Goal: Task Accomplishment & Management: Use online tool/utility

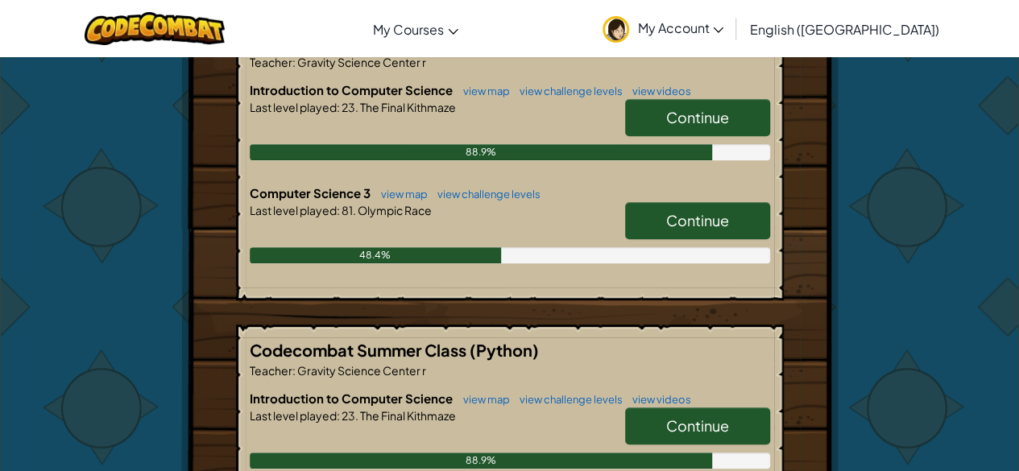
scroll to position [349, 0]
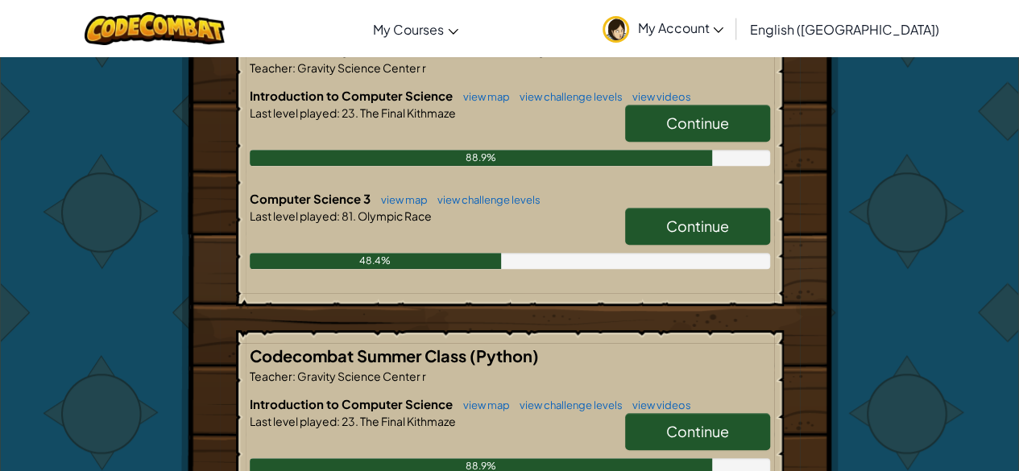
click at [752, 224] on link "Continue" at bounding box center [697, 226] width 145 height 37
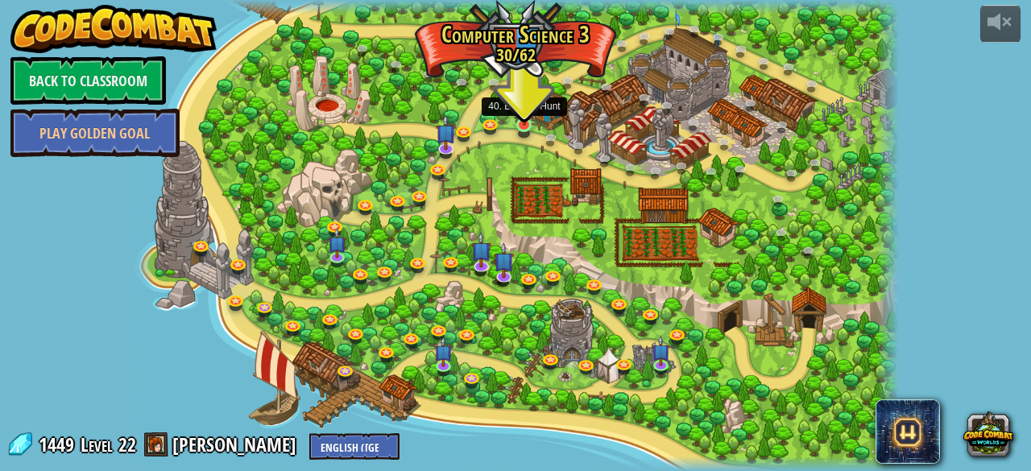
click at [523, 103] on img at bounding box center [525, 105] width 18 height 41
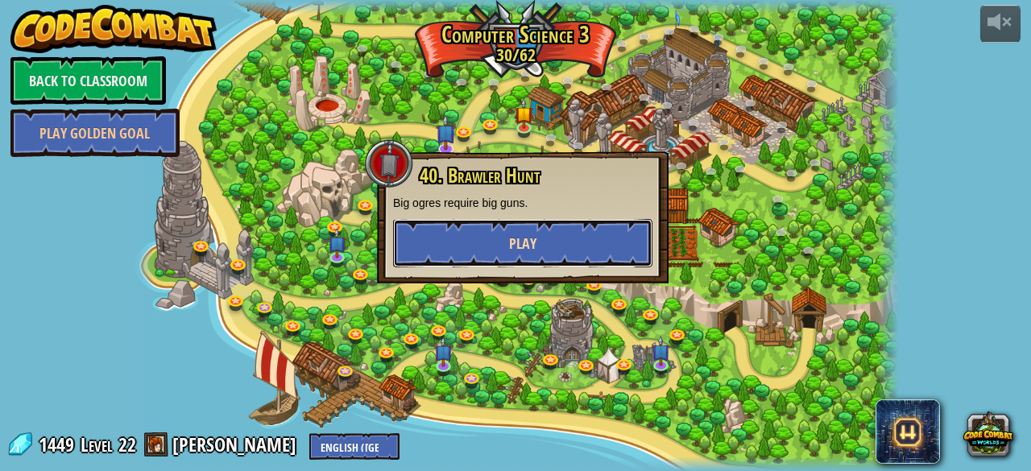
click at [561, 249] on button "Play" at bounding box center [522, 243] width 259 height 48
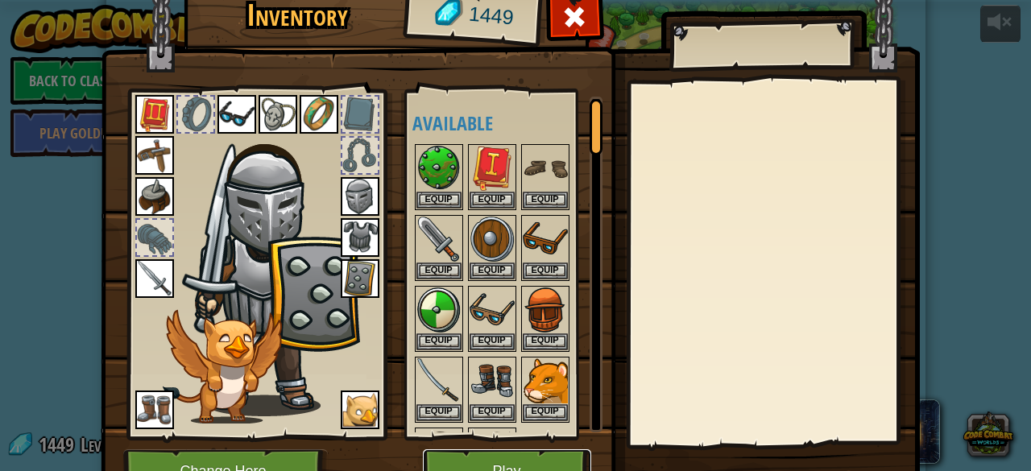
click at [508, 458] on button "Play" at bounding box center [507, 472] width 168 height 44
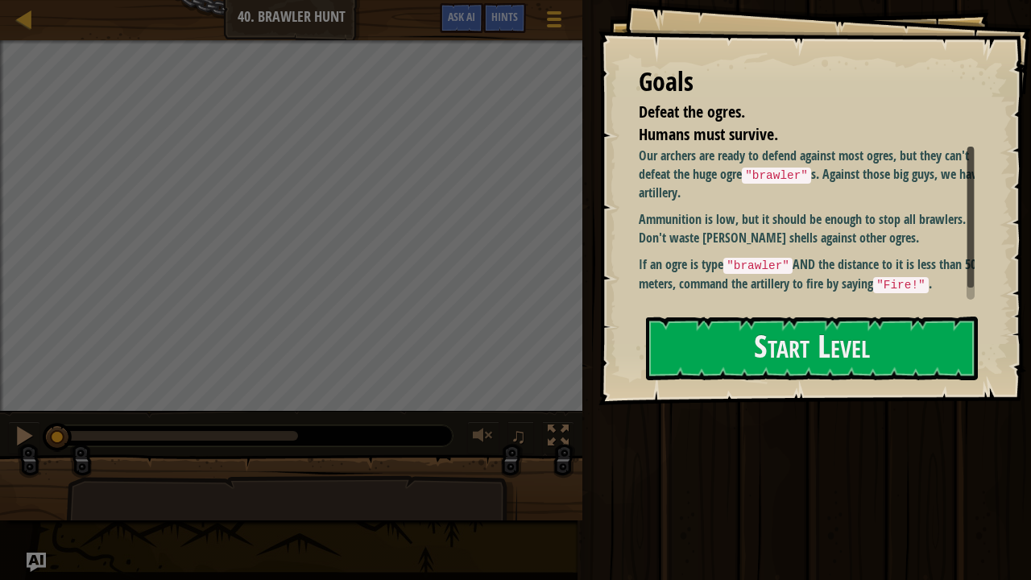
click at [512, 35] on div "Game Menu Done Hints Ask AI" at bounding box center [503, 22] width 143 height 38
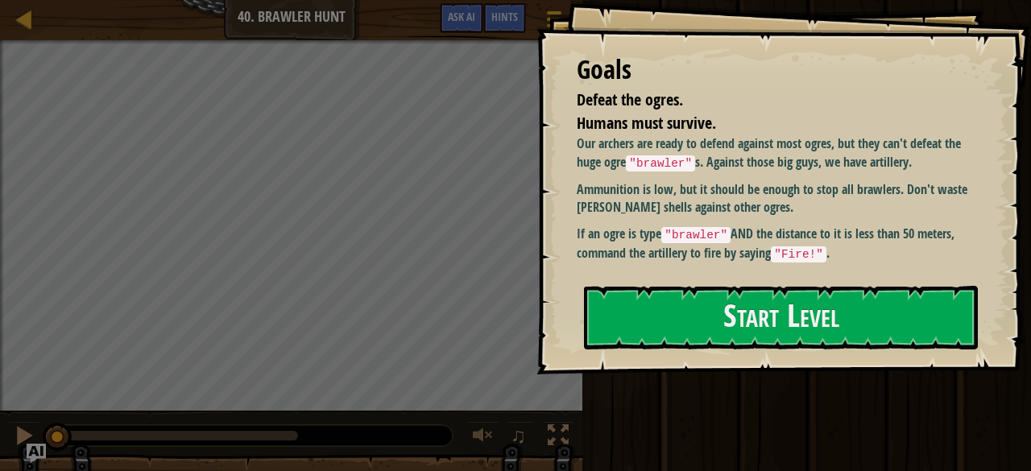
drag, startPoint x: 522, startPoint y: 2, endPoint x: 524, endPoint y: -55, distance: 57.2
click at [524, 0] on html "Goals Defeat the ogres. Humans must survive. Our archers are ready to defend ag…" at bounding box center [515, 0] width 1031 height 0
drag, startPoint x: 522, startPoint y: 8, endPoint x: 522, endPoint y: -19, distance: 26.6
click at [522, 0] on html "Goals Defeat the ogres. Humans must survive. Our archers are ready to defend ag…" at bounding box center [515, 0] width 1031 height 0
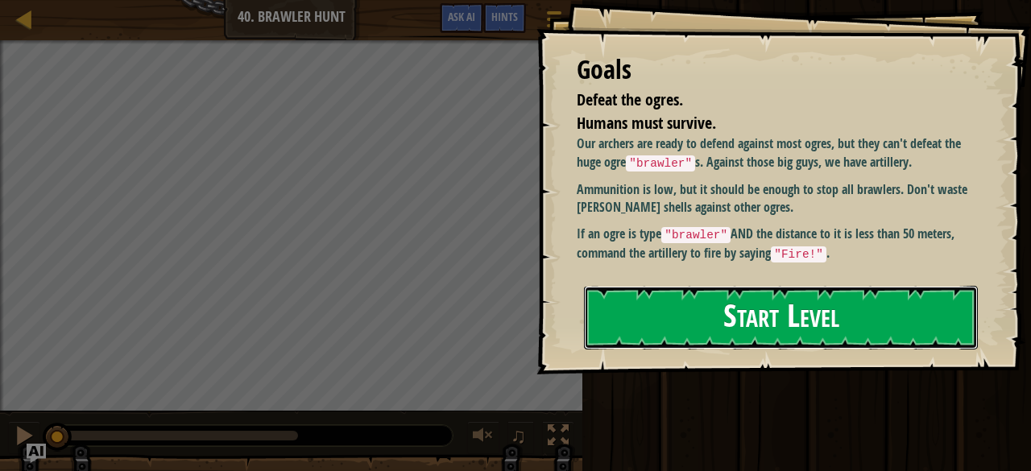
click at [774, 317] on button "Start Level" at bounding box center [781, 318] width 394 height 64
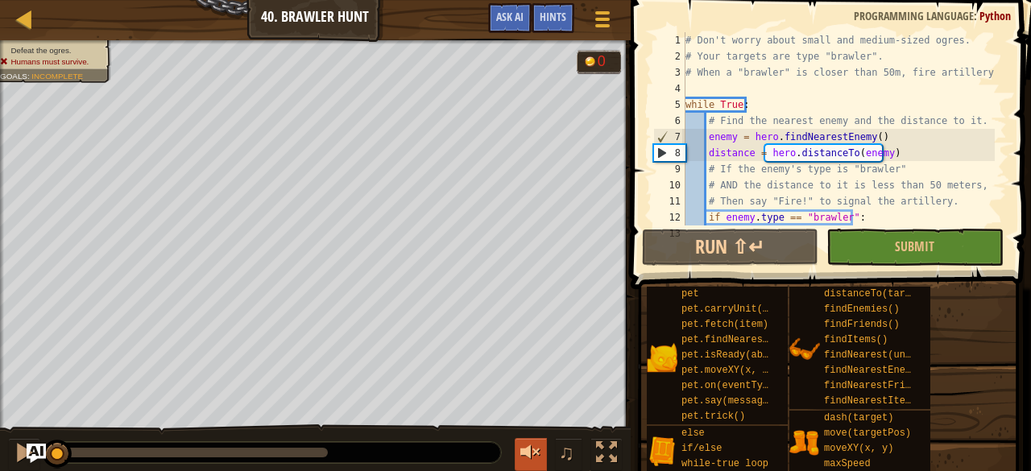
click at [541, 442] on div at bounding box center [530, 452] width 21 height 21
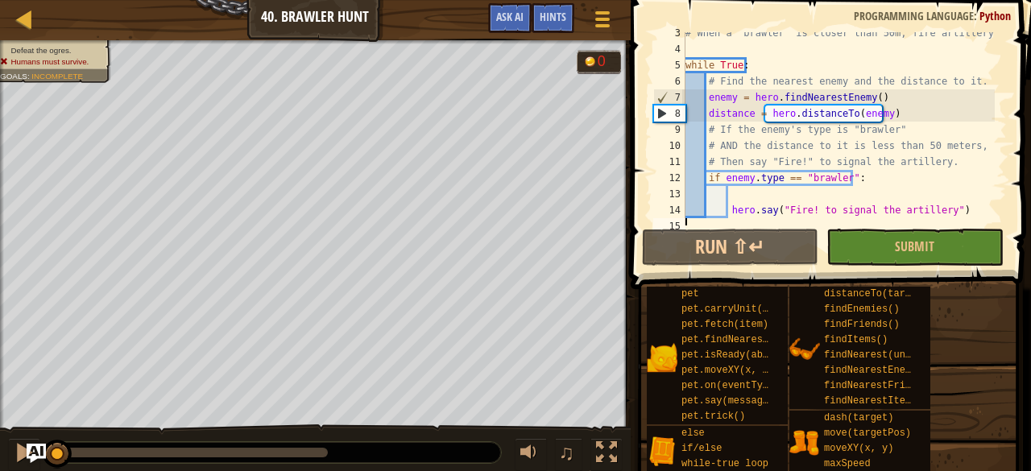
scroll to position [48, 0]
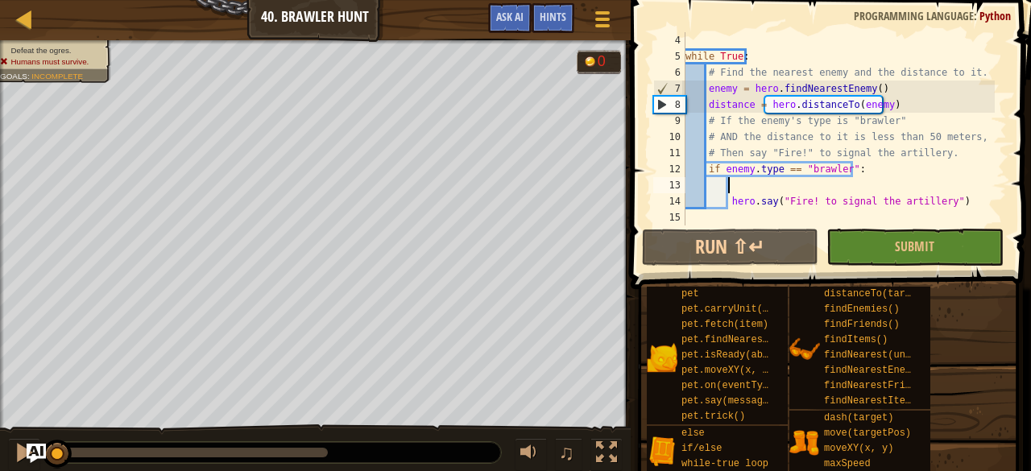
click at [896, 190] on div "while True : # Find the nearest enemy and the distance to it. enemy = hero . fi…" at bounding box center [838, 145] width 313 height 226
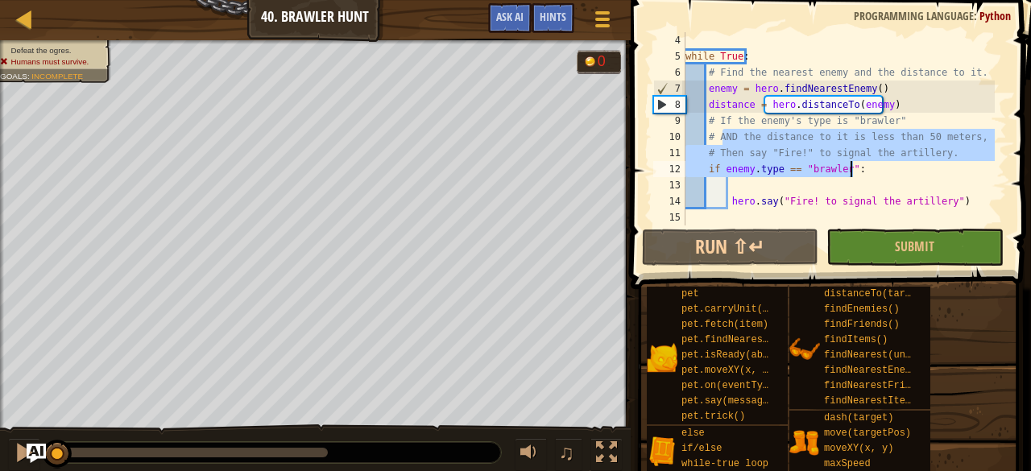
drag, startPoint x: 724, startPoint y: 142, endPoint x: 889, endPoint y: 161, distance: 166.3
click at [889, 161] on div "while True : # Find the nearest enemy and the distance to it. enemy = hero . fi…" at bounding box center [838, 145] width 313 height 226
type textarea "# Then say "Fire!" to signal the artillery. if enemy.type == "brawler":"
click at [897, 178] on div "while True : # Find the nearest enemy and the distance to it. enemy = hero . fi…" at bounding box center [838, 145] width 313 height 226
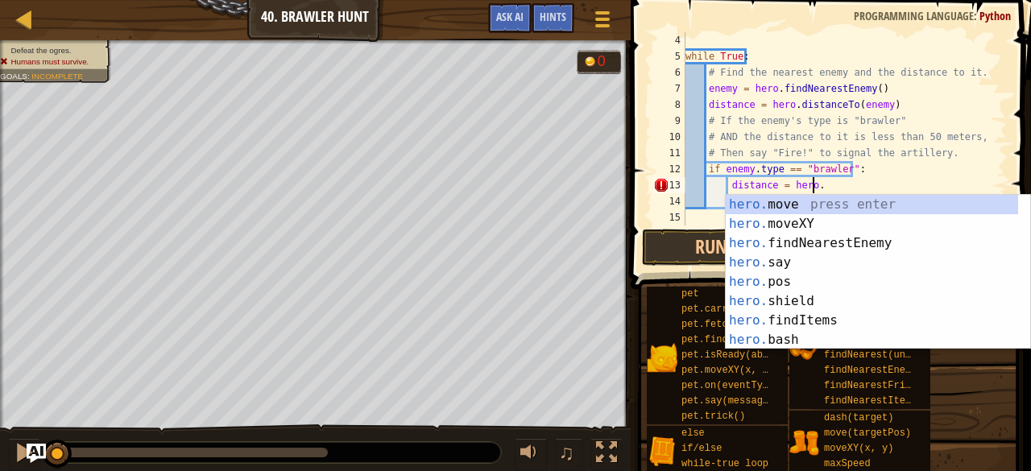
scroll to position [7, 10]
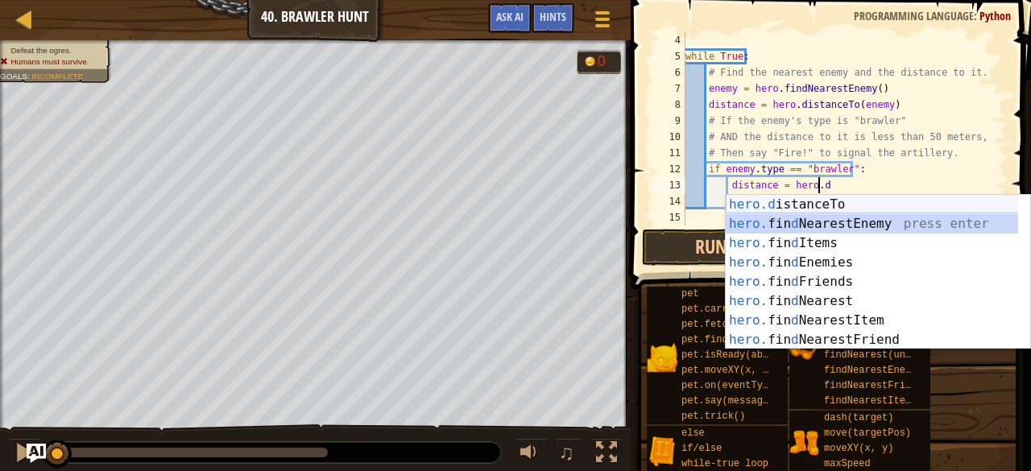
drag, startPoint x: 819, startPoint y: 226, endPoint x: 860, endPoint y: 197, distance: 49.8
click at [860, 197] on div "hero.d istanceTo press enter hero. fin d NearestEnemy press enter hero. fin d I…" at bounding box center [872, 291] width 293 height 193
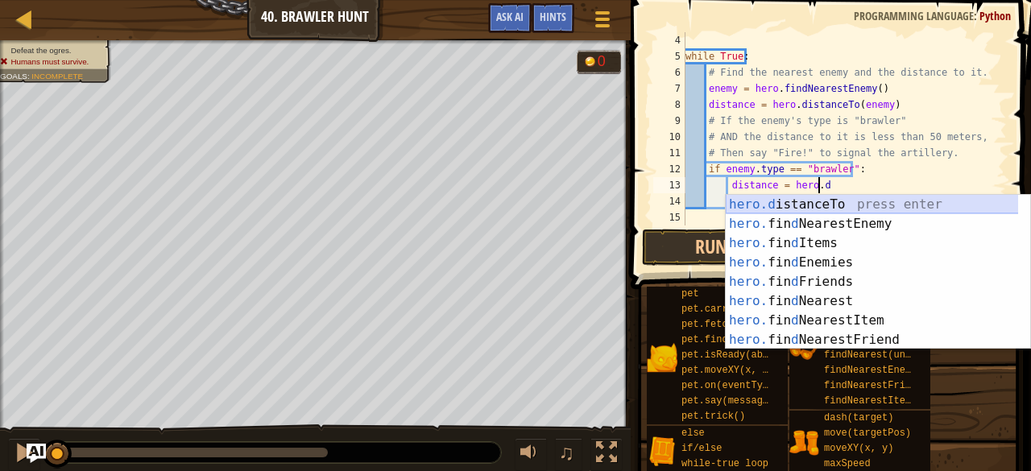
click at [864, 200] on div "hero.d istanceTo press enter hero. fin d NearestEnemy press enter hero. fin d I…" at bounding box center [872, 291] width 293 height 193
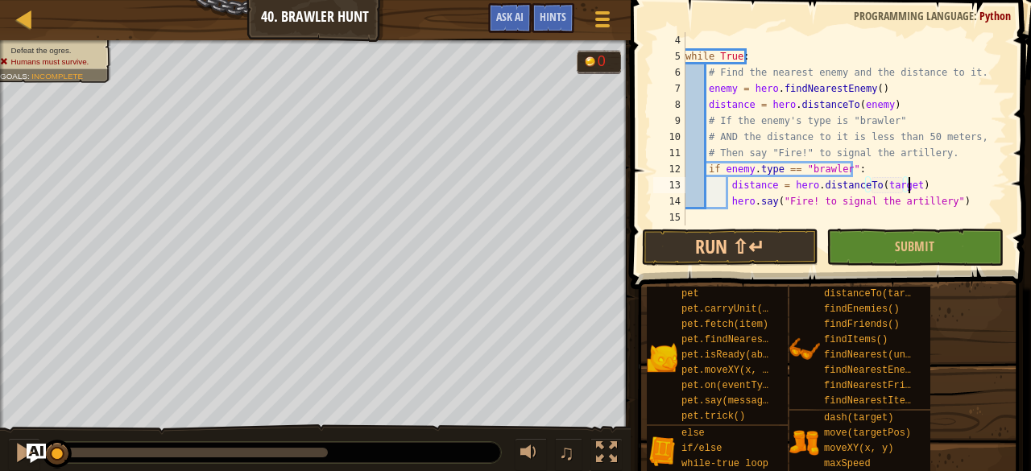
click at [926, 186] on div "while True : # Find the nearest enemy and the distance to it. enemy = hero . fi…" at bounding box center [838, 145] width 313 height 226
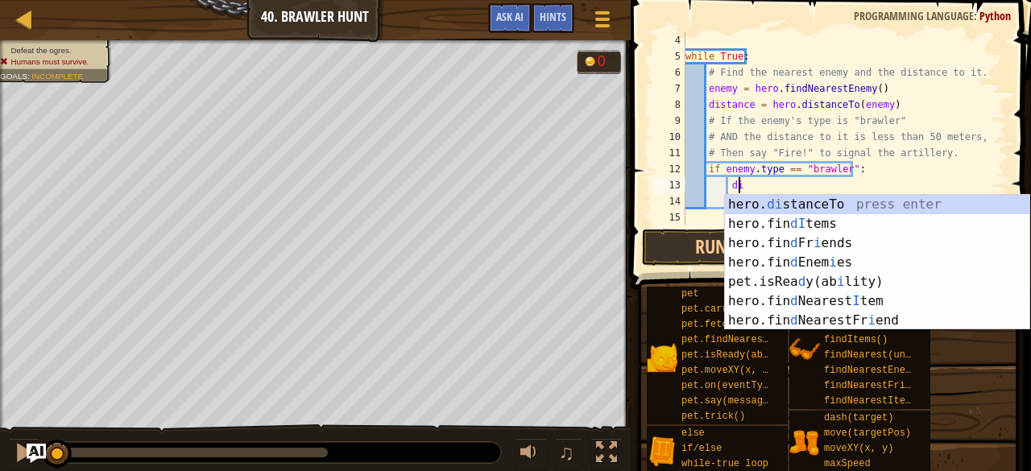
type textarea "d"
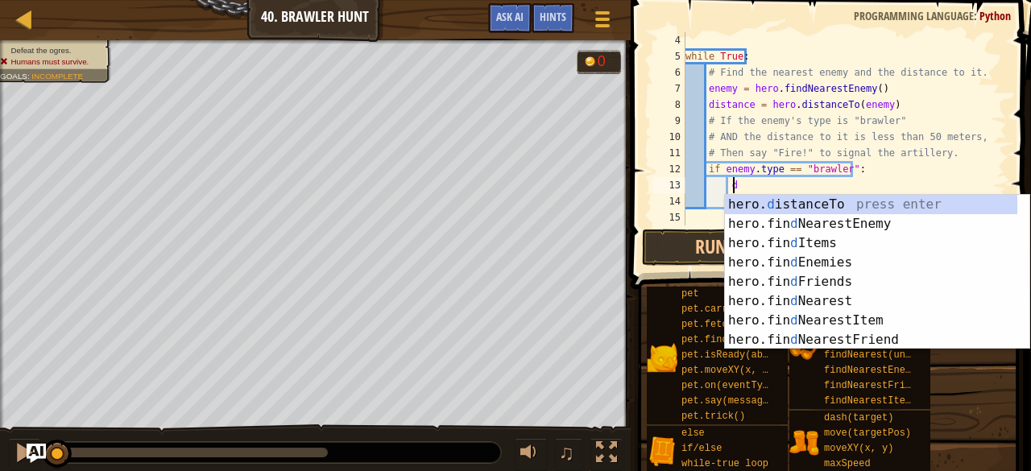
scroll to position [7, 2]
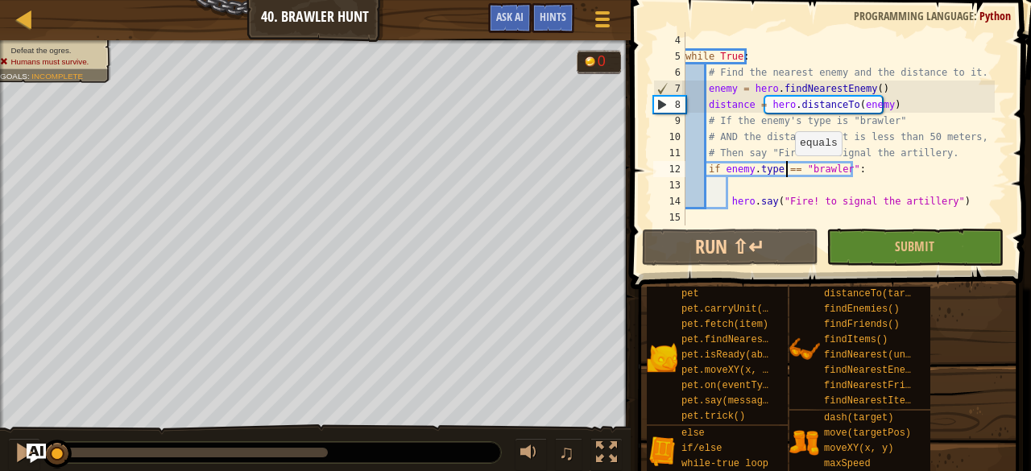
click at [787, 172] on div "while True : # Find the nearest enemy and the distance to it. enemy = hero . fi…" at bounding box center [838, 145] width 313 height 226
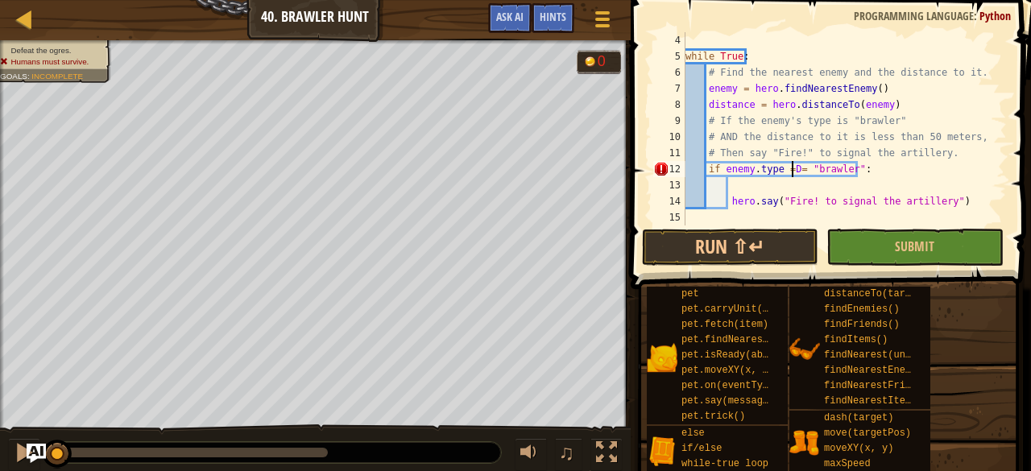
type textarea "if enemy.type == "brawler":"
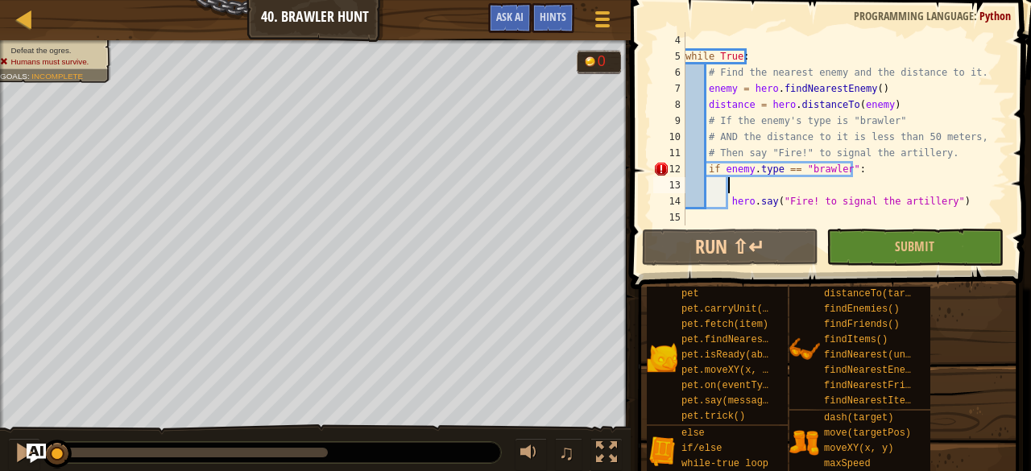
click at [806, 185] on div "while True : # Find the nearest enemy and the distance to it. enemy = hero . fi…" at bounding box center [838, 145] width 313 height 226
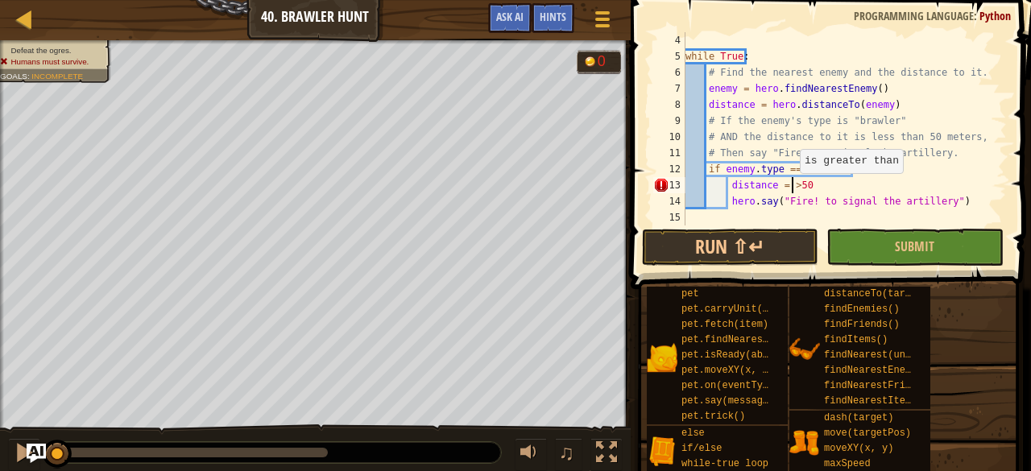
click at [791, 189] on div "while True : # Find the nearest enemy and the distance to it. enemy = hero . fi…" at bounding box center [838, 145] width 313 height 226
click at [819, 186] on div "while True : # Find the nearest enemy and the distance to it. enemy = hero . fi…" at bounding box center [838, 145] width 313 height 226
click at [793, 187] on div "while True : # Find the nearest enemy and the distance to it. enemy = hero . fi…" at bounding box center [838, 145] width 313 height 226
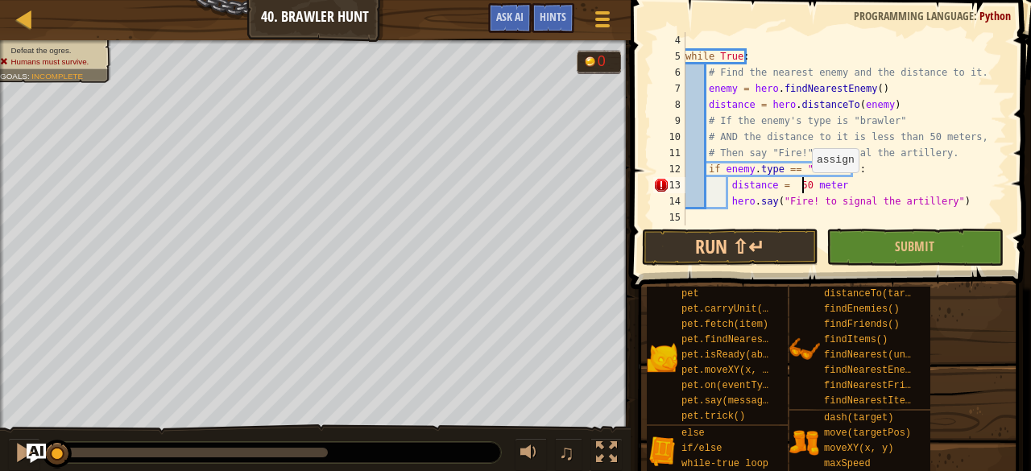
click at [804, 188] on div "while True : # Find the nearest enemy and the distance to it. enemy = hero . fi…" at bounding box center [838, 145] width 313 height 226
click at [792, 184] on div "while True : # Find the nearest enemy and the distance to it. enemy = hero . fi…" at bounding box center [838, 145] width 313 height 226
click at [798, 183] on div "while True : # Find the nearest enemy and the distance to it. enemy = hero . fi…" at bounding box center [838, 145] width 313 height 226
click at [859, 247] on button "Submit" at bounding box center [915, 247] width 176 height 37
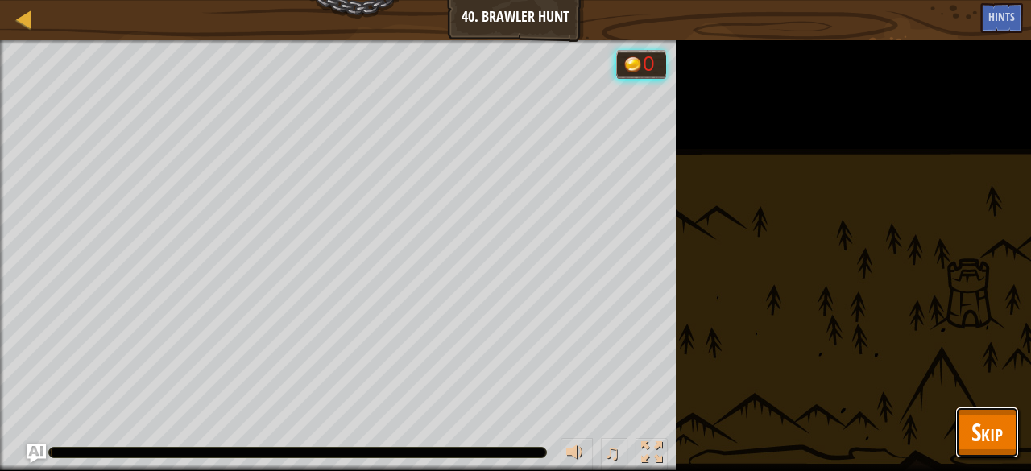
click at [972, 439] on span "Skip" at bounding box center [987, 432] width 31 height 33
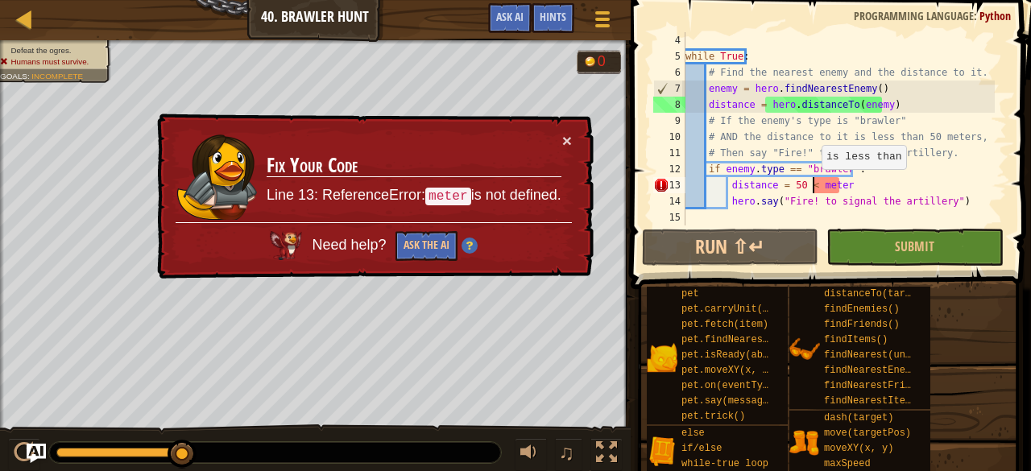
click at [814, 185] on div "while True : # Find the nearest enemy and the distance to it. enemy = hero . fi…" at bounding box center [838, 145] width 313 height 226
click at [846, 184] on div "while True : # Find the nearest enemy and the distance to it. enemy = hero . fi…" at bounding box center [838, 145] width 313 height 226
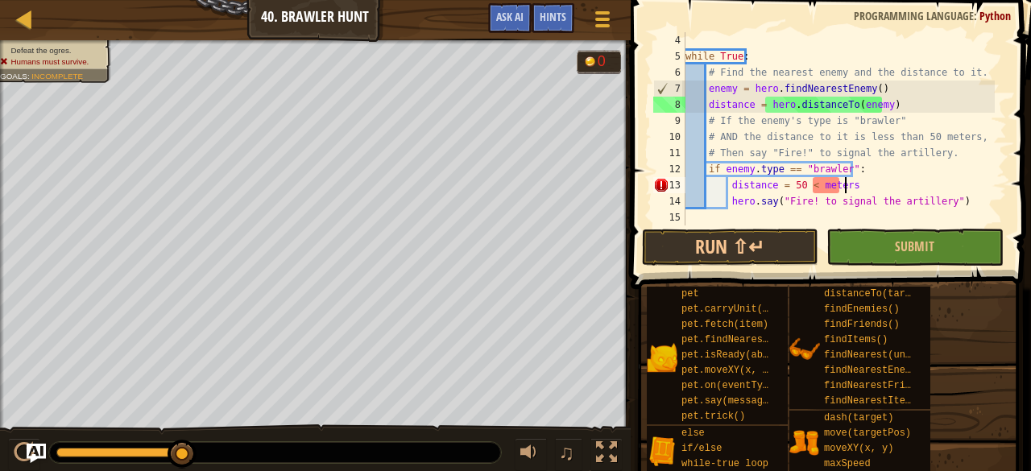
scroll to position [7, 12]
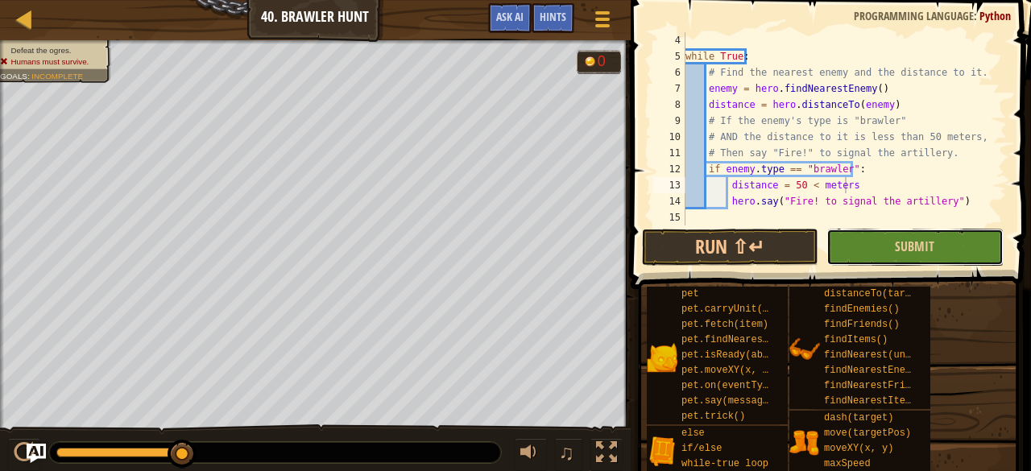
click at [881, 247] on button "Submit" at bounding box center [915, 247] width 176 height 37
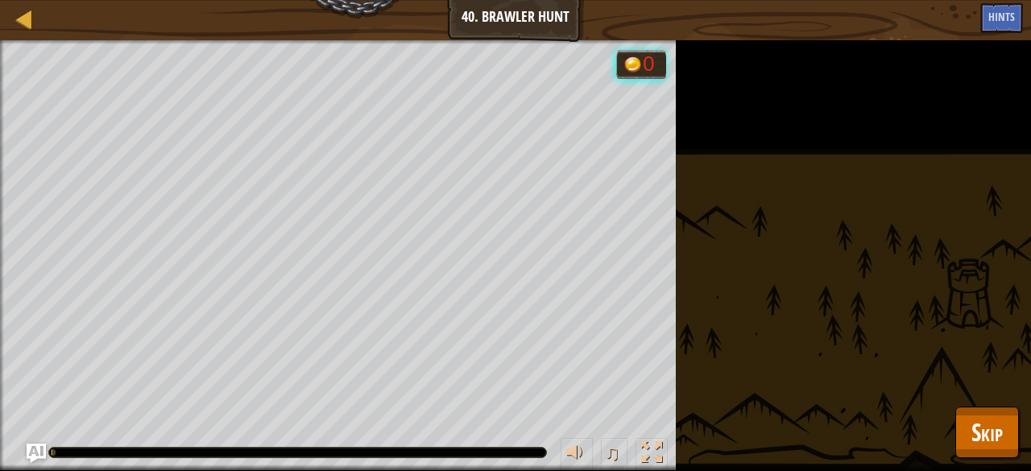
click at [998, 459] on div "Defeat the ogres. Humans must survive. Goals : Running... 0 ♫ Illia 417 x: 10 y…" at bounding box center [515, 255] width 1031 height 431
click at [998, 449] on button "Skip" at bounding box center [987, 433] width 64 height 52
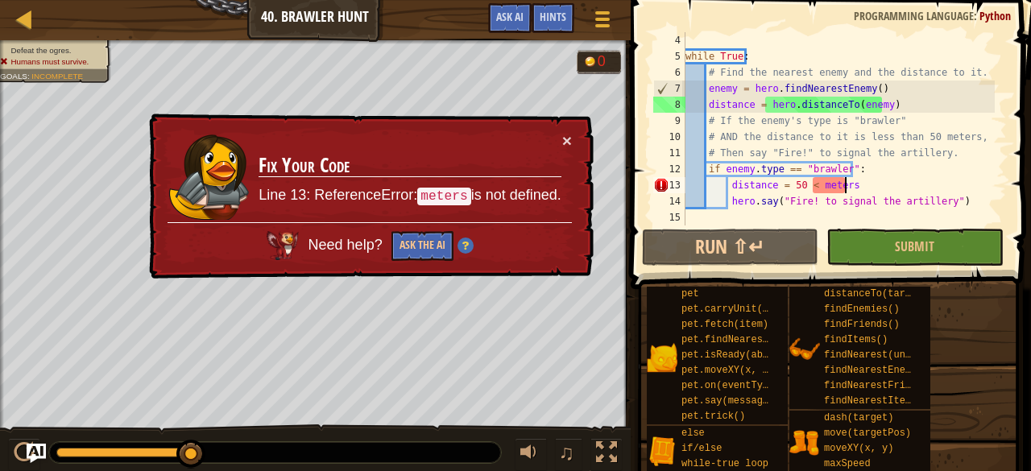
click at [866, 177] on div "while True : # Find the nearest enemy and the distance to it. enemy = hero . fi…" at bounding box center [838, 145] width 313 height 226
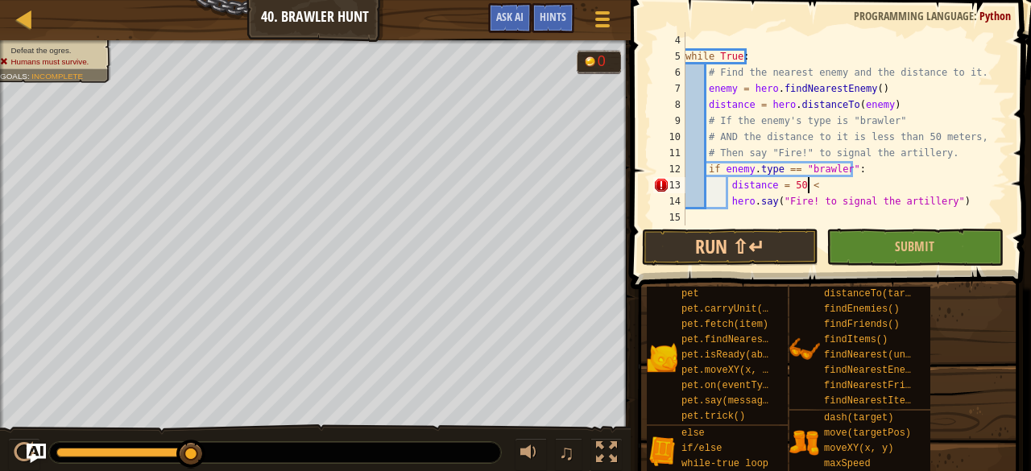
scroll to position [7, 9]
click at [758, 250] on button "Run ⇧↵" at bounding box center [730, 247] width 176 height 37
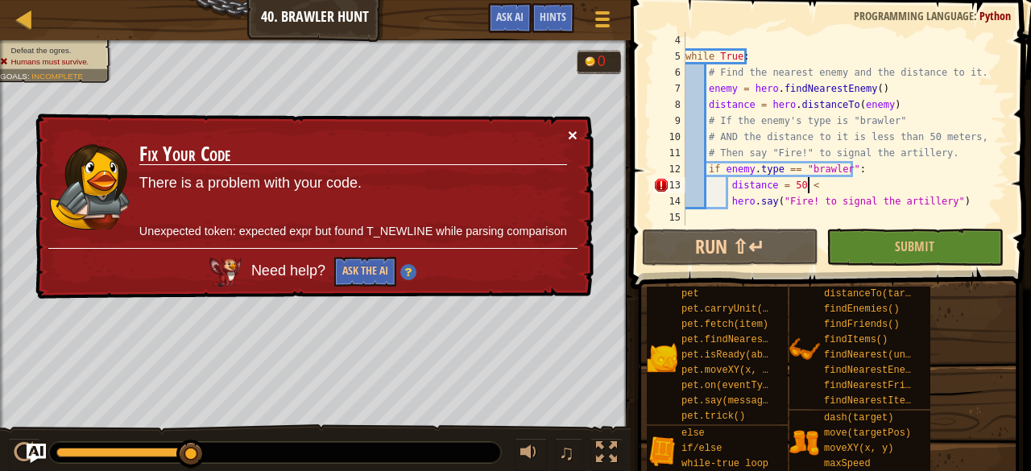
click at [574, 130] on button "×" at bounding box center [573, 135] width 10 height 17
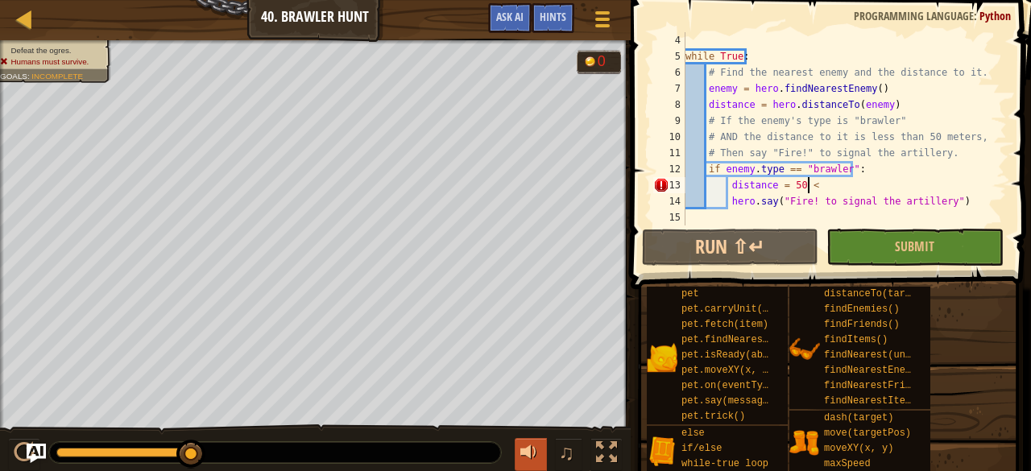
click at [533, 450] on div at bounding box center [530, 452] width 21 height 21
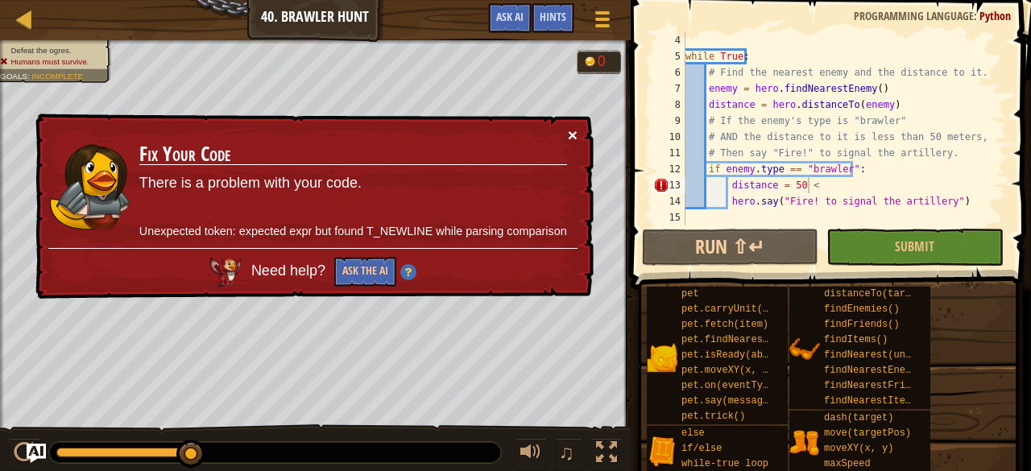
click at [570, 128] on button "×" at bounding box center [573, 134] width 10 height 17
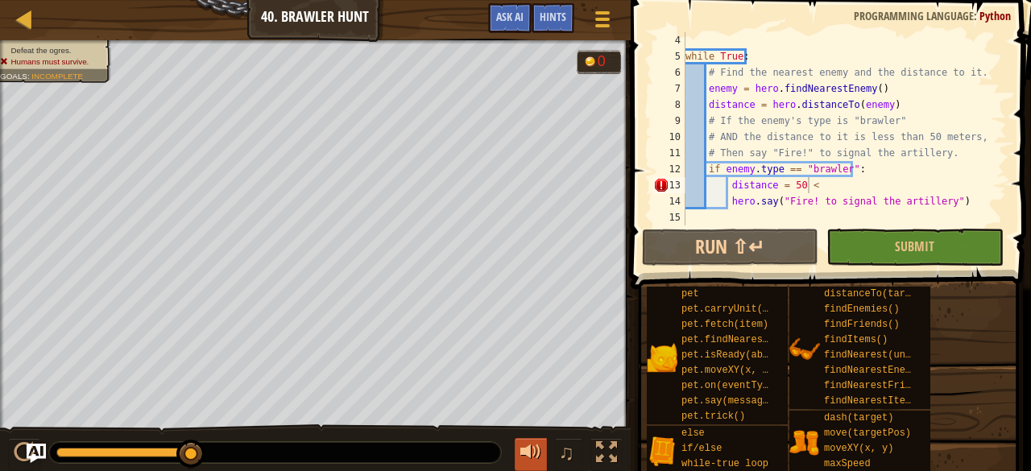
click at [525, 455] on div at bounding box center [530, 452] width 21 height 21
click at [855, 207] on div "while True : # Find the nearest enemy and the distance to it. enemy = hero . fi…" at bounding box center [838, 145] width 313 height 226
click at [853, 209] on div "while True : # Find the nearest enemy and the distance to it. enemy = hero . fi…" at bounding box center [838, 145] width 313 height 226
click at [849, 190] on div "while True : # Find the nearest enemy and the distance to it. enemy = hero . fi…" at bounding box center [838, 145] width 313 height 226
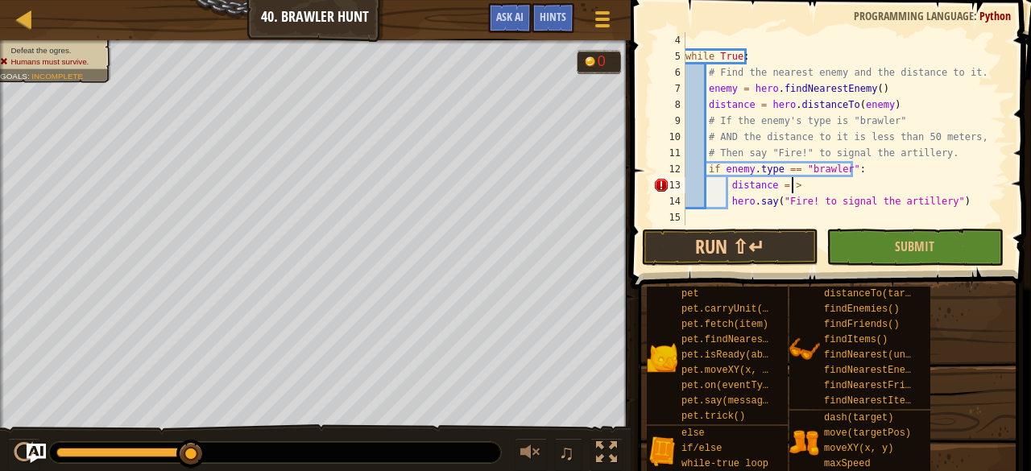
scroll to position [7, 7]
click at [821, 177] on div "while True : # Find the nearest enemy and the distance to it. enemy = hero . fi…" at bounding box center [838, 145] width 313 height 226
type textarea "distance = 50 < meters"
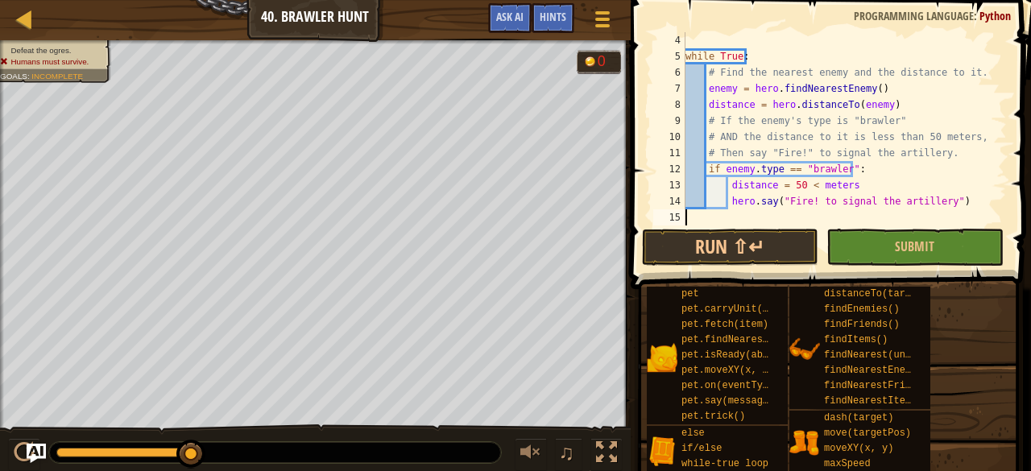
click at [761, 224] on div "while True : # Find the nearest enemy and the distance to it. enemy = hero . fi…" at bounding box center [838, 145] width 313 height 226
click at [748, 240] on button "Run ⇧↵" at bounding box center [730, 247] width 176 height 37
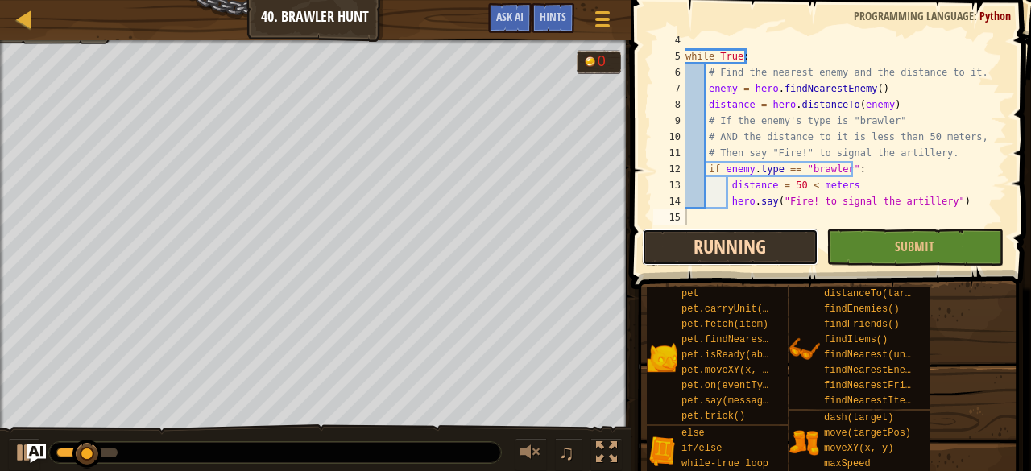
click at [772, 254] on button "Running" at bounding box center [730, 247] width 176 height 37
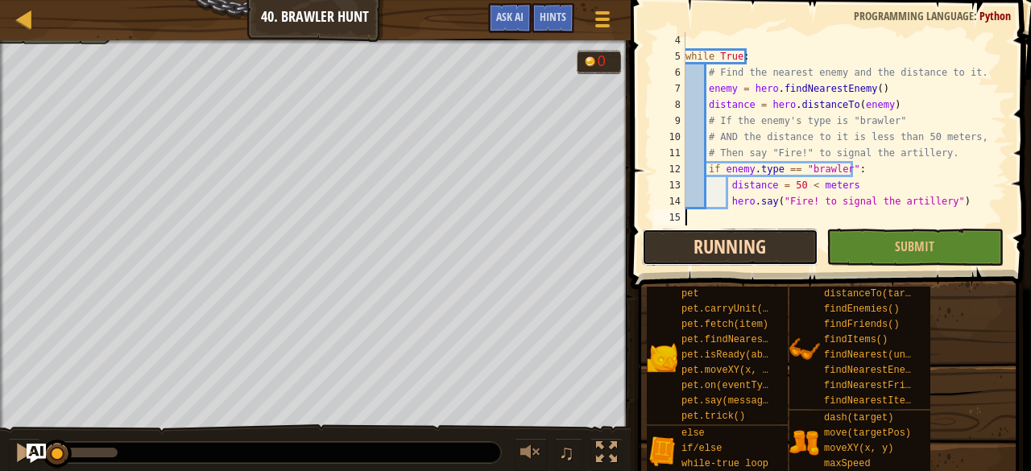
click at [772, 254] on button "Running" at bounding box center [730, 247] width 176 height 37
click at [769, 252] on button "Running" at bounding box center [730, 247] width 176 height 37
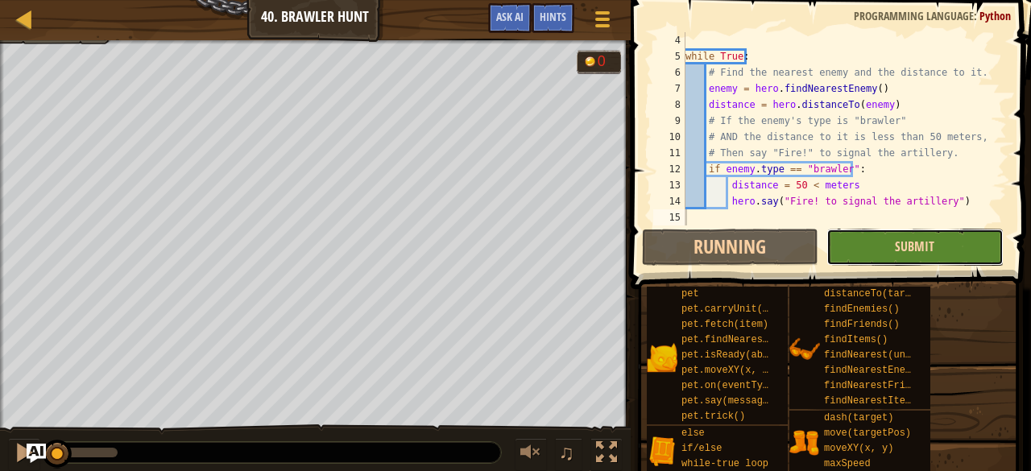
click at [899, 242] on span "Submit" at bounding box center [914, 247] width 39 height 18
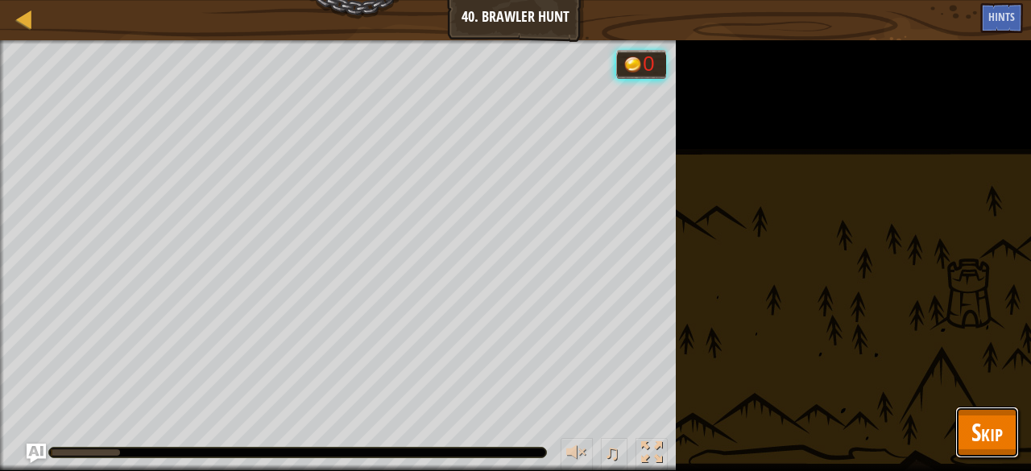
click at [984, 437] on span "Skip" at bounding box center [987, 432] width 31 height 33
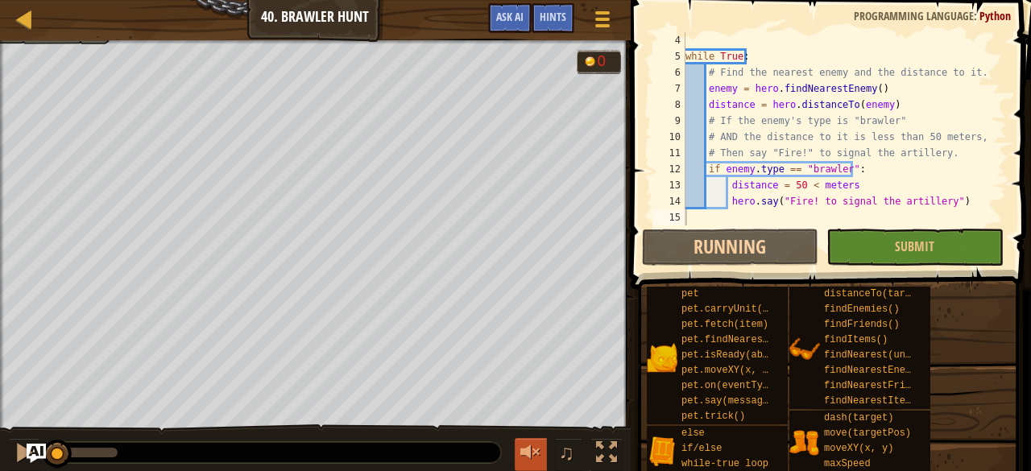
click at [533, 466] on button at bounding box center [531, 454] width 32 height 33
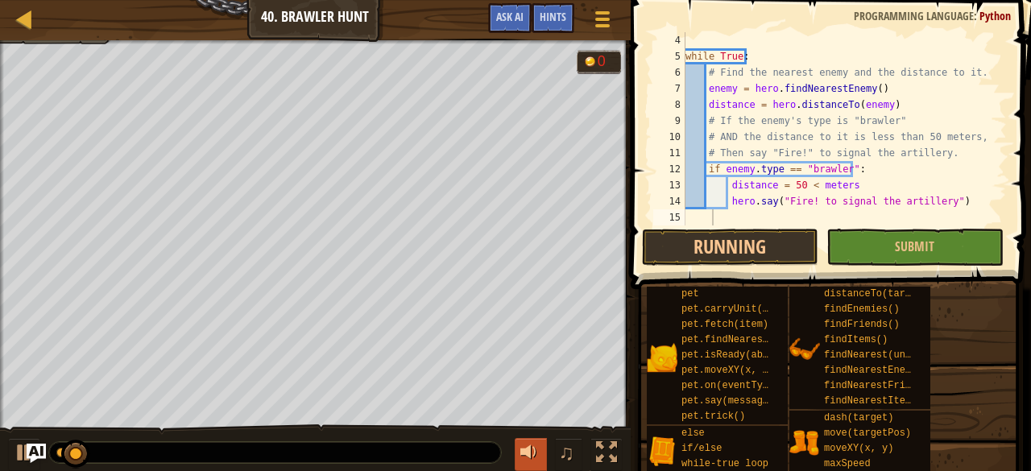
click at [531, 465] on button at bounding box center [531, 454] width 32 height 33
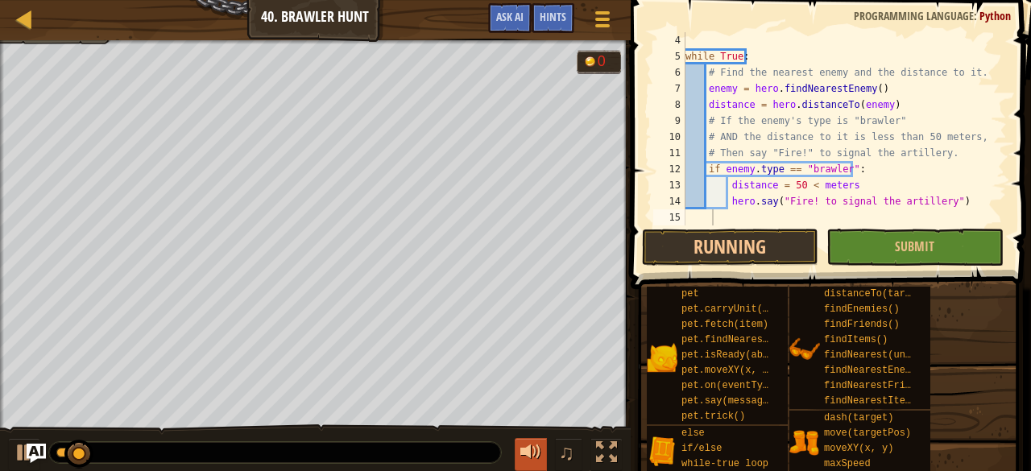
click at [531, 465] on button at bounding box center [531, 454] width 32 height 33
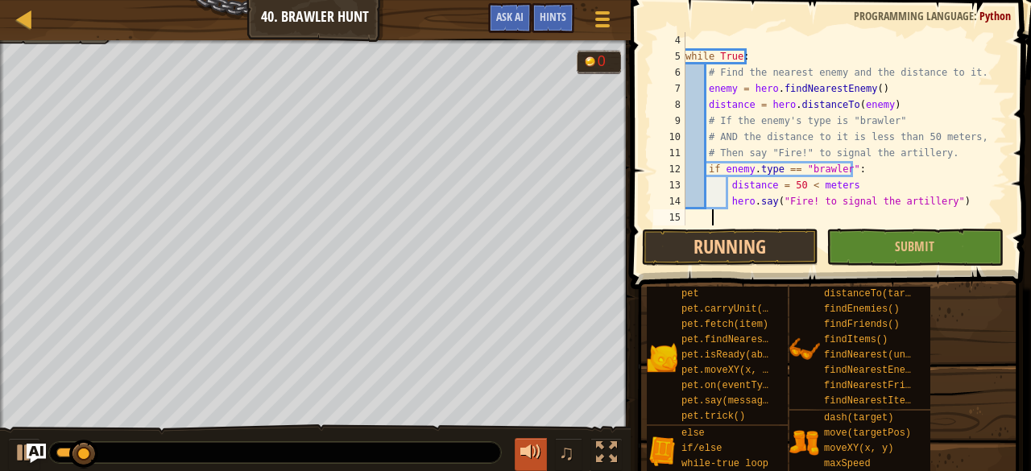
click at [531, 465] on button at bounding box center [531, 454] width 32 height 33
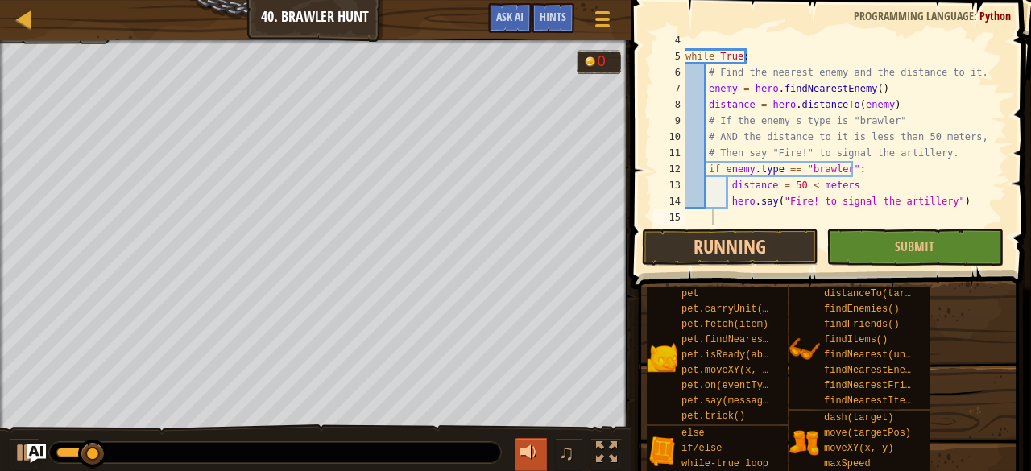
click at [531, 465] on button at bounding box center [531, 454] width 32 height 33
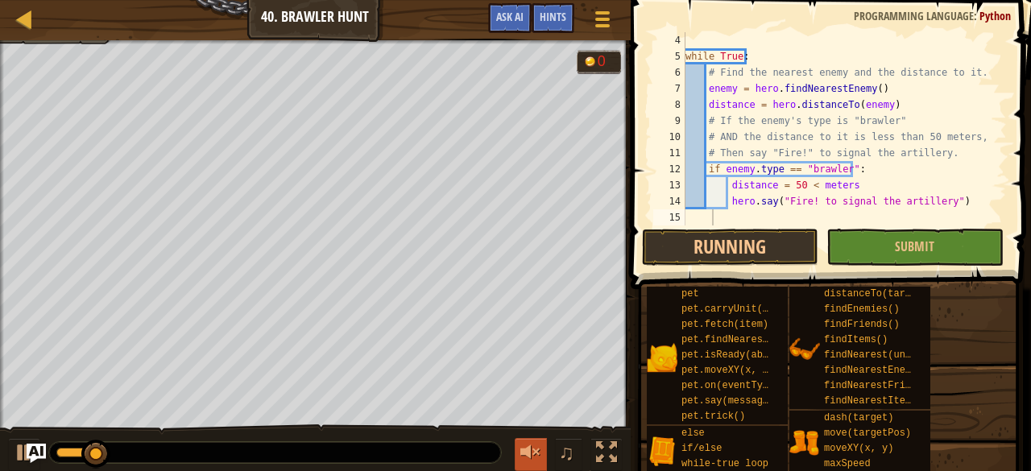
click at [531, 465] on button at bounding box center [531, 454] width 32 height 33
click at [535, 447] on div at bounding box center [530, 452] width 21 height 21
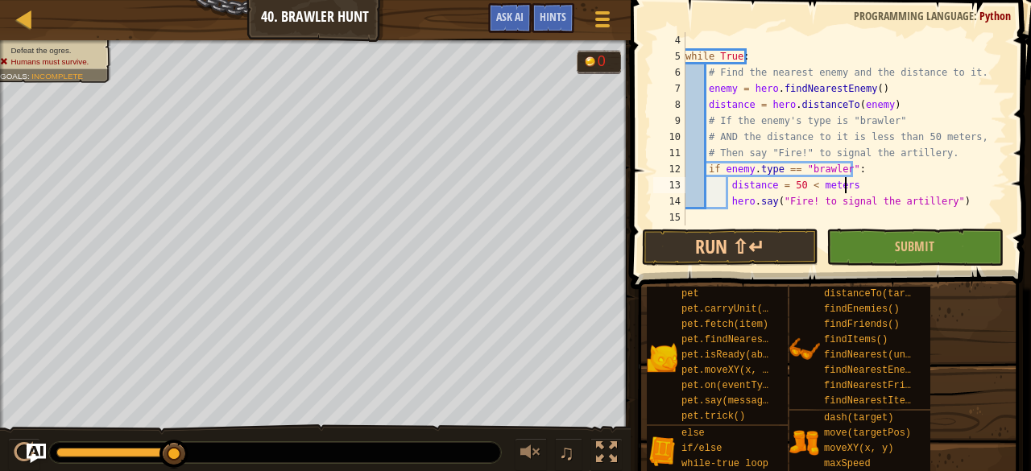
click at [879, 179] on div "while True : # Find the nearest enemy and the distance to it. enemy = hero . fi…" at bounding box center [838, 145] width 313 height 226
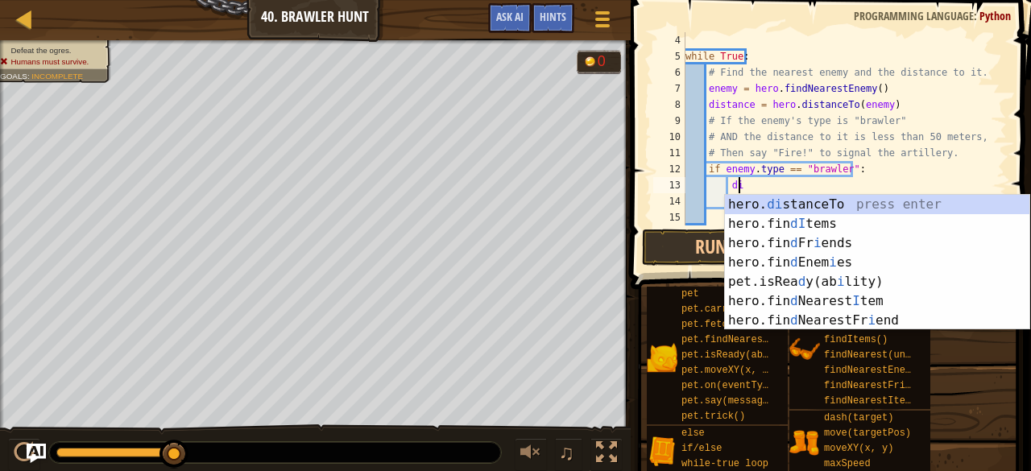
type textarea "d"
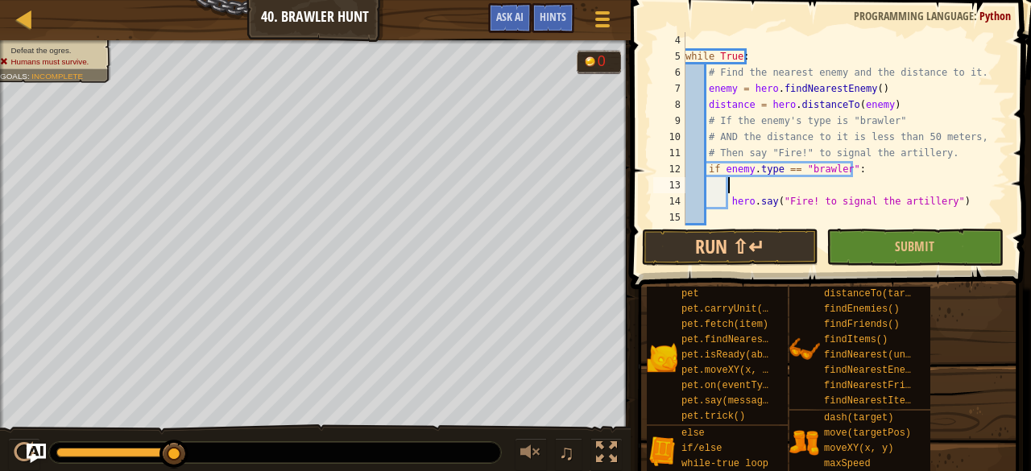
scroll to position [7, 3]
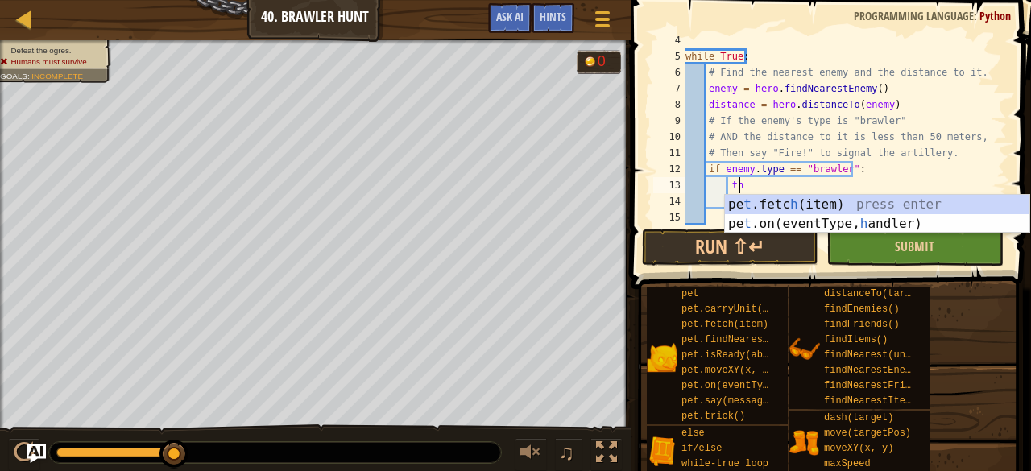
type textarea "t"
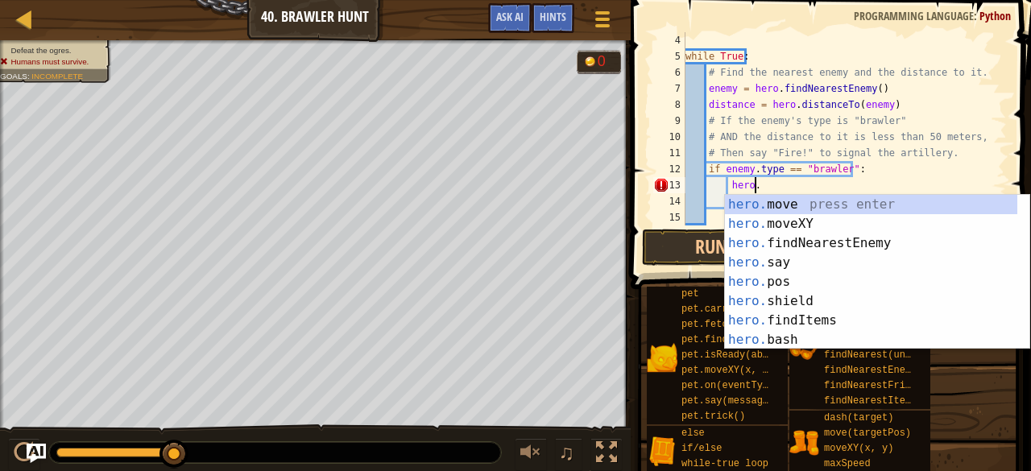
scroll to position [7, 5]
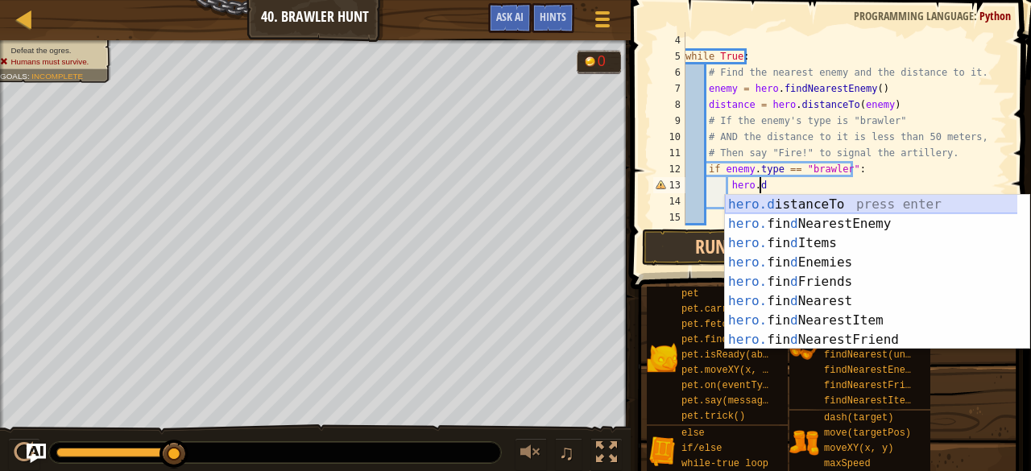
click at [830, 202] on div "hero.d istanceTo press enter hero. fin d NearestEnemy press enter hero. fin d I…" at bounding box center [871, 291] width 293 height 193
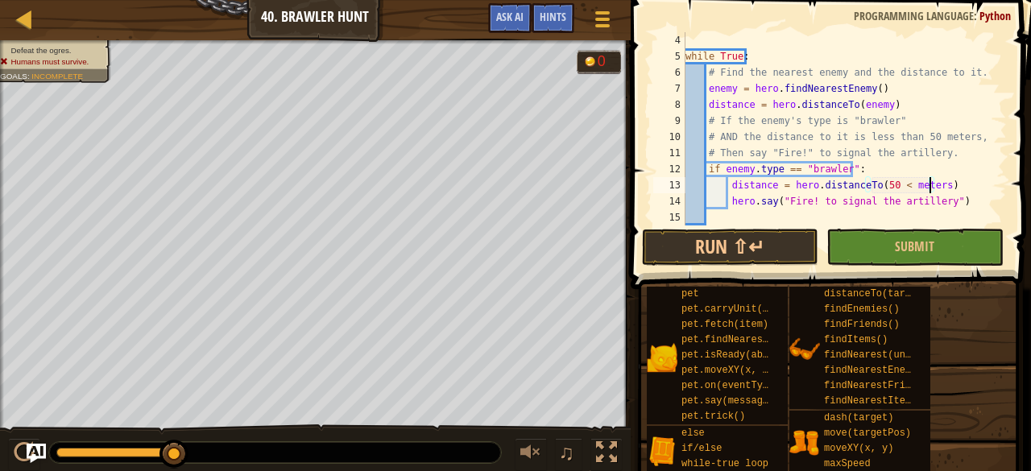
scroll to position [7, 19]
click at [888, 234] on button "Submit" at bounding box center [915, 247] width 176 height 37
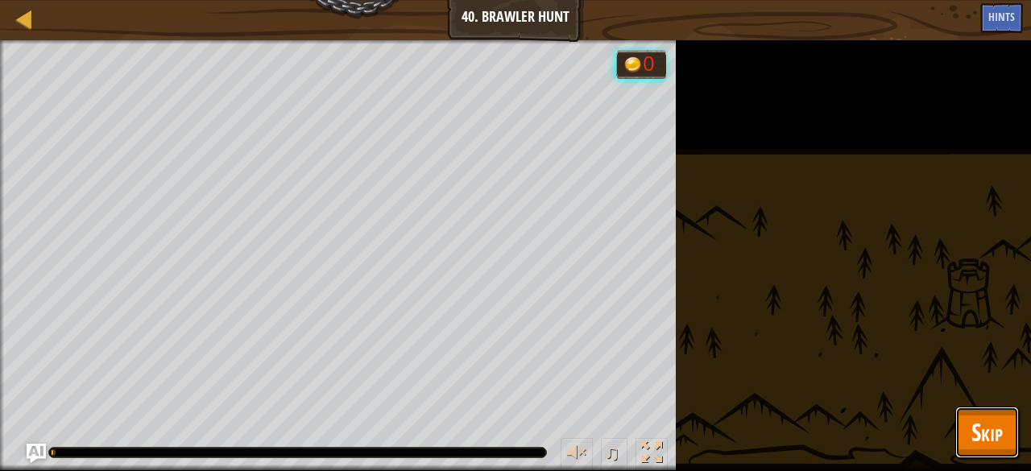
click at [981, 440] on span "Skip" at bounding box center [987, 432] width 31 height 33
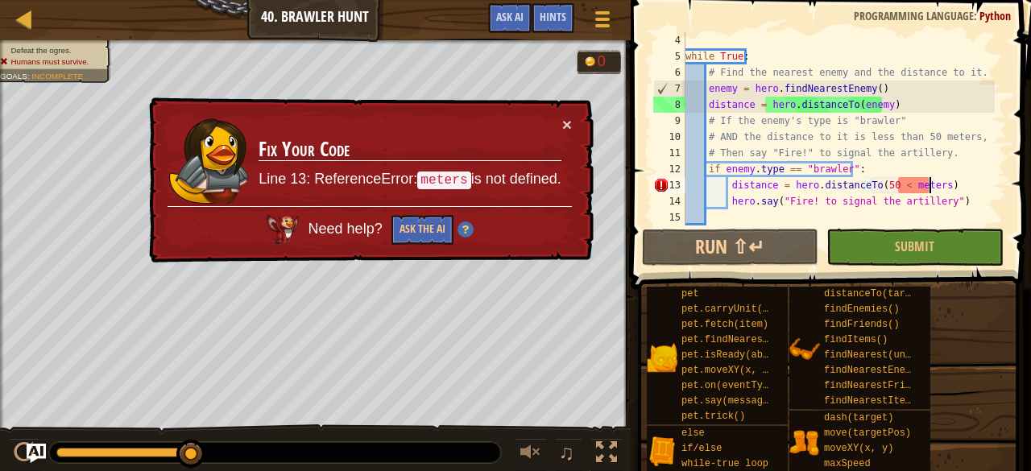
click at [930, 184] on div "while True : # Find the nearest enemy and the distance to it. enemy = hero . fi…" at bounding box center [838, 145] width 313 height 226
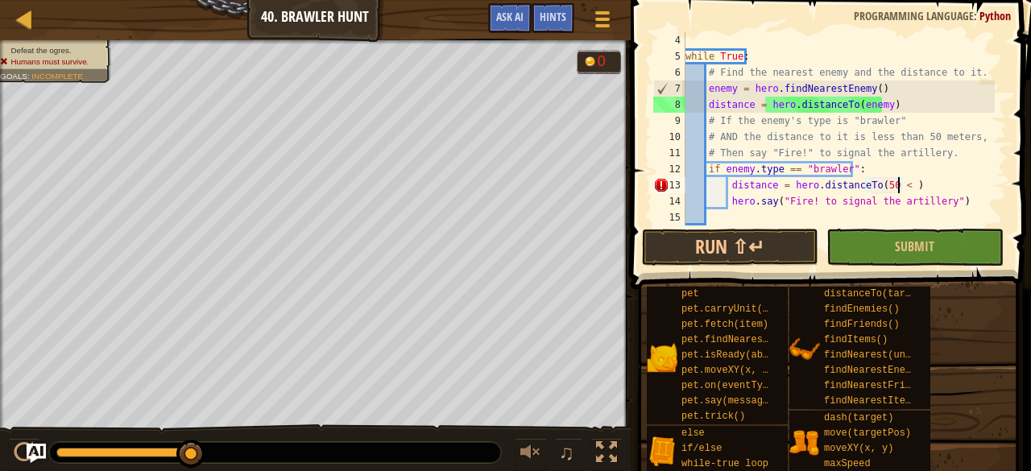
scroll to position [7, 17]
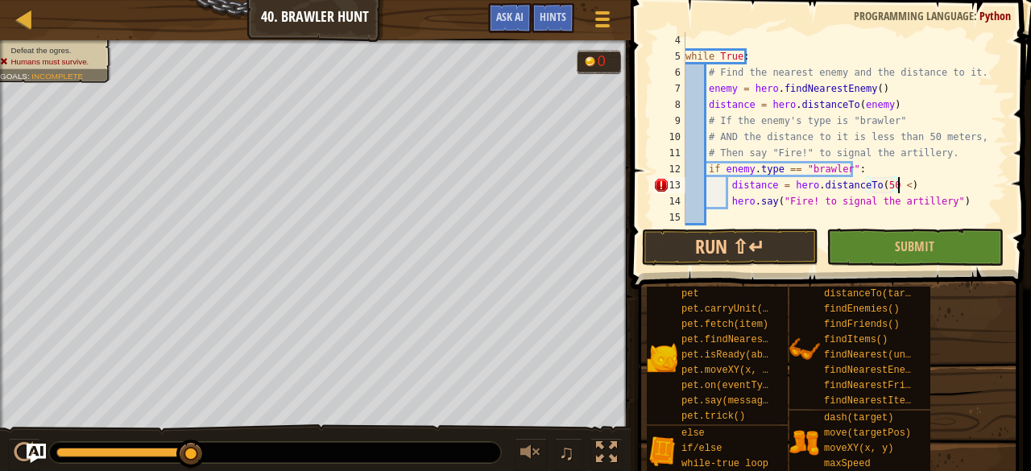
click at [930, 184] on div "while True : # Find the nearest enemy and the distance to it. enemy = hero . fi…" at bounding box center [838, 145] width 313 height 226
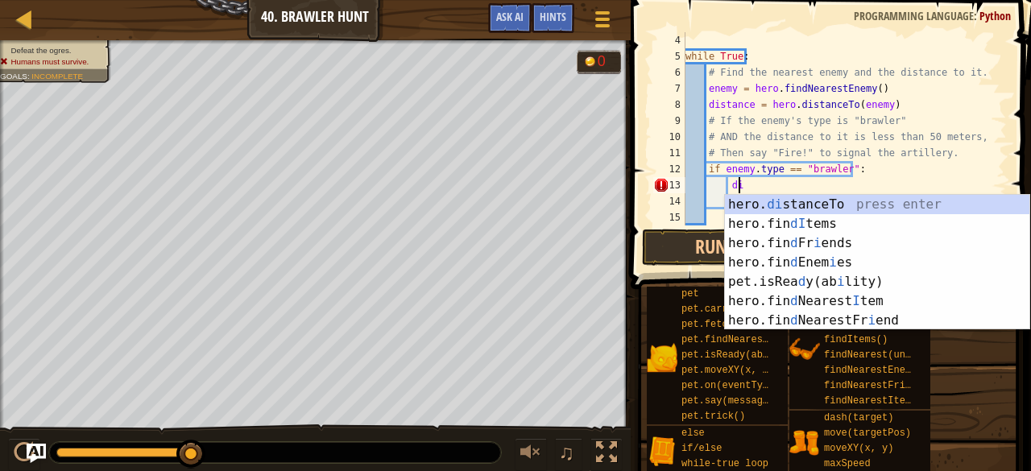
type textarea "d"
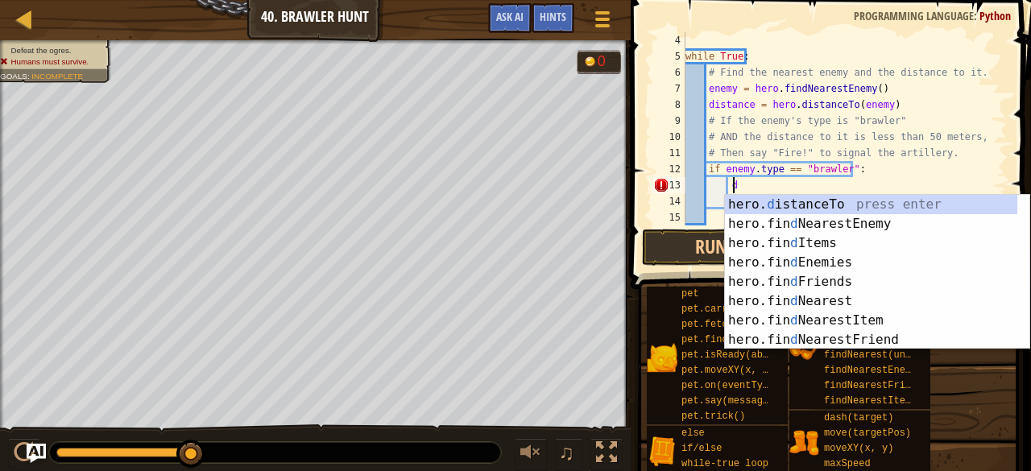
scroll to position [7, 2]
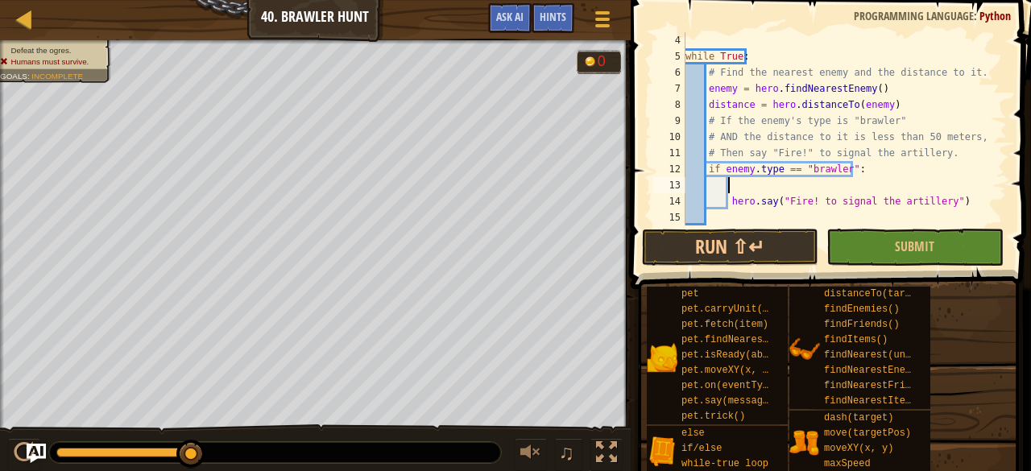
click at [766, 189] on div "while True : # Find the nearest enemy and the distance to it. enemy = hero . fi…" at bounding box center [838, 145] width 313 height 226
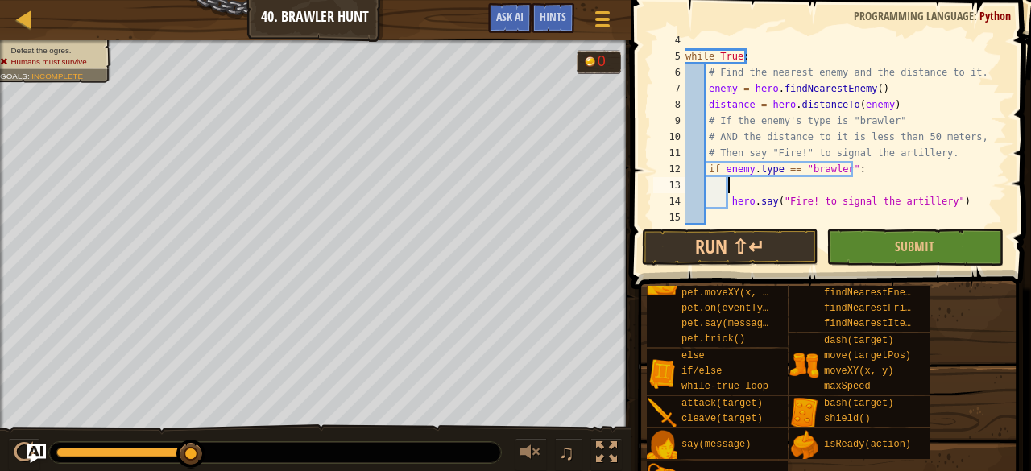
scroll to position [0, 0]
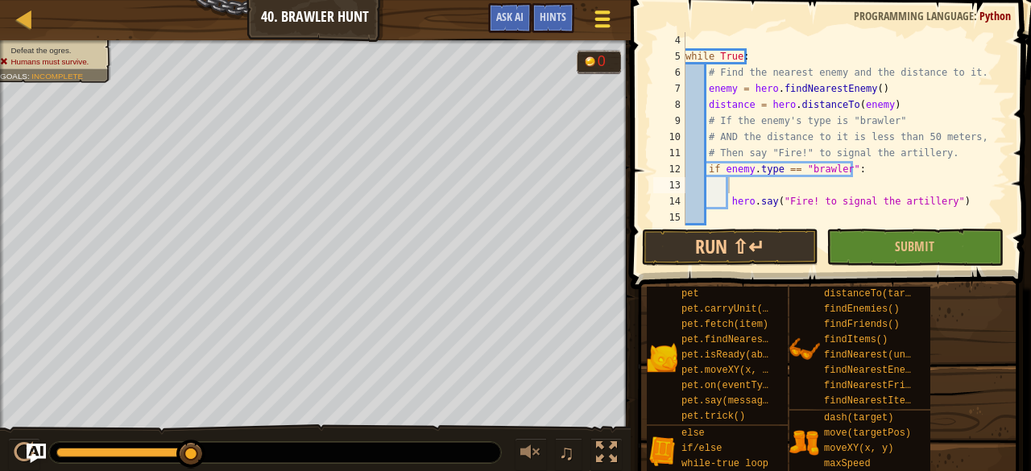
click at [587, 15] on button "Game Menu" at bounding box center [603, 21] width 43 height 39
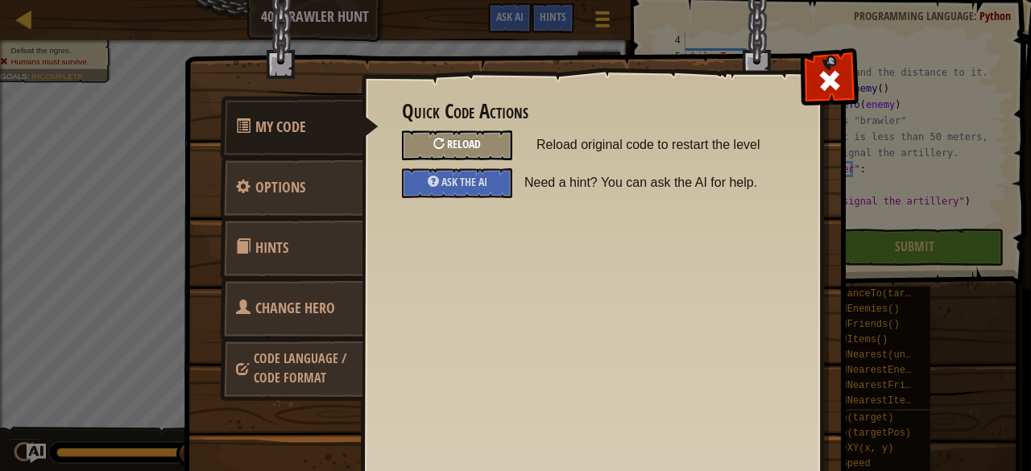
click at [462, 138] on span "Reload" at bounding box center [464, 143] width 34 height 15
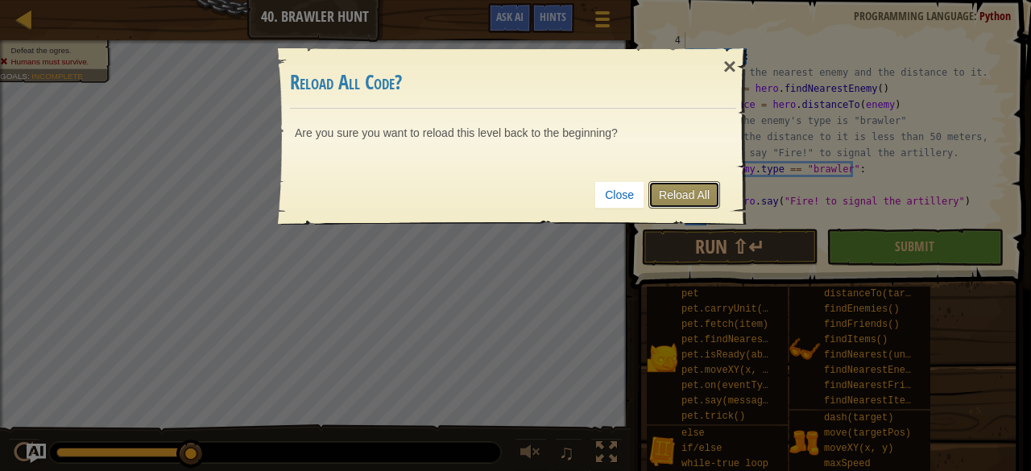
click at [678, 193] on link "Reload All" at bounding box center [685, 194] width 72 height 27
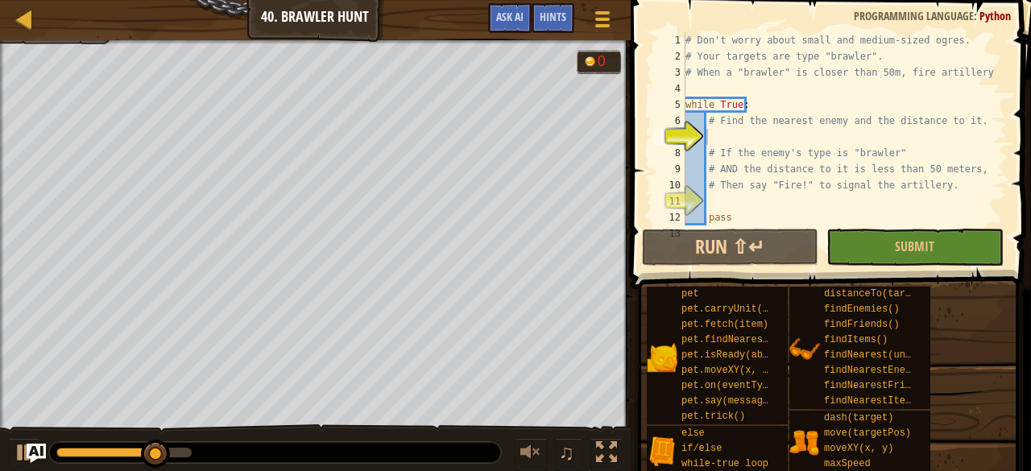
click at [754, 125] on div "# Don't worry about small and medium-sized ogres. # Your targets are type "braw…" at bounding box center [838, 145] width 313 height 226
type textarea "# Find the nearest enemy and the distance to it."
click at [756, 128] on div "# Don't worry about small and medium-sized ogres. # Your targets are type "braw…" at bounding box center [838, 145] width 313 height 226
click at [766, 144] on div "# Don't worry about small and medium-sized ogres. # Your targets are type "braw…" at bounding box center [838, 145] width 313 height 226
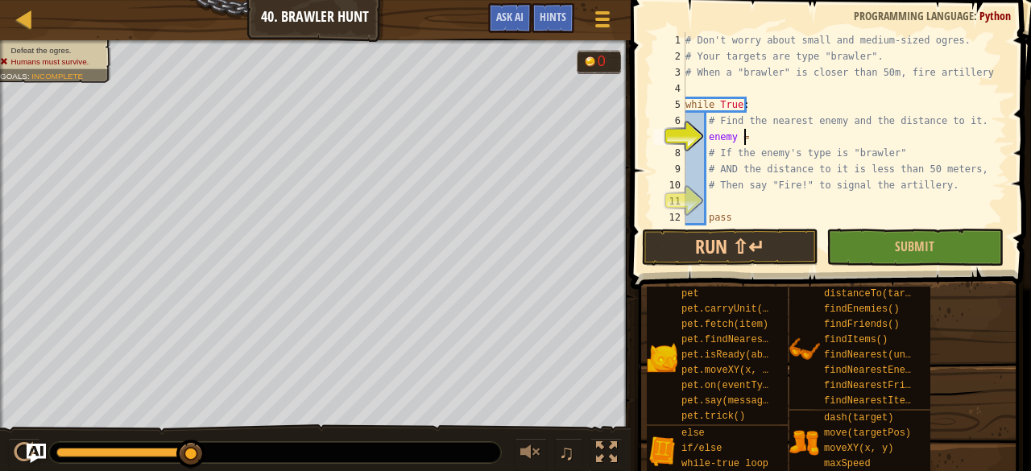
scroll to position [7, 3]
type textarea "enemy = h"
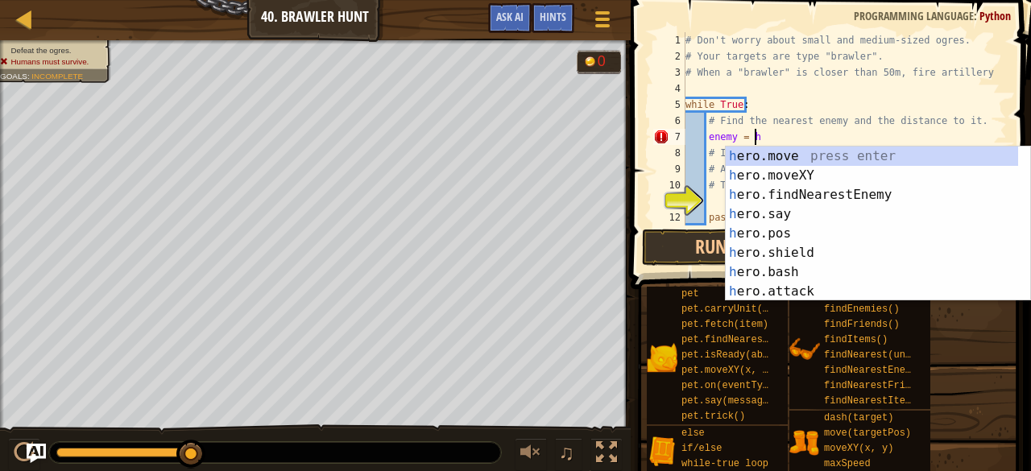
scroll to position [7, 5]
click at [770, 200] on div "h ero.move press enter h ero.moveXY press enter h ero.findNearestEnemy press en…" at bounding box center [878, 243] width 305 height 193
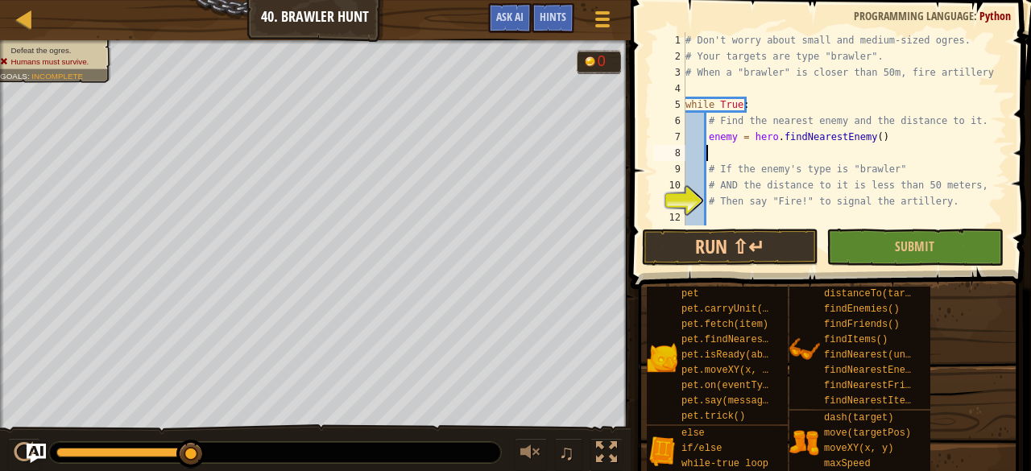
scroll to position [7, 1]
click at [766, 214] on div "# Don't worry about small and medium-sized ogres. # Your targets are type "braw…" at bounding box center [838, 145] width 313 height 226
click at [800, 222] on div "# Don't worry about small and medium-sized ogres. # Your targets are type "braw…" at bounding box center [838, 145] width 313 height 226
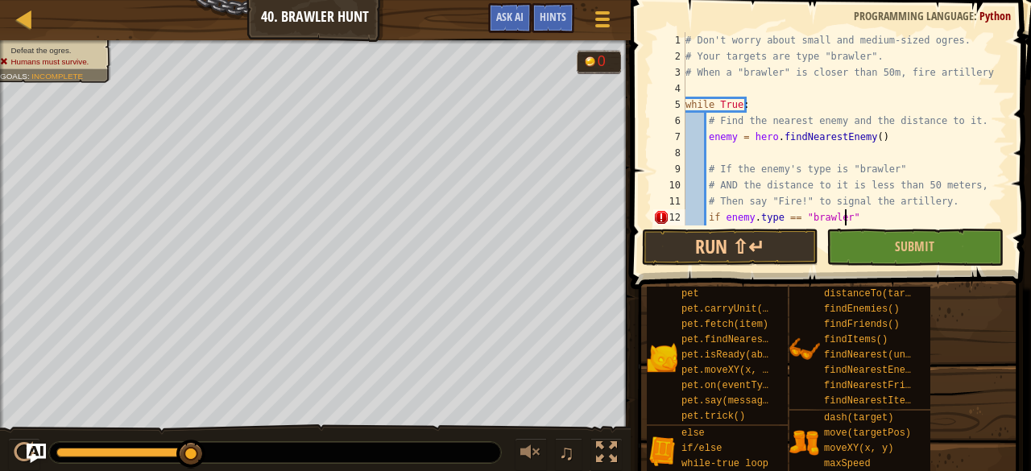
click at [881, 217] on div "# Don't worry about small and medium-sized ogres. # Your targets are type "braw…" at bounding box center [838, 145] width 313 height 226
type textarea "if enemy.type == "brawler":"
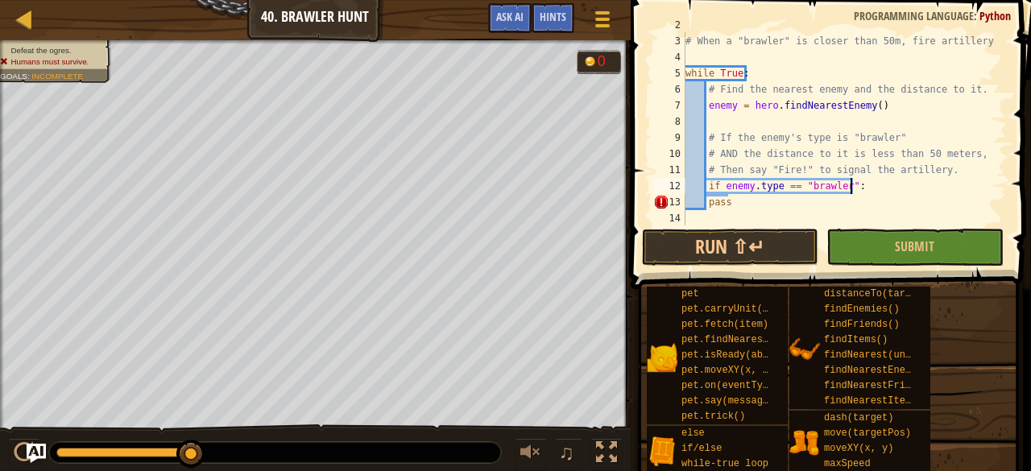
scroll to position [32, 0]
click at [785, 217] on div "# When a "brawler" is closer than 50m, fire artillery. while True : # Find the …" at bounding box center [838, 145] width 313 height 226
click at [788, 213] on div "# When a "brawler" is closer than 50m, fire artillery. while True : # Find the …" at bounding box center [838, 145] width 313 height 226
click at [790, 206] on div "# When a "brawler" is closer than 50m, fire artillery. while True : # Find the …" at bounding box center [838, 145] width 313 height 226
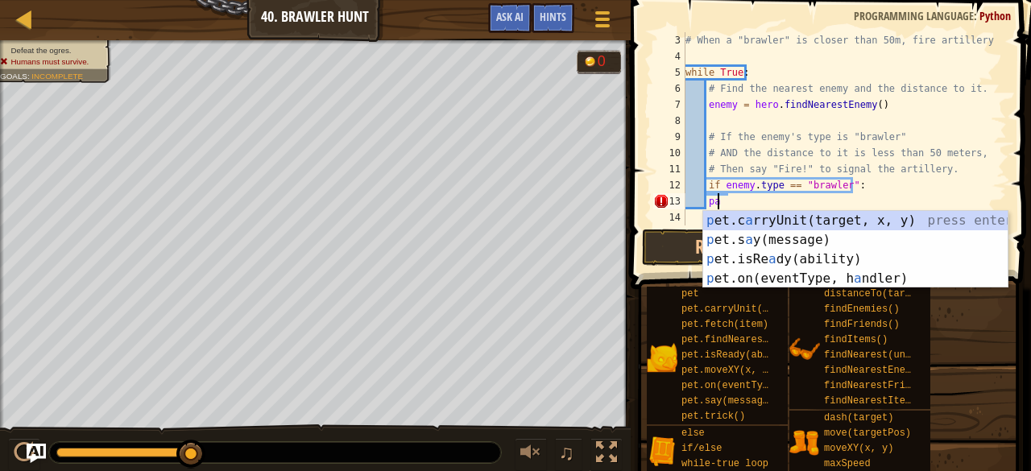
type textarea "p"
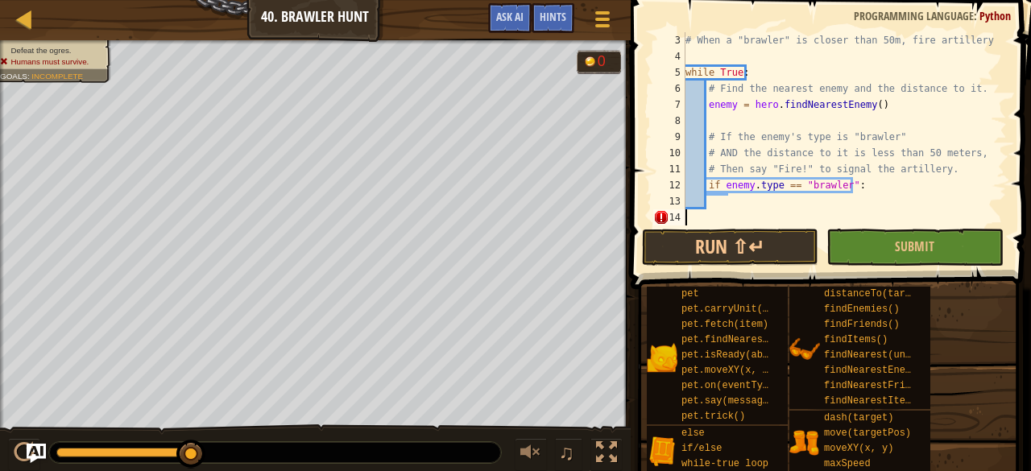
click at [712, 221] on div "# When a "brawler" is closer than 50m, fire artillery. while True : # Find the …" at bounding box center [838, 145] width 313 height 226
click at [745, 202] on div "# When a "brawler" is closer than 50m, fire artillery. while True : # Find the …" at bounding box center [838, 145] width 313 height 226
click at [746, 221] on div "# When a "brawler" is closer than 50m, fire artillery. while True : # Find the …" at bounding box center [838, 145] width 313 height 226
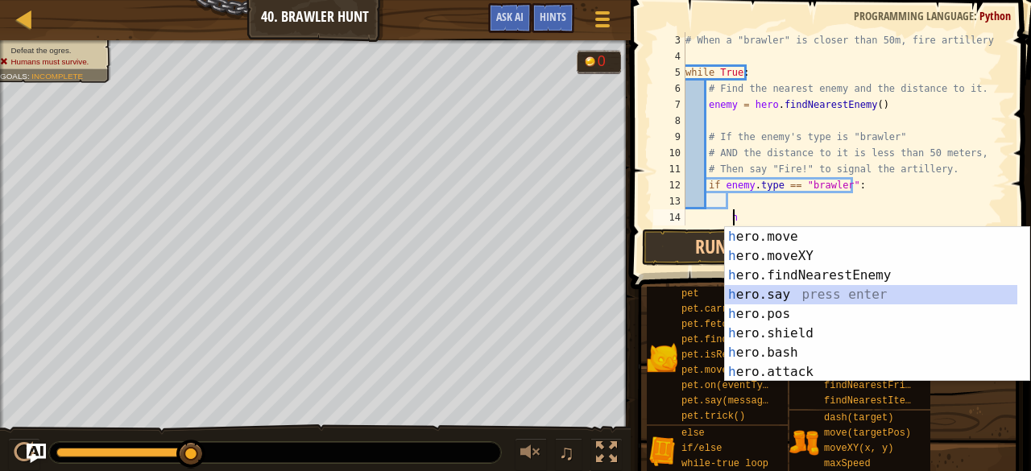
click at [797, 297] on div "h ero.move press enter h ero.moveXY press enter h ero.findNearestEnemy press en…" at bounding box center [871, 323] width 293 height 193
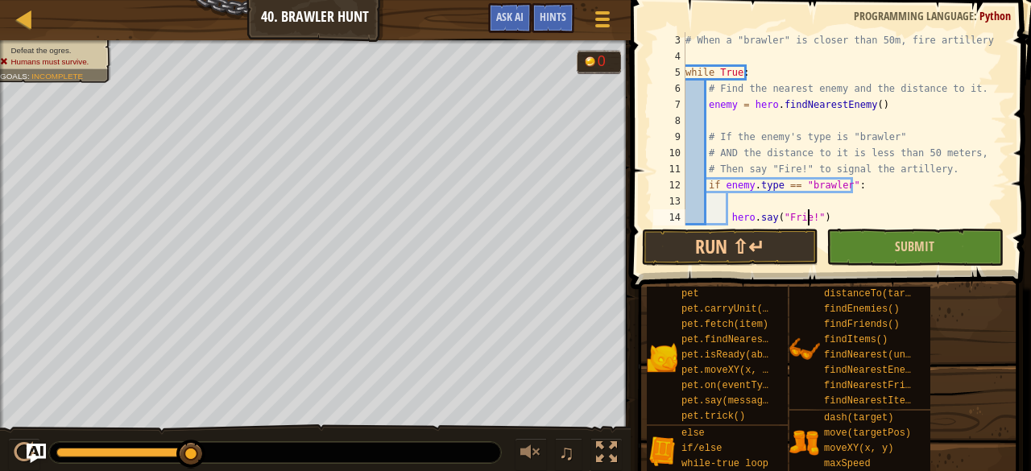
scroll to position [7, 10]
drag, startPoint x: 835, startPoint y: 255, endPoint x: 823, endPoint y: 275, distance: 23.1
click at [823, 275] on div "Hints hero.say("Frie!") 3 4 5 6 7 8 9 10 11 12 13 14 15 # When a "brawler" is c…" at bounding box center [828, 231] width 405 height 463
type textarea "hero.say("Frie! to signal the artillery")"
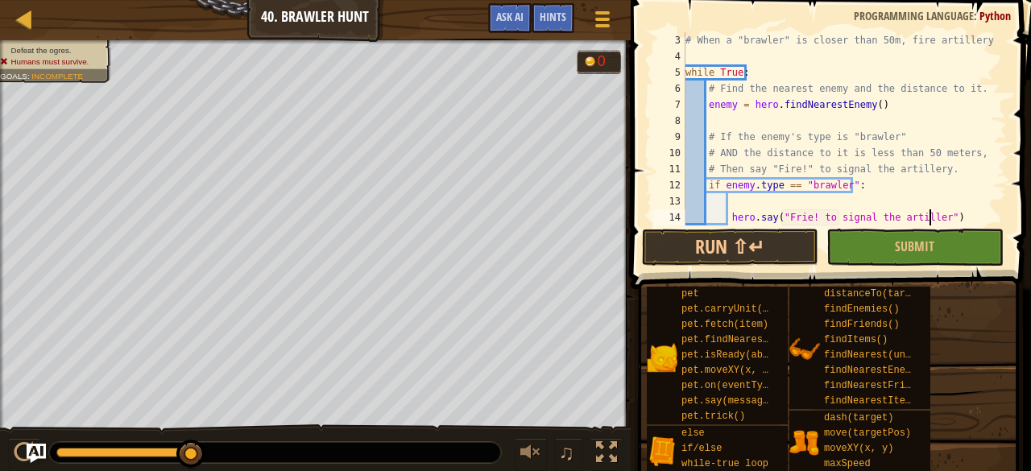
scroll to position [7, 21]
click at [894, 201] on div "# When a "brawler" is closer than 50m, fire artillery. while True : # Find the …" at bounding box center [838, 145] width 313 height 226
click at [1018, 321] on div "Hints 3 4 5 6 7 8 9 10 11 12 13 14 15 # When a "brawler" is closer than 50m, fi…" at bounding box center [828, 231] width 405 height 463
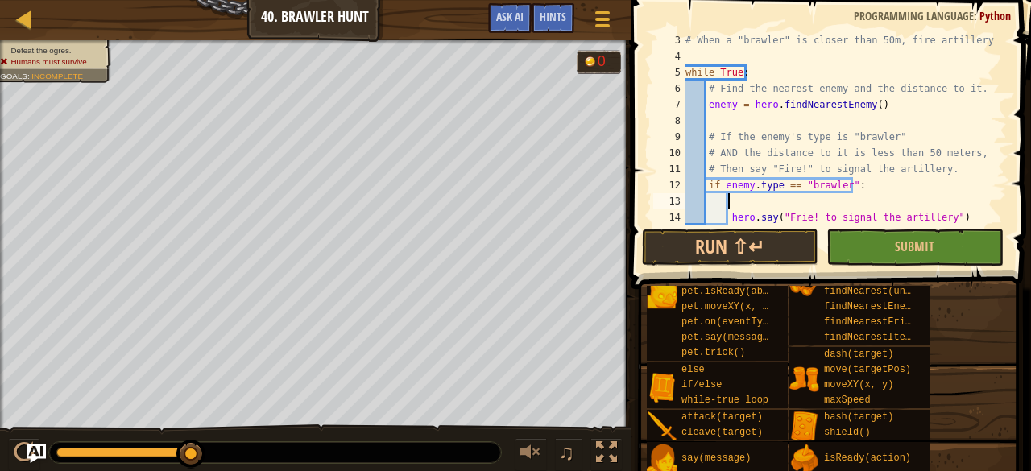
scroll to position [61, 0]
click at [819, 199] on div "# When a "brawler" is closer than 50m, fire artillery. while True : # Find the …" at bounding box center [838, 145] width 313 height 226
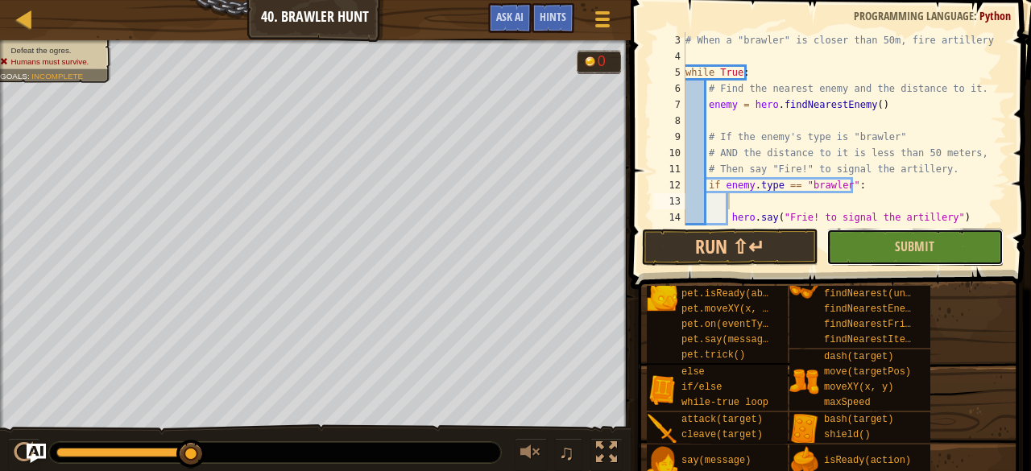
click at [867, 263] on button "Submit" at bounding box center [915, 247] width 176 height 37
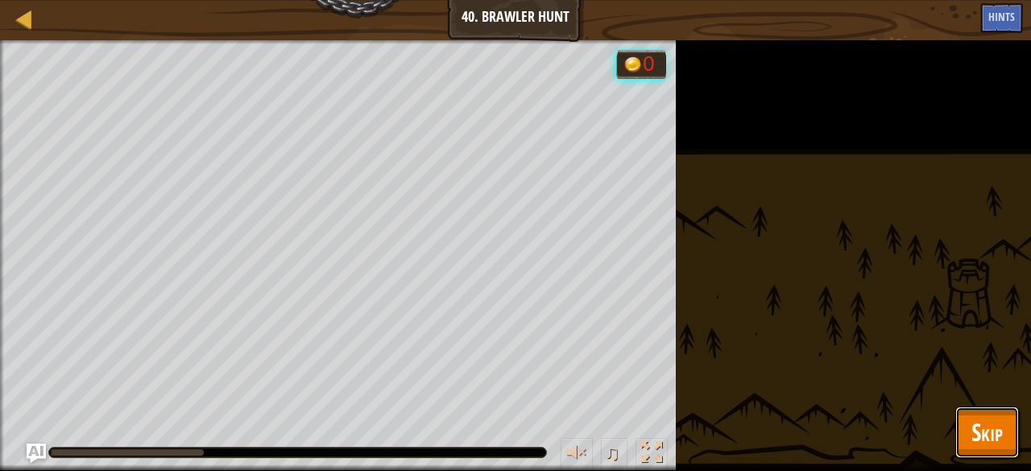
click at [1015, 435] on button "Skip" at bounding box center [987, 433] width 64 height 52
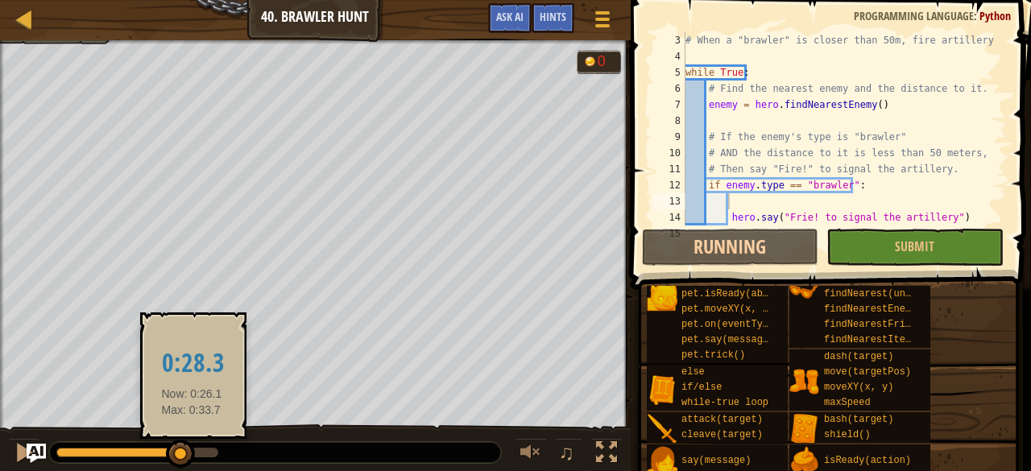
drag, startPoint x: 86, startPoint y: 457, endPoint x: 192, endPoint y: 459, distance: 105.6
click at [192, 459] on div at bounding box center [180, 454] width 29 height 29
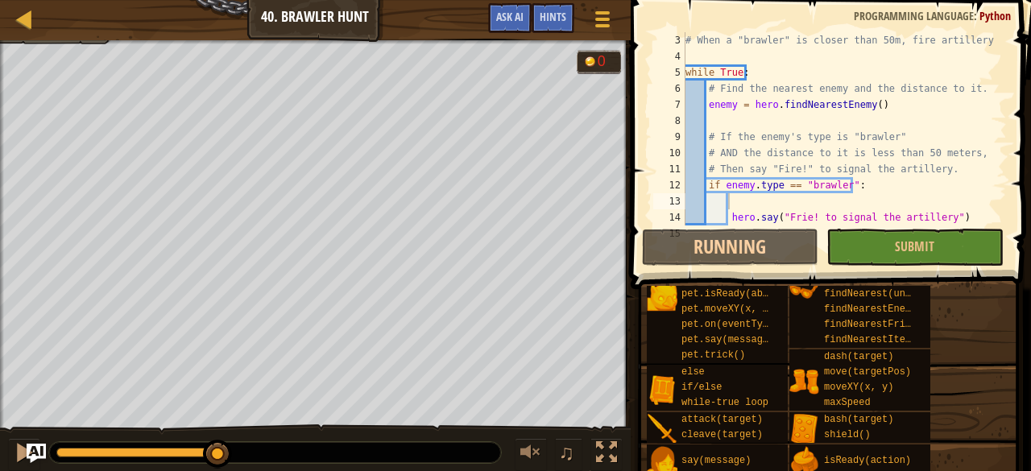
drag, startPoint x: 193, startPoint y: 453, endPoint x: 264, endPoint y: 450, distance: 71.8
click at [264, 450] on div at bounding box center [275, 452] width 452 height 21
drag, startPoint x: 226, startPoint y: 446, endPoint x: 282, endPoint y: 441, distance: 56.5
click at [282, 442] on div at bounding box center [275, 452] width 452 height 21
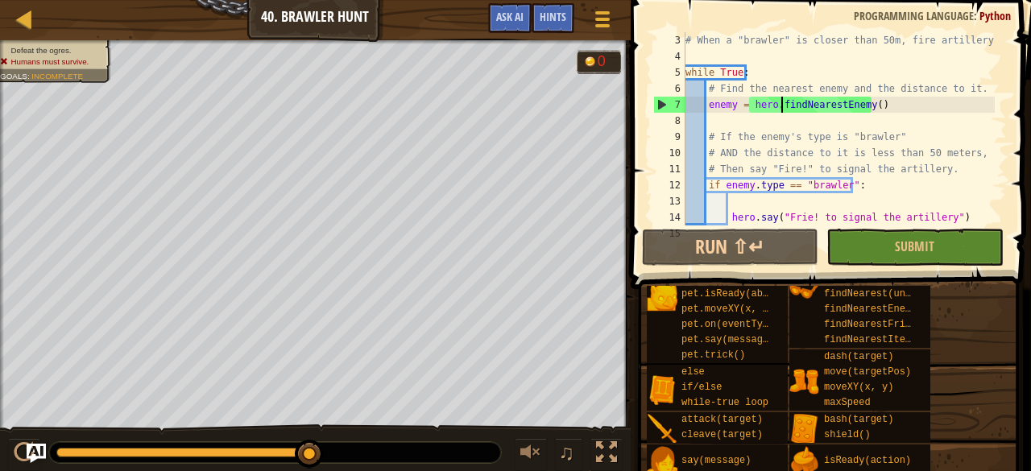
click at [781, 112] on div "# When a "brawler" is closer than 50m, fire artillery. while True : # Find the …" at bounding box center [838, 145] width 313 height 226
type textarea "enemy = hero.findNearestEnemy()"
click at [834, 110] on div "# When a "brawler" is closer than 50m, fire artillery. while True : # Find the …" at bounding box center [838, 145] width 313 height 226
click at [850, 114] on div "# When a "brawler" is closer than 50m, fire artillery. while True : # Find the …" at bounding box center [838, 145] width 313 height 226
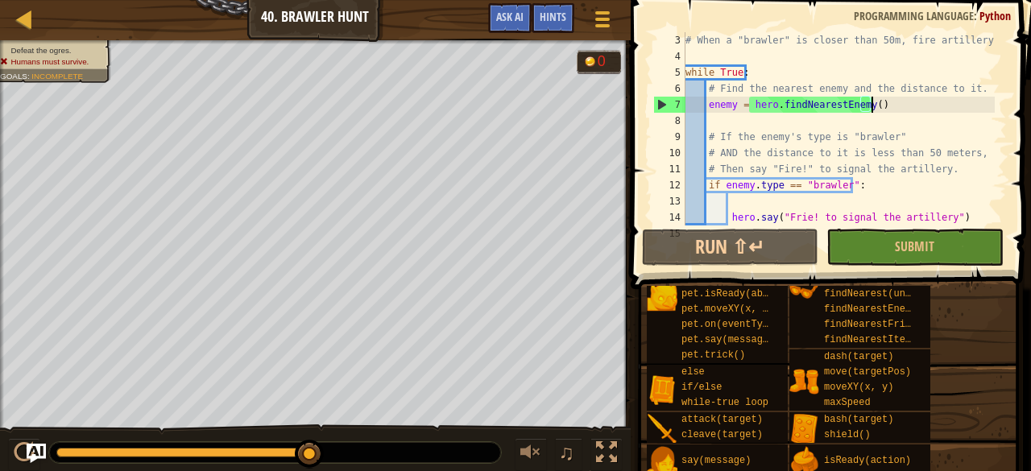
click at [870, 104] on div "# When a "brawler" is closer than 50m, fire artillery. while True : # Find the …" at bounding box center [838, 145] width 313 height 226
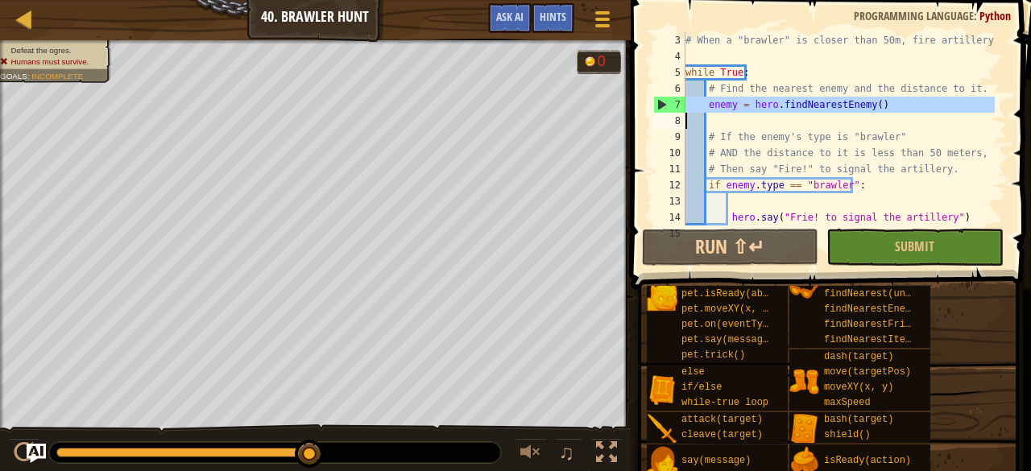
click at [870, 104] on div "# When a "brawler" is closer than 50m, fire artillery. while True : # Find the …" at bounding box center [838, 145] width 313 height 226
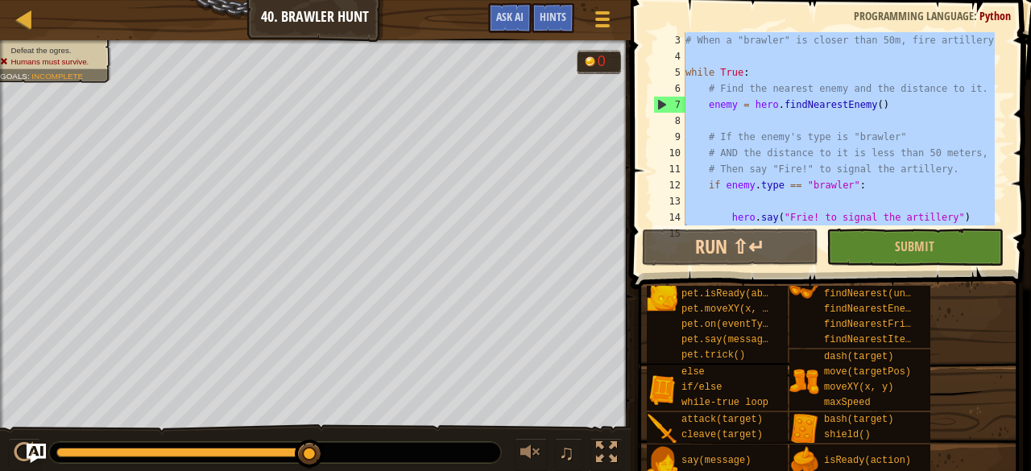
click at [870, 104] on div "# When a "brawler" is closer than 50m, fire artillery. while True : # Find the …" at bounding box center [838, 145] width 313 height 226
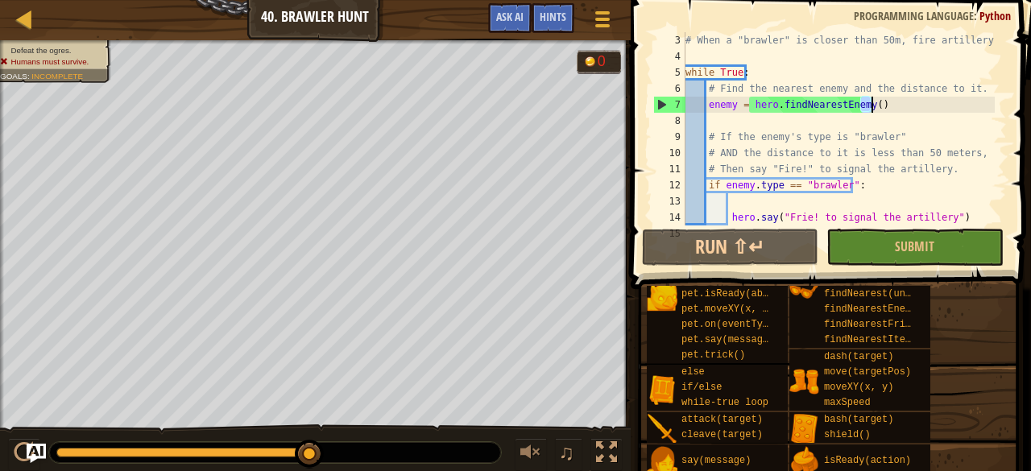
click at [870, 104] on div "# When a "brawler" is closer than 50m, fire artillery. while True : # Find the …" at bounding box center [838, 145] width 313 height 226
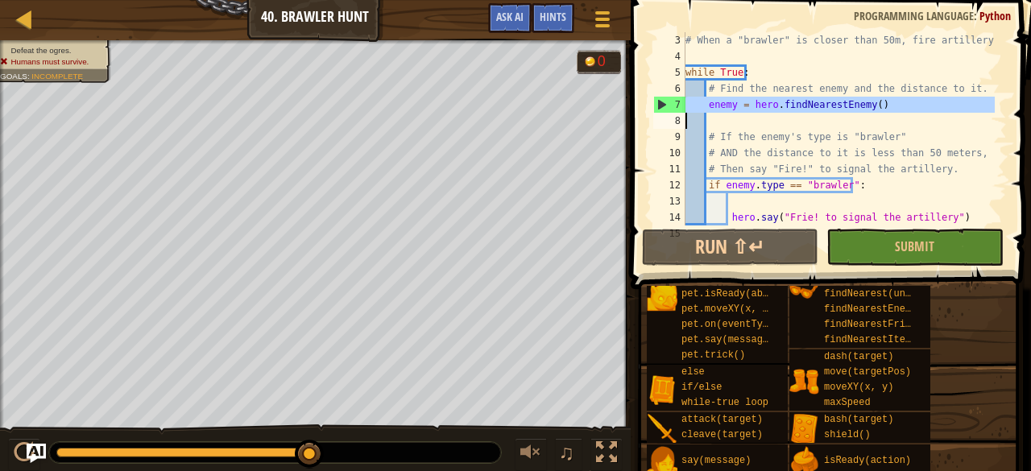
click at [870, 104] on div "# When a "brawler" is closer than 50m, fire artillery. while True : # Find the …" at bounding box center [838, 145] width 313 height 226
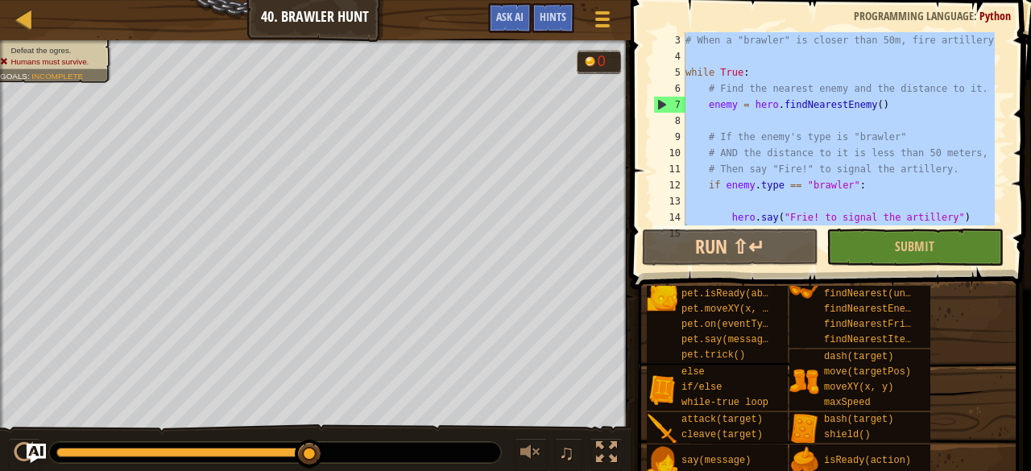
click at [870, 104] on div "# When a "brawler" is closer than 50m, fire artillery. while True : # Find the …" at bounding box center [838, 145] width 313 height 226
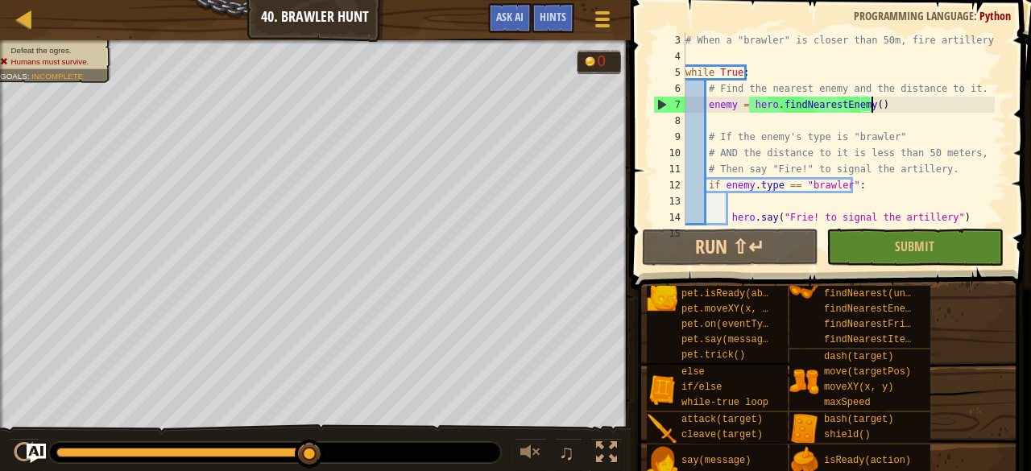
click at [870, 104] on div "# When a "brawler" is closer than 50m, fire artillery. while True : # Find the …" at bounding box center [838, 145] width 313 height 226
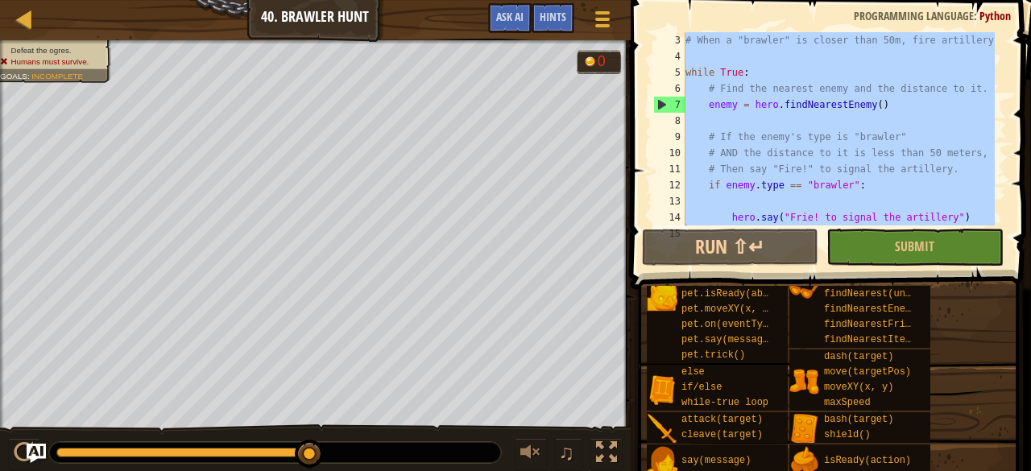
click at [870, 104] on div "# When a "brawler" is closer than 50m, fire artillery. while True : # Find the …" at bounding box center [838, 145] width 313 height 226
click at [870, 104] on div "# When a "brawler" is closer than 50m, fire artillery. while True : # Find the …" at bounding box center [838, 128] width 313 height 193
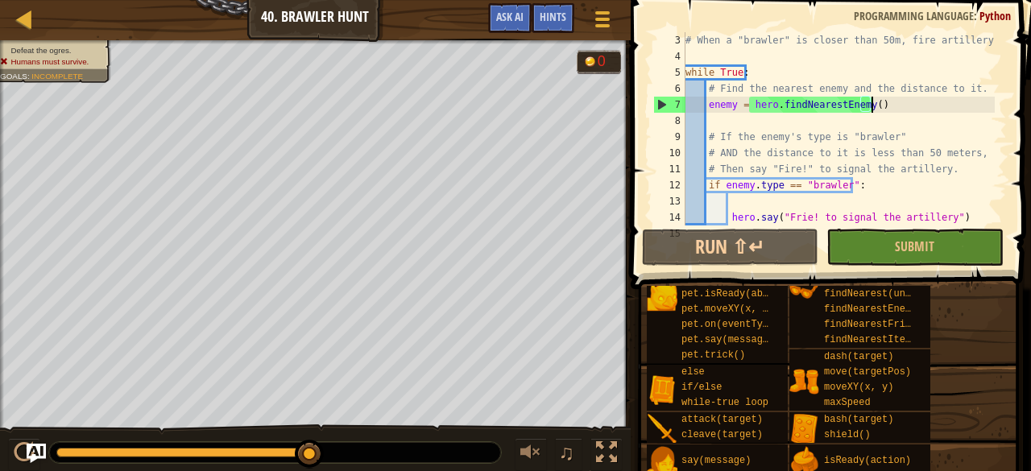
click at [870, 104] on div "# When a "brawler" is closer than 50m, fire artillery. while True : # Find the …" at bounding box center [838, 145] width 313 height 226
click at [872, 105] on div "# When a "brawler" is closer than 50m, fire artillery. while True : # Find the …" at bounding box center [838, 145] width 313 height 226
click at [872, 105] on div "# When a "brawler" is closer than 50m, fire artillery. while True : # Find the …" at bounding box center [838, 128] width 313 height 193
click at [872, 105] on div "# When a "brawler" is closer than 50m, fire artillery. while True : # Find the …" at bounding box center [838, 145] width 313 height 226
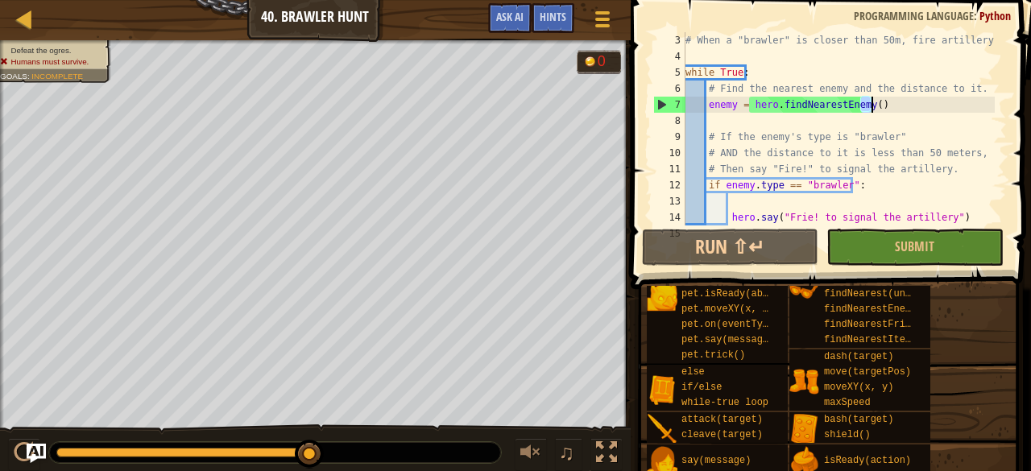
click at [872, 105] on div "# When a "brawler" is closer than 50m, fire artillery. while True : # Find the …" at bounding box center [838, 145] width 313 height 226
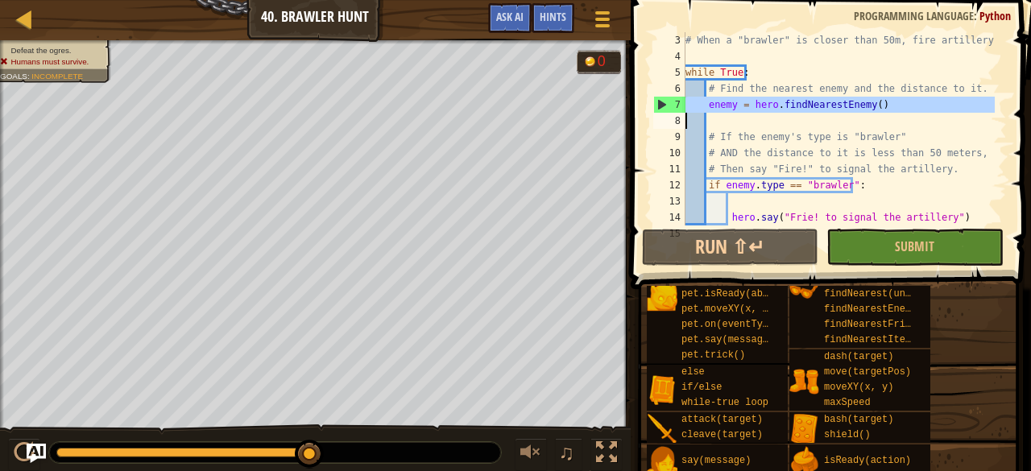
click at [872, 105] on div "# When a "brawler" is closer than 50m, fire artillery. while True : # Find the …" at bounding box center [838, 145] width 313 height 226
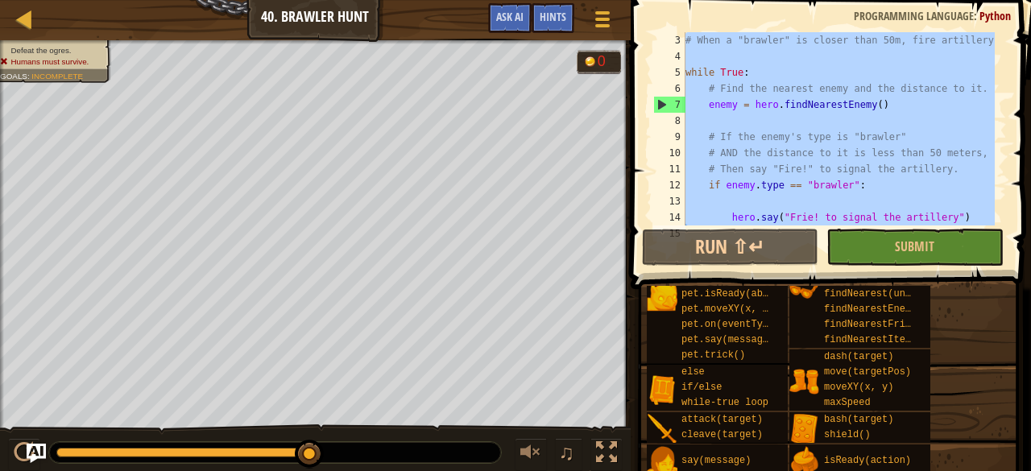
click at [872, 105] on div "# When a "brawler" is closer than 50m, fire artillery. while True : # Find the …" at bounding box center [838, 128] width 313 height 193
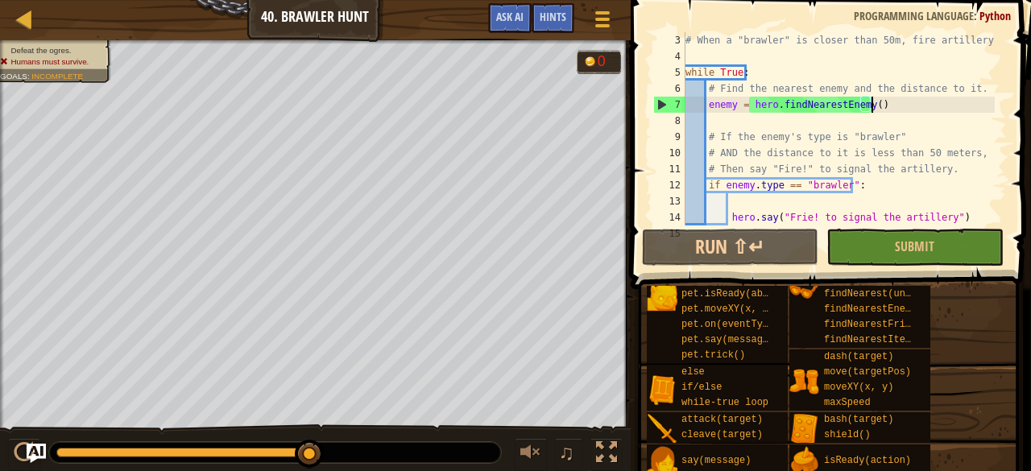
click at [872, 105] on div "# When a "brawler" is closer than 50m, fire artillery. while True : # Find the …" at bounding box center [838, 145] width 313 height 226
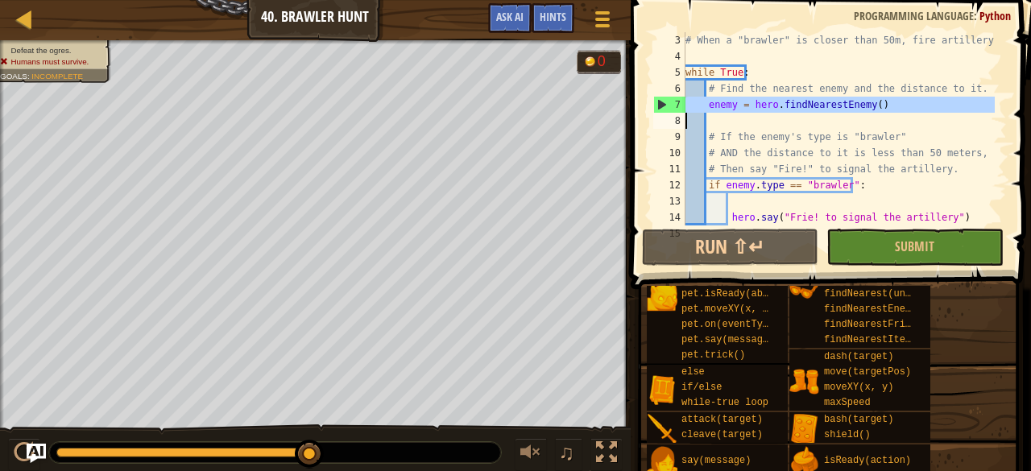
click at [872, 105] on div "# When a "brawler" is closer than 50m, fire artillery. while True : # Find the …" at bounding box center [838, 145] width 313 height 226
type textarea "hero.say("Frie! to signal the artillery")"
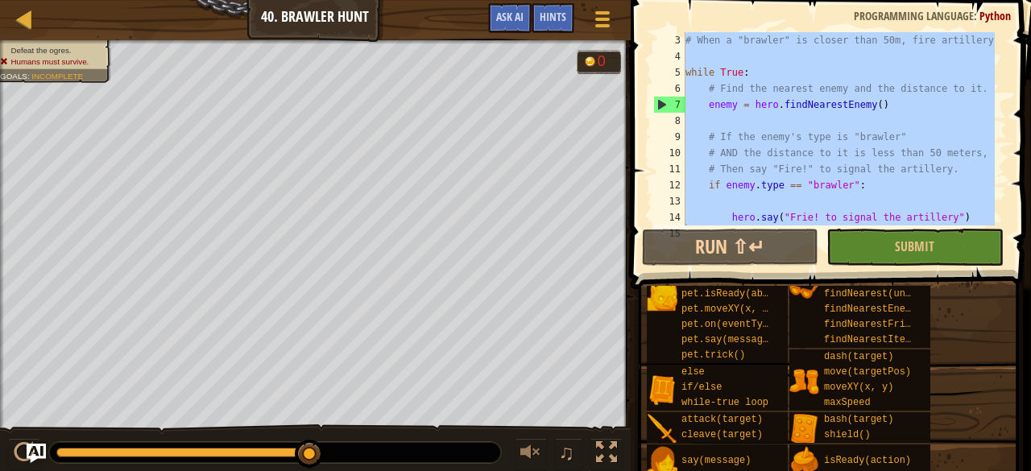
click at [725, 114] on div "# When a "brawler" is closer than 50m, fire artillery. while True : # Find the …" at bounding box center [838, 128] width 313 height 193
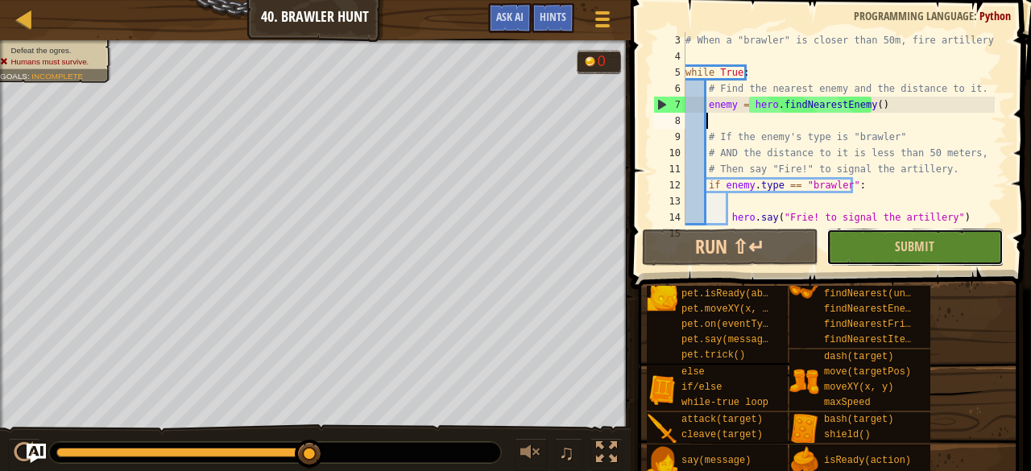
click at [912, 259] on button "Submit" at bounding box center [915, 247] width 176 height 37
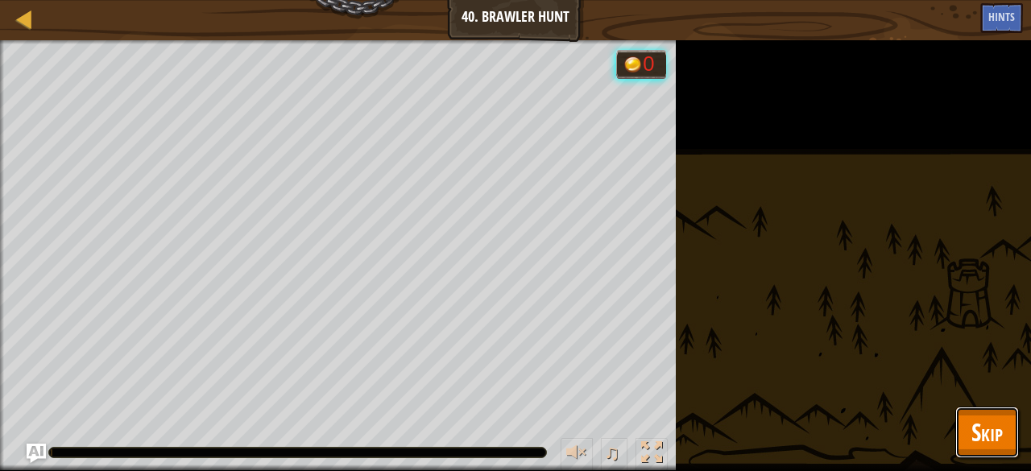
click at [996, 431] on span "Skip" at bounding box center [987, 432] width 31 height 33
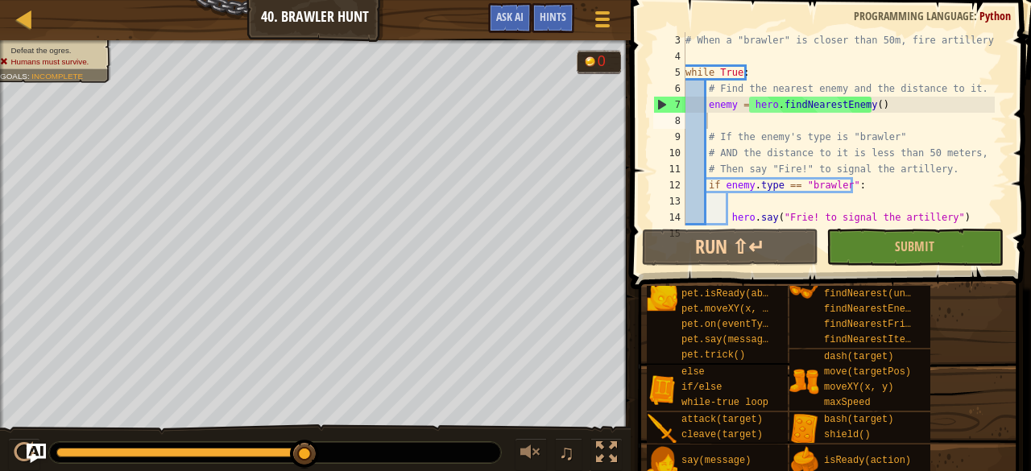
type textarea "hero.say("Frie! to signal the artillery")"
click at [833, 217] on div "# When a "brawler" is closer than 50m, fire artillery. while True : # Find the …" at bounding box center [838, 145] width 313 height 226
click at [843, 197] on div "# When a "brawler" is closer than 50m, fire artillery. while True : # Find the …" at bounding box center [838, 145] width 313 height 226
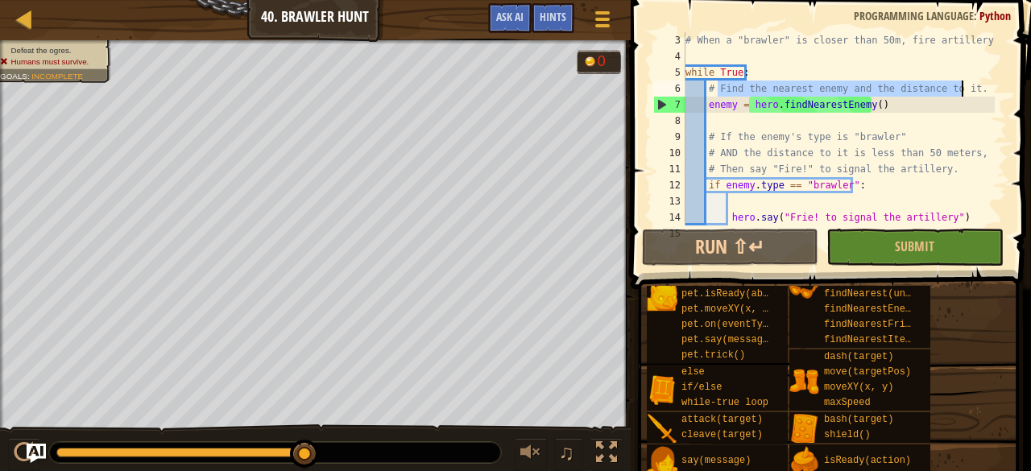
drag, startPoint x: 715, startPoint y: 87, endPoint x: 968, endPoint y: 94, distance: 253.1
click at [968, 94] on div "# When a "brawler" is closer than 50m, fire artillery. while True : # Find the …" at bounding box center [838, 145] width 313 height 226
type textarea "# Find the nearest enemy and the distance to it."
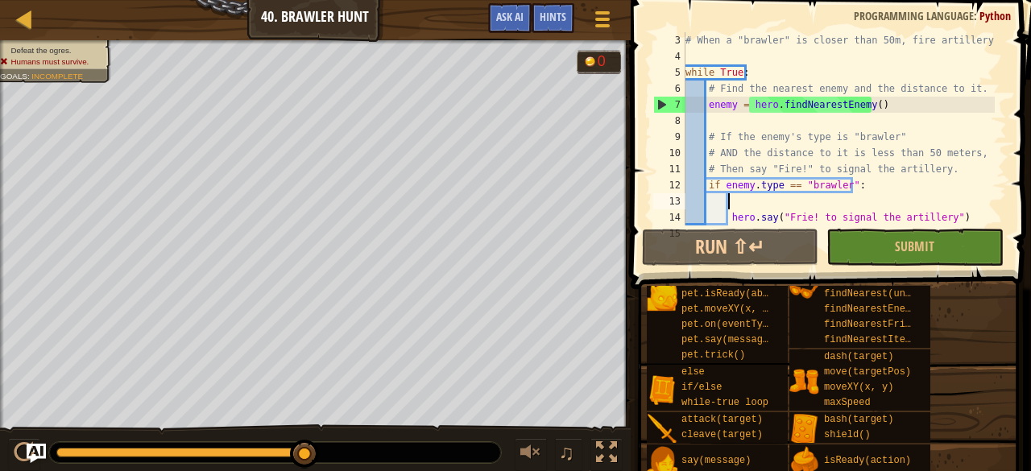
click at [847, 205] on div "# When a "brawler" is closer than 50m, fire artillery. while True : # Find the …" at bounding box center [838, 145] width 313 height 226
drag, startPoint x: 710, startPoint y: 189, endPoint x: 730, endPoint y: 185, distance: 20.4
click at [730, 185] on div "# When a "brawler" is closer than 50m, fire artillery. while True : # Find the …" at bounding box center [838, 145] width 313 height 226
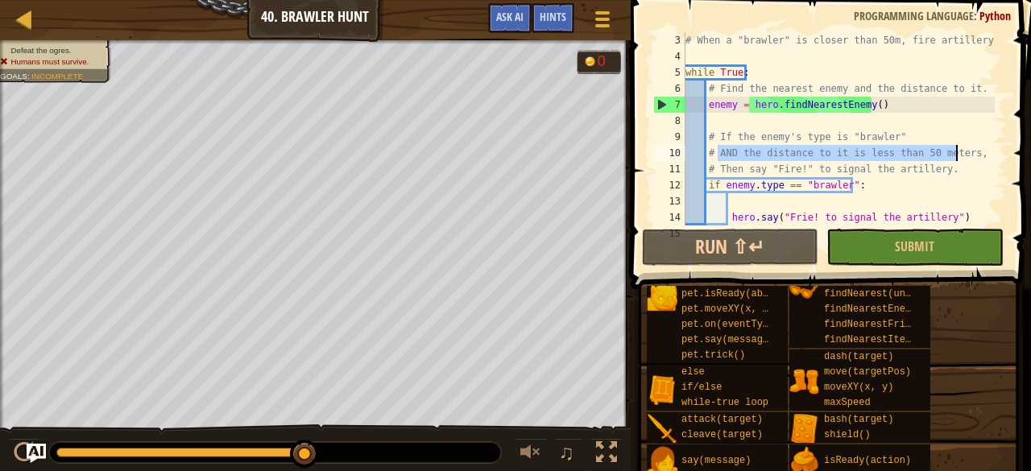
drag, startPoint x: 719, startPoint y: 155, endPoint x: 979, endPoint y: 147, distance: 260.3
click at [979, 147] on div "# When a "brawler" is closer than 50m, fire artillery. while True : # Find the …" at bounding box center [838, 145] width 313 height 226
type textarea "# AND the distance to it is less than 50 meters,"
click at [759, 204] on div "# When a "brawler" is closer than 50m, fire artillery. while True : # Find the …" at bounding box center [838, 145] width 313 height 226
drag, startPoint x: 715, startPoint y: 160, endPoint x: 1009, endPoint y: 155, distance: 293.3
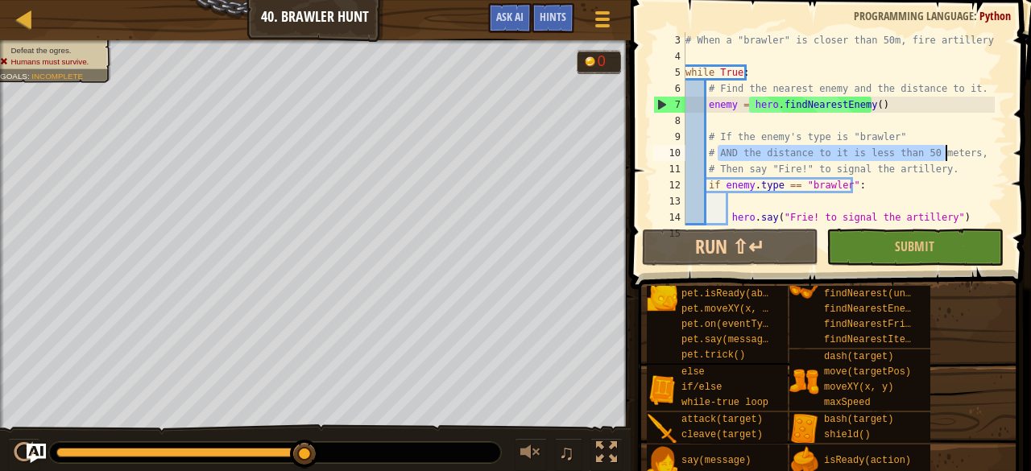
click at [1009, 155] on div "3 4 5 6 7 8 9 10 11 12 13 14 15 # When a "brawler" is closer than 50m, fire art…" at bounding box center [828, 176] width 405 height 337
type textarea "# AND the distance to it is less than 50 meters,"
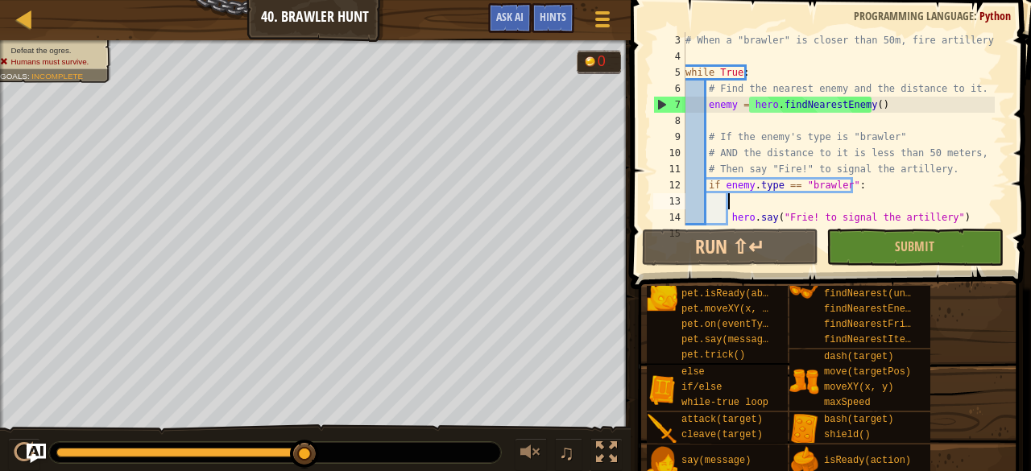
click at [875, 203] on div "# When a "brawler" is closer than 50m, fire artillery. while True : # Find the …" at bounding box center [838, 145] width 313 height 226
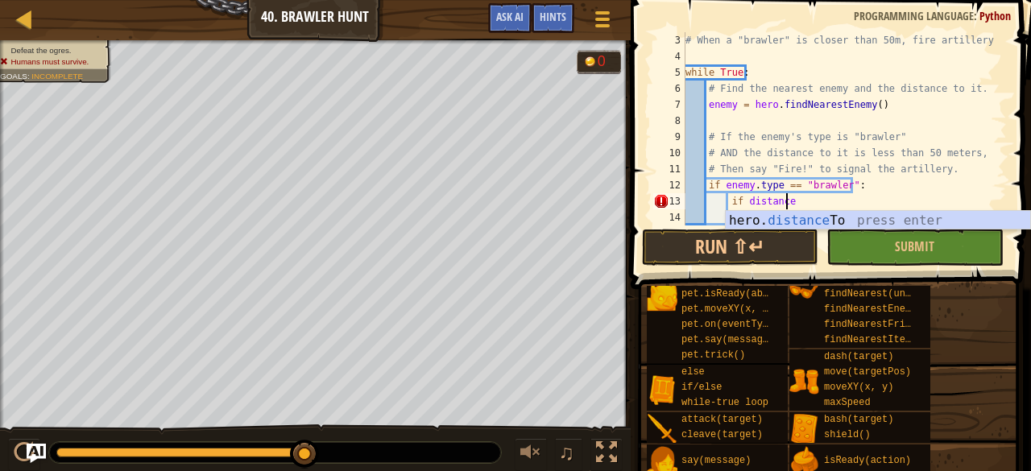
scroll to position [7, 7]
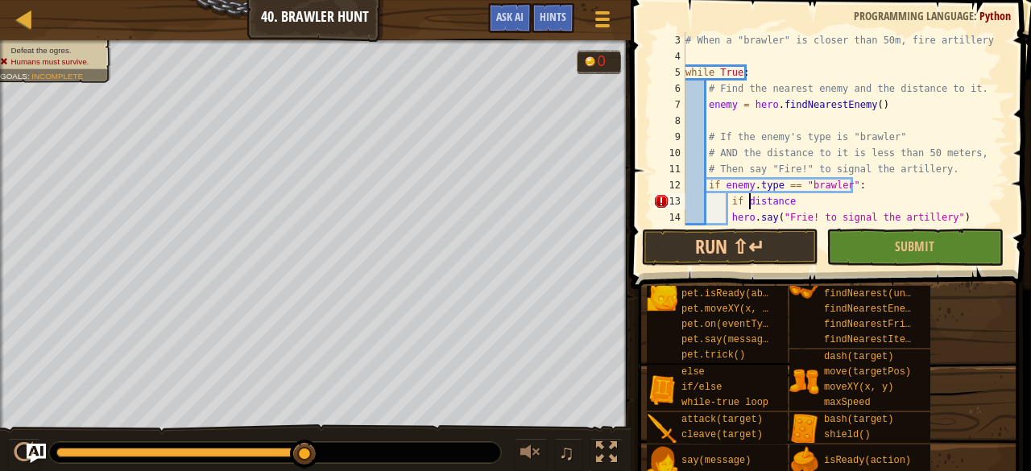
click at [748, 197] on div "# When a "brawler" is closer than 50m, fire artillery. while True : # Find the …" at bounding box center [838, 145] width 313 height 226
click at [744, 201] on div "# When a "brawler" is closer than 50m, fire artillery. while True : # Find the …" at bounding box center [838, 145] width 313 height 226
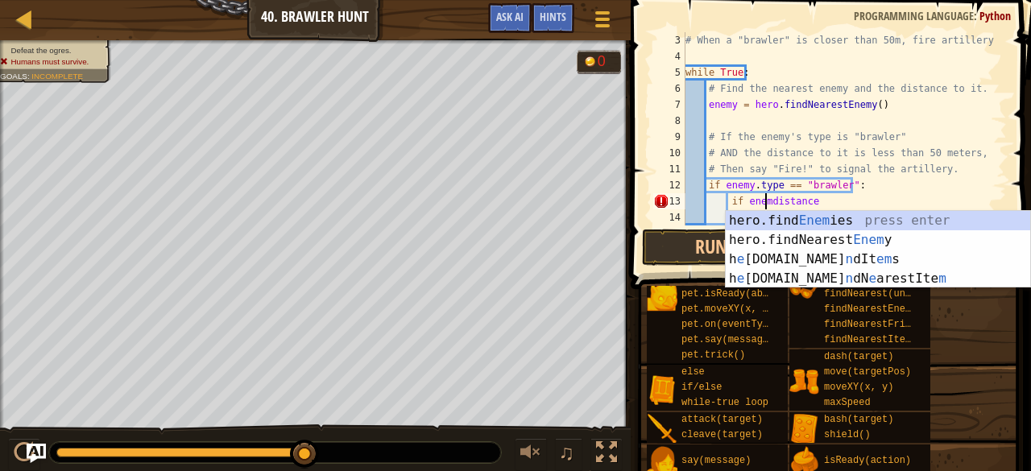
scroll to position [7, 6]
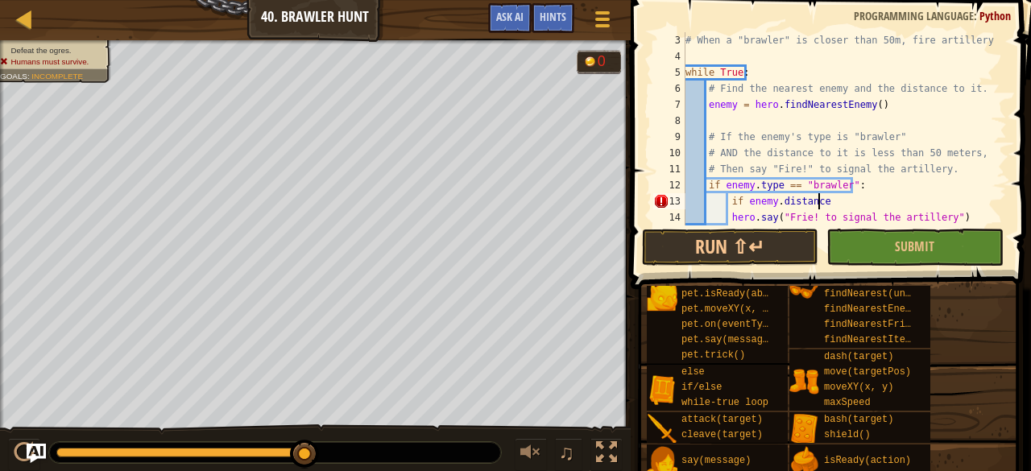
click at [864, 201] on div "# When a "brawler" is closer than 50m, fire artillery. while True : # Find the …" at bounding box center [838, 145] width 313 height 226
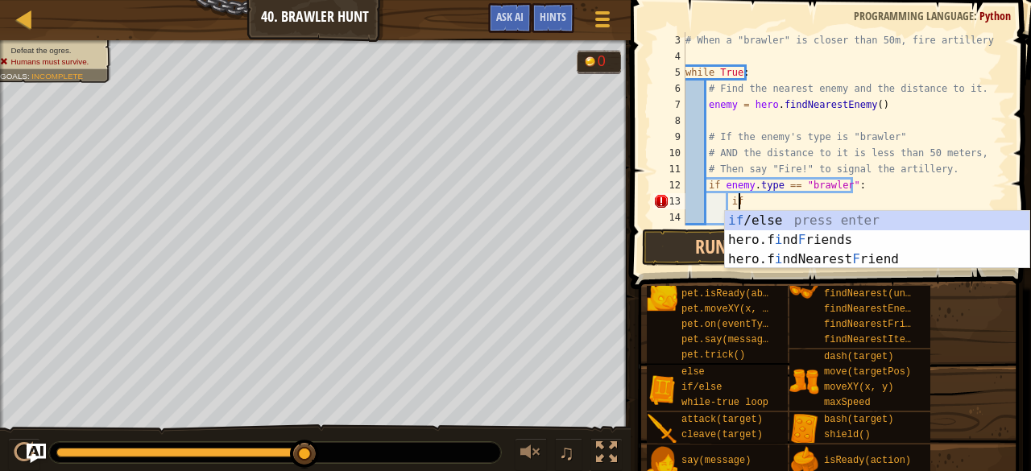
type textarea "i"
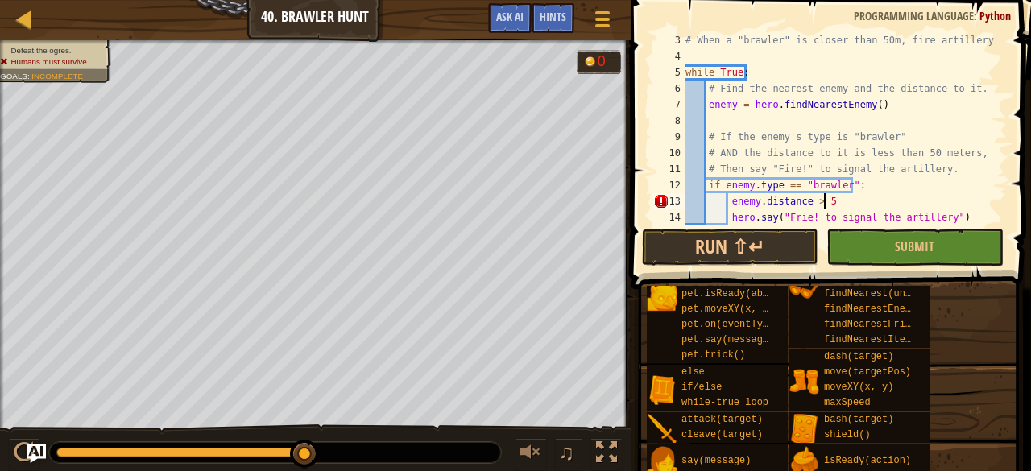
scroll to position [7, 10]
click at [815, 204] on div "# When a "brawler" is closer than 50m, fire artillery. while True : # Find the …" at bounding box center [838, 145] width 313 height 226
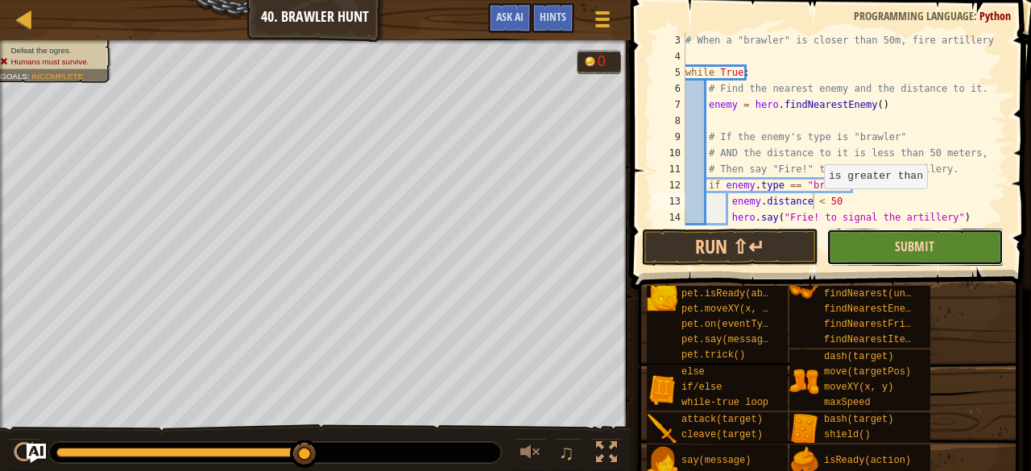
click at [902, 241] on span "Submit" at bounding box center [914, 247] width 39 height 18
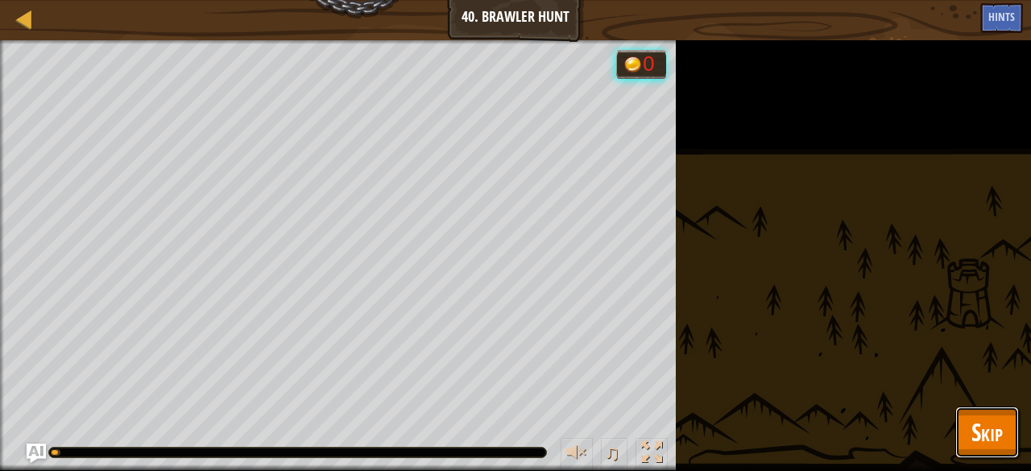
click at [996, 442] on span "Skip" at bounding box center [987, 432] width 31 height 33
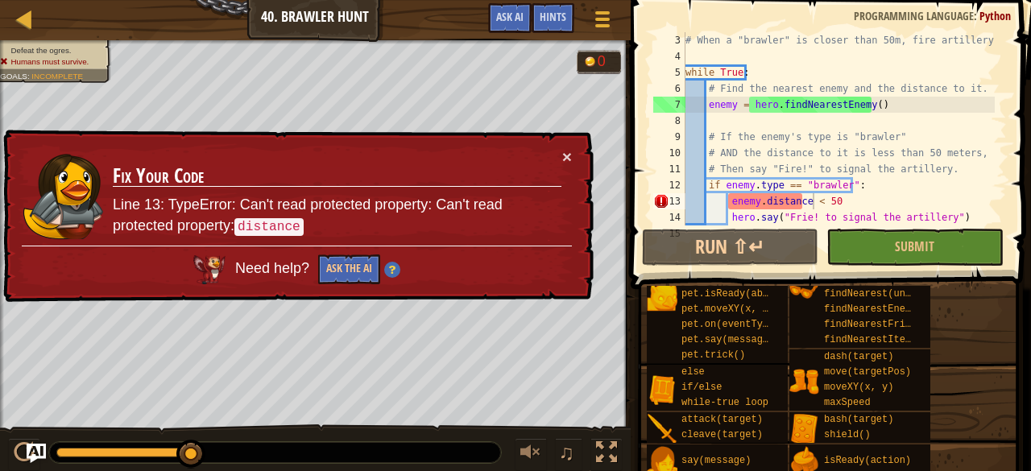
click at [791, 207] on div "# When a "brawler" is closer than 50m, fire artillery. while True : # Find the …" at bounding box center [838, 145] width 313 height 226
click at [810, 207] on div "# When a "brawler" is closer than 50m, fire artillery. while True : # Find the …" at bounding box center [838, 145] width 313 height 226
click at [883, 191] on div "# When a "brawler" is closer than 50m, fire artillery. while True : # Find the …" at bounding box center [838, 145] width 313 height 226
type textarea "if enemy.type == "brawler":"
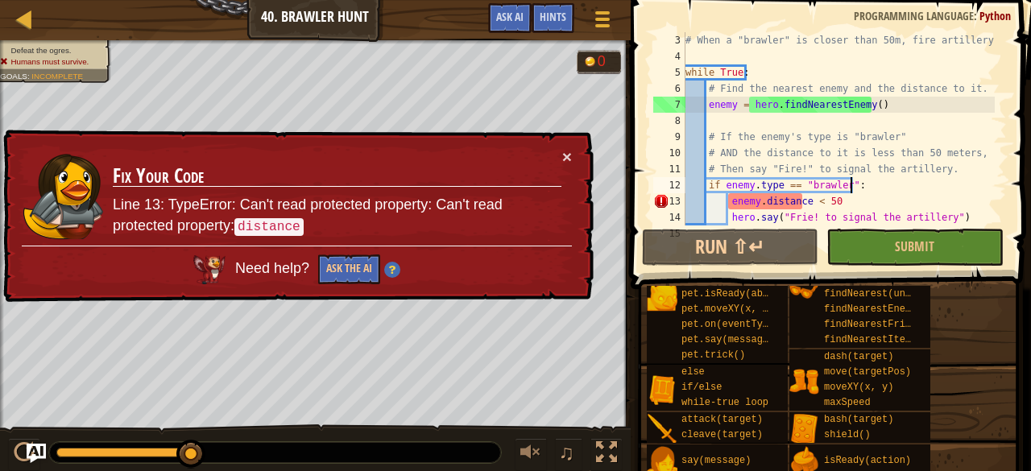
click at [711, 117] on div "# When a "brawler" is closer than 50m, fire artillery. while True : # Find the …" at bounding box center [838, 145] width 313 height 226
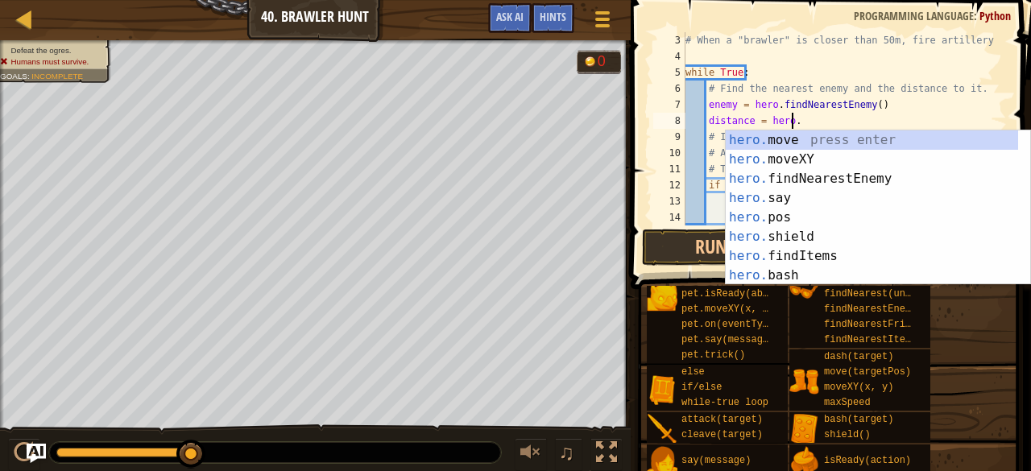
scroll to position [7, 8]
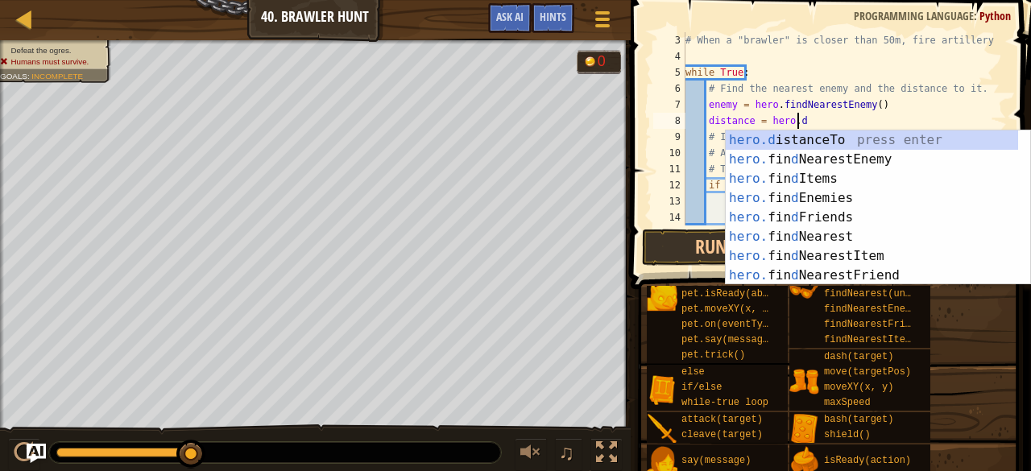
click at [812, 126] on div "# When a "brawler" is closer than 50m, fire artillery. while True : # Find the …" at bounding box center [838, 145] width 313 height 226
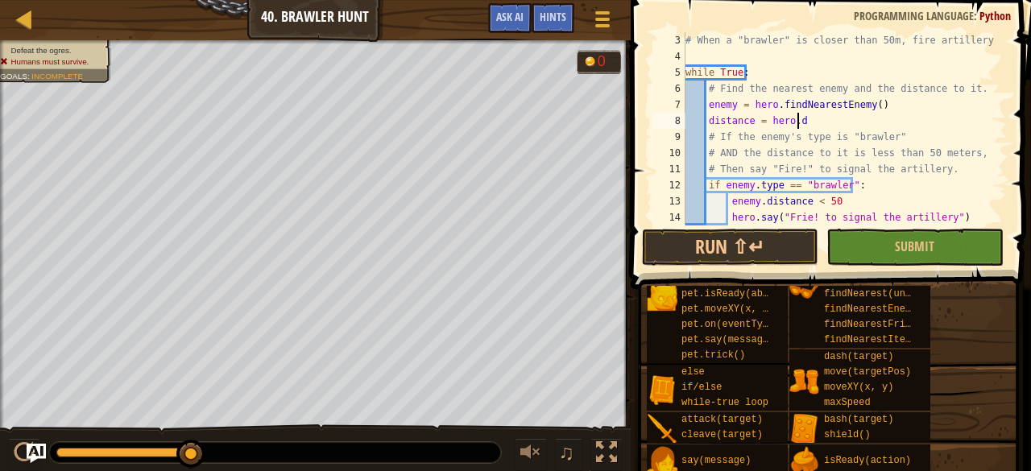
click at [806, 117] on div "# When a "brawler" is closer than 50m, fire artillery. while True : # Find the …" at bounding box center [838, 145] width 313 height 226
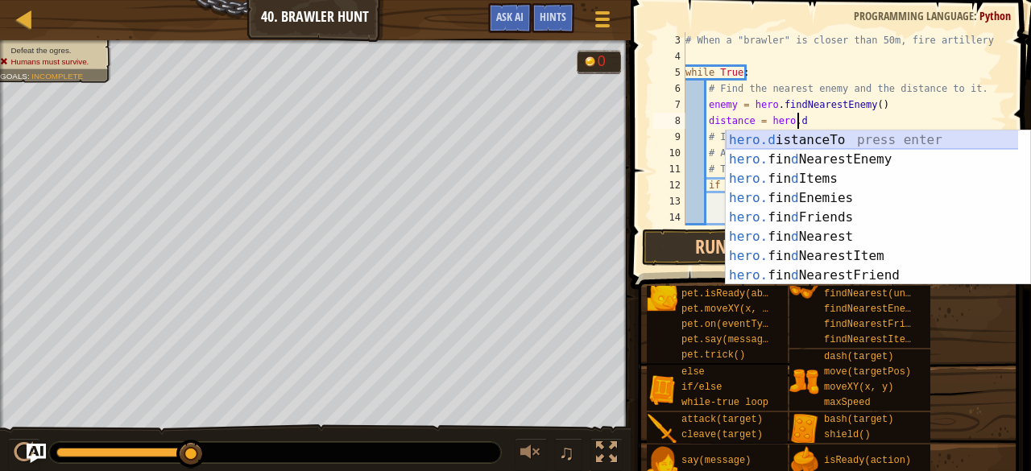
click at [814, 136] on div "hero.d istanceTo press enter hero. fin d NearestEnemy press enter hero. fin d I…" at bounding box center [872, 227] width 293 height 193
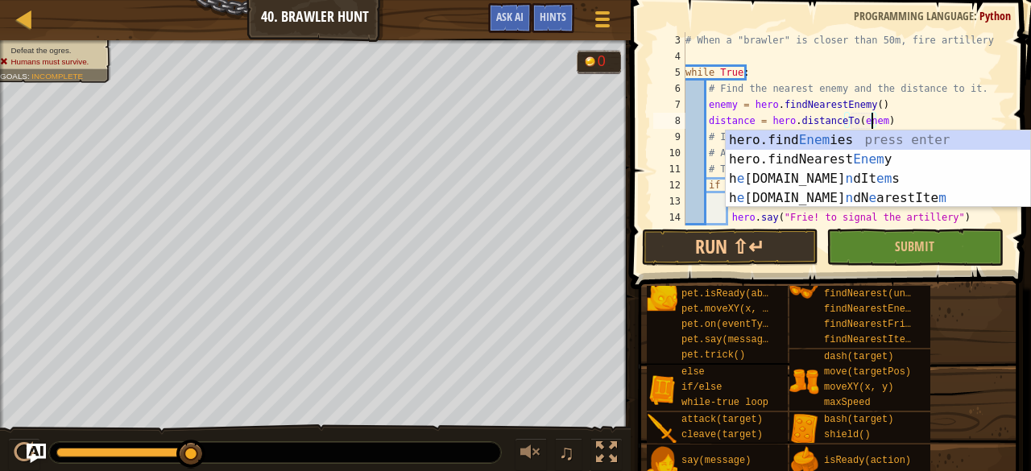
scroll to position [7, 15]
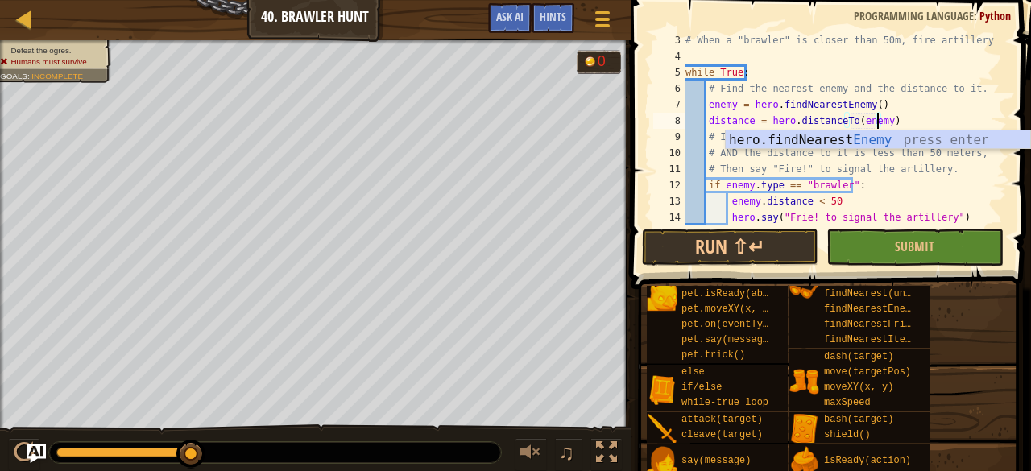
click at [943, 107] on div "# When a "brawler" is closer than 50m, fire artillery. while True : # Find the …" at bounding box center [838, 145] width 313 height 226
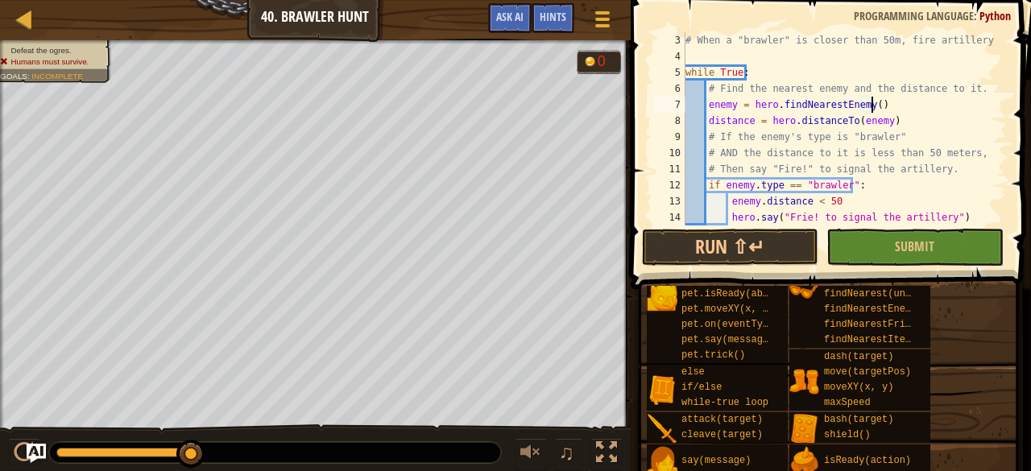
scroll to position [7, 15]
click at [933, 115] on div "# When a "brawler" is closer than 50m, fire artillery. while True : # Find the …" at bounding box center [838, 145] width 313 height 226
click at [929, 244] on span "Submit" at bounding box center [914, 247] width 39 height 18
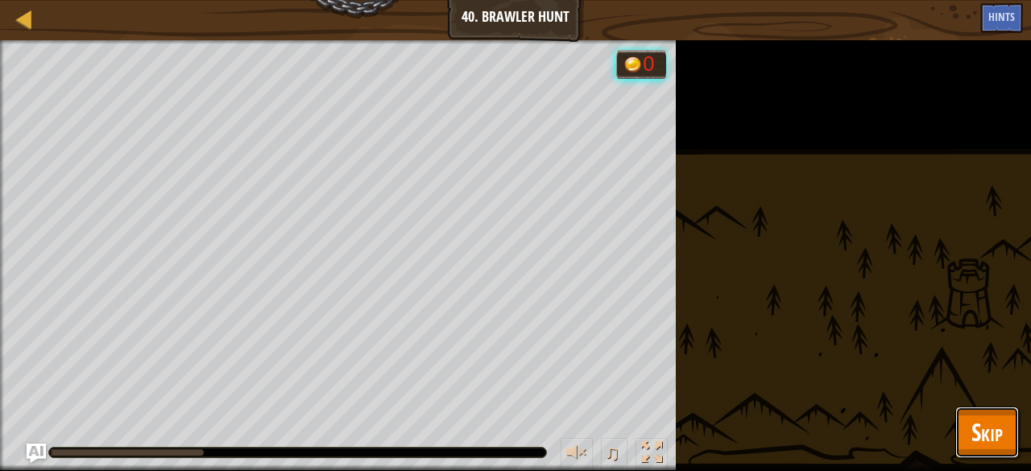
click at [975, 414] on button "Skip" at bounding box center [987, 433] width 64 height 52
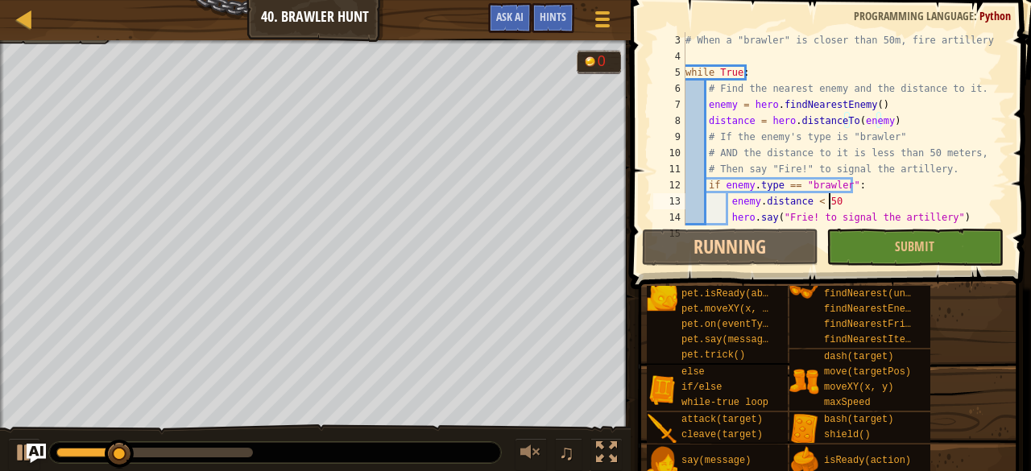
scroll to position [7, 11]
click at [830, 203] on div "# When a "brawler" is closer than 50m, fire artillery. while True : # Find the …" at bounding box center [838, 145] width 313 height 226
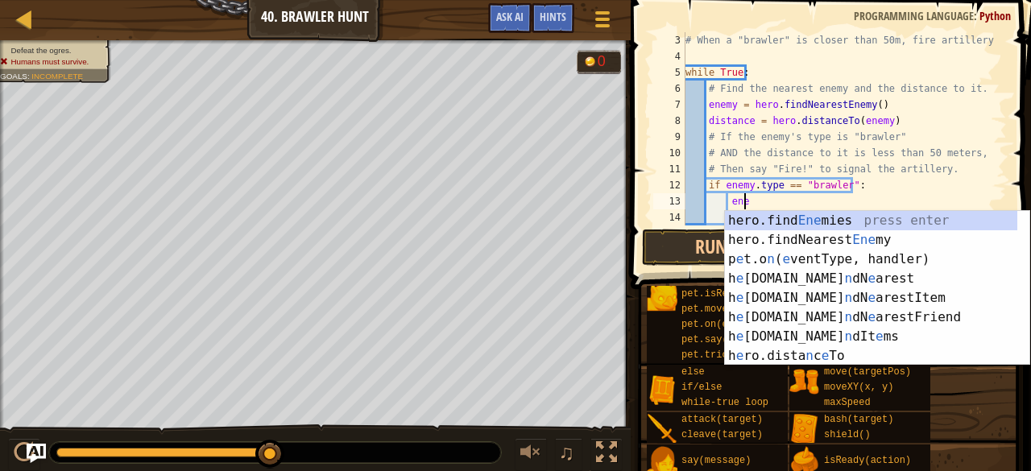
type textarea "e"
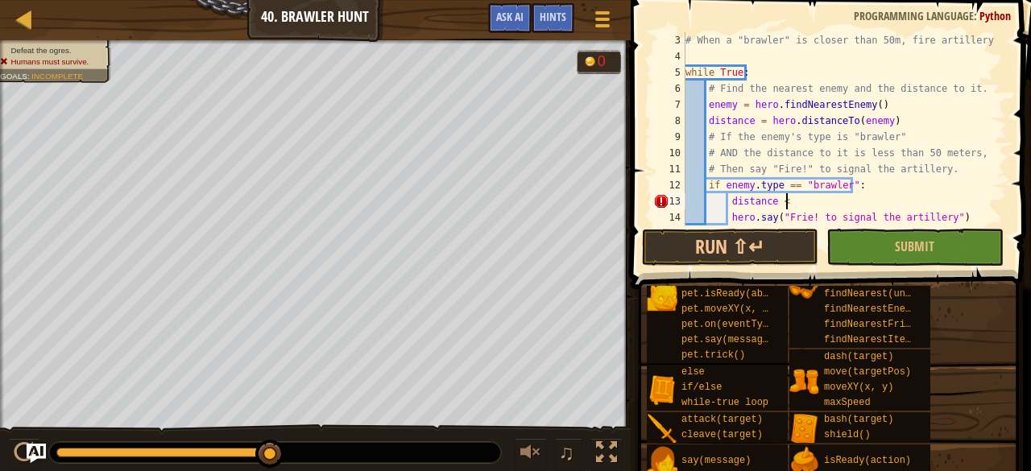
scroll to position [7, 8]
click at [957, 259] on button "Submit" at bounding box center [915, 247] width 176 height 37
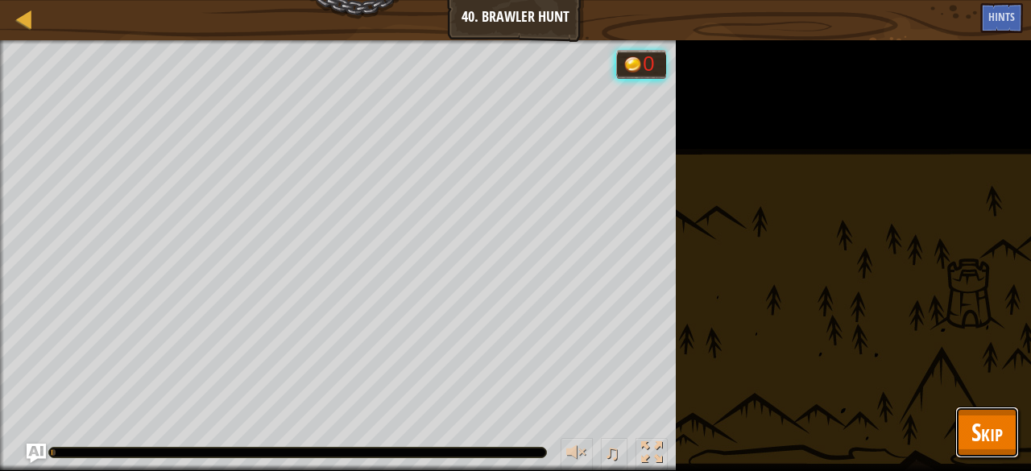
click at [1001, 418] on span "Skip" at bounding box center [987, 432] width 31 height 33
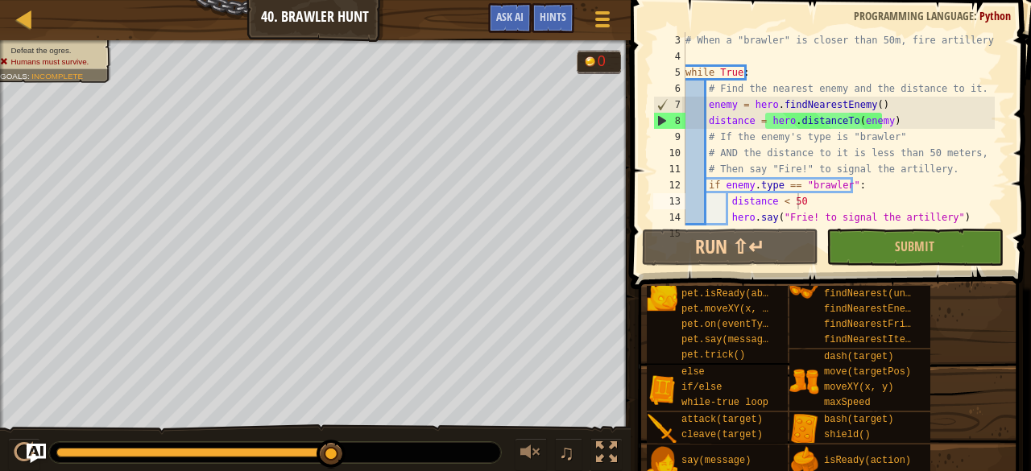
click at [752, 226] on span at bounding box center [832, 121] width 413 height 337
click at [798, 186] on div "# When a "brawler" is closer than 50m, fire artillery. while True : # Find the …" at bounding box center [838, 145] width 313 height 226
click at [844, 189] on div "# When a "brawler" is closer than 50m, fire artillery. while True : # Find the …" at bounding box center [838, 145] width 313 height 226
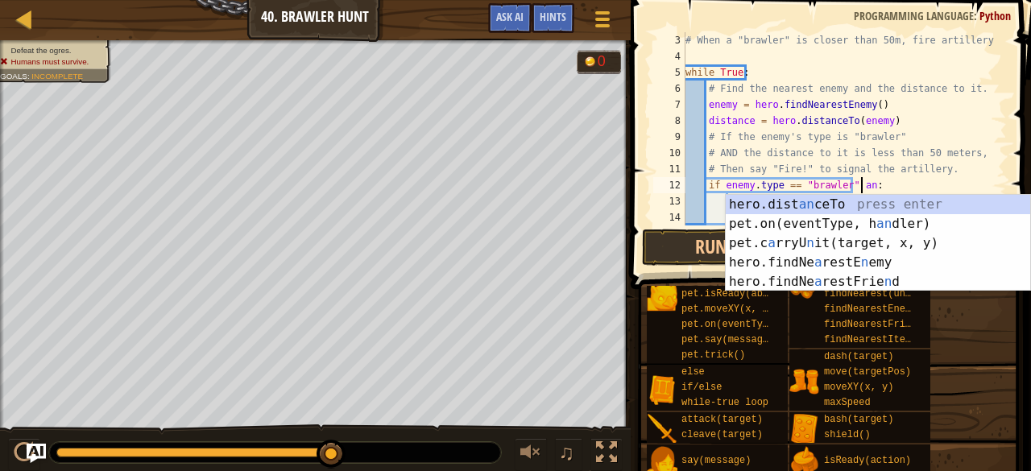
scroll to position [7, 15]
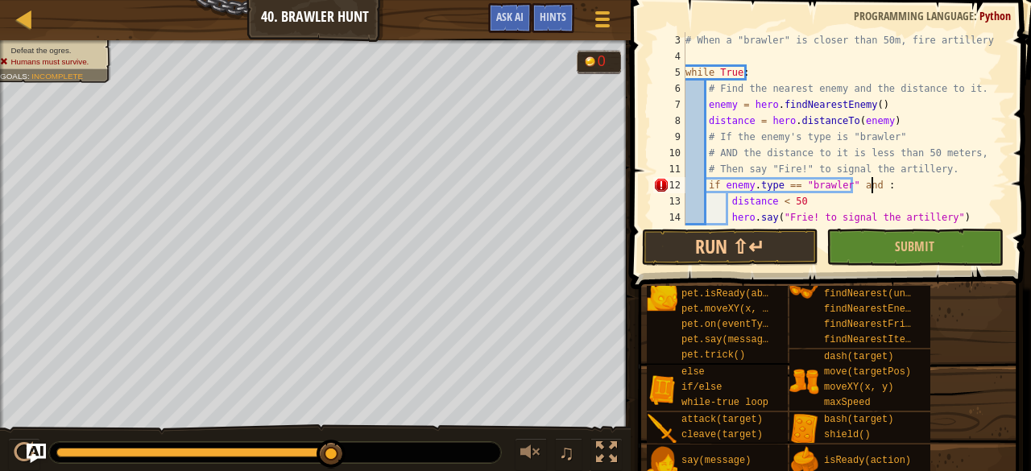
click at [910, 196] on div "# When a "brawler" is closer than 50m, fire artillery. while True : # Find the …" at bounding box center [838, 145] width 313 height 226
drag, startPoint x: 910, startPoint y: 196, endPoint x: 930, endPoint y: 181, distance: 24.2
click at [930, 181] on div "# When a "brawler" is closer than 50m, fire artillery. while True : # Find the …" at bounding box center [838, 145] width 313 height 226
click at [868, 197] on div "# When a "brawler" is closer than 50m, fire artillery. while True : # Find the …" at bounding box center [838, 145] width 313 height 226
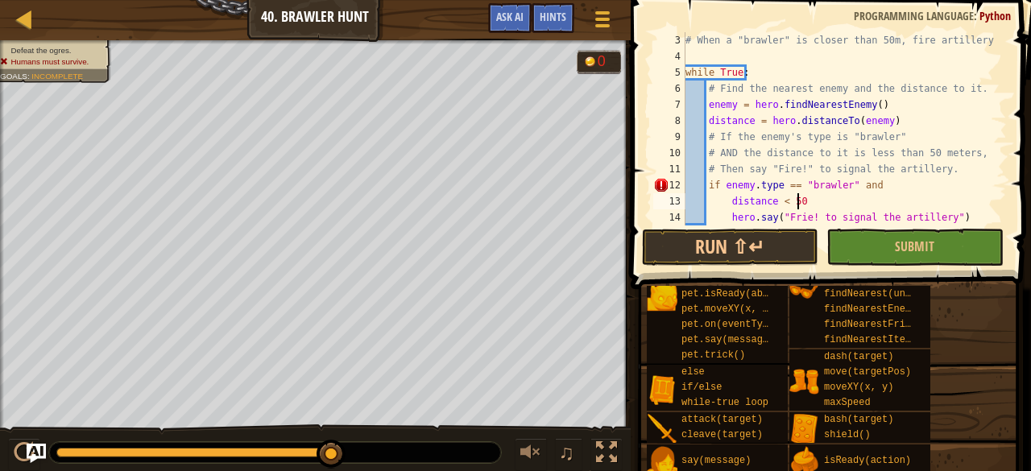
scroll to position [7, 9]
click at [949, 211] on div "# When a "brawler" is closer than 50m, fire artillery. while True : # Find the …" at bounding box center [838, 145] width 313 height 226
click at [727, 220] on div "# When a "brawler" is closer than 50m, fire artillery. while True : # Find the …" at bounding box center [838, 145] width 313 height 226
drag, startPoint x: 881, startPoint y: 181, endPoint x: 965, endPoint y: 164, distance: 85.5
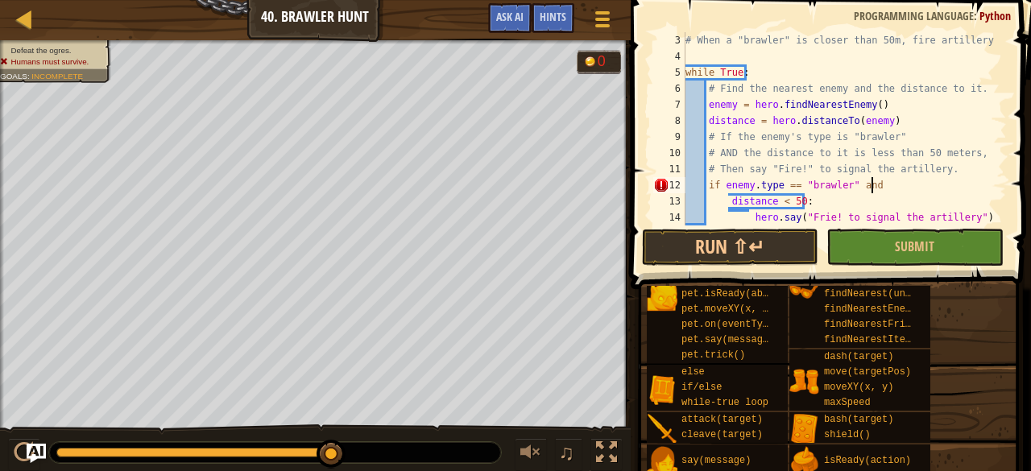
click at [965, 164] on div "# When a "brawler" is closer than 50m, fire artillery. while True : # Find the …" at bounding box center [838, 145] width 313 height 226
click at [889, 201] on div "# When a "brawler" is closer than 50m, fire artillery. while True : # Find the …" at bounding box center [838, 145] width 313 height 226
click at [728, 201] on div "# When a "brawler" is closer than 50m, fire artillery. while True : # Find the …" at bounding box center [838, 145] width 313 height 226
click at [727, 192] on div "# When a "brawler" is closer than 50m, fire artillery. while True : # Find the …" at bounding box center [838, 145] width 313 height 226
click at [728, 196] on div "# When a "brawler" is closer than 50m, fire artillery. while True : # Find the …" at bounding box center [838, 145] width 313 height 226
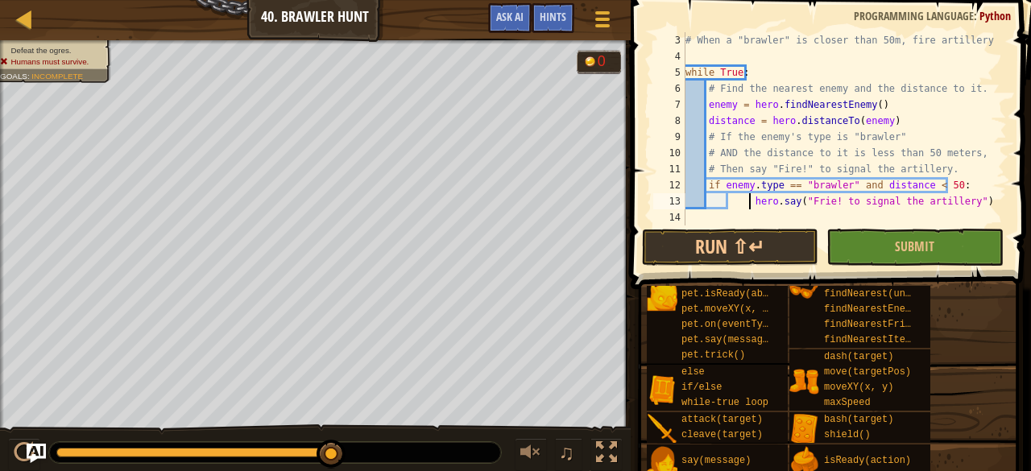
click at [751, 201] on div "# When a "brawler" is closer than 50m, fire artillery. while True : # Find the …" at bounding box center [838, 145] width 313 height 226
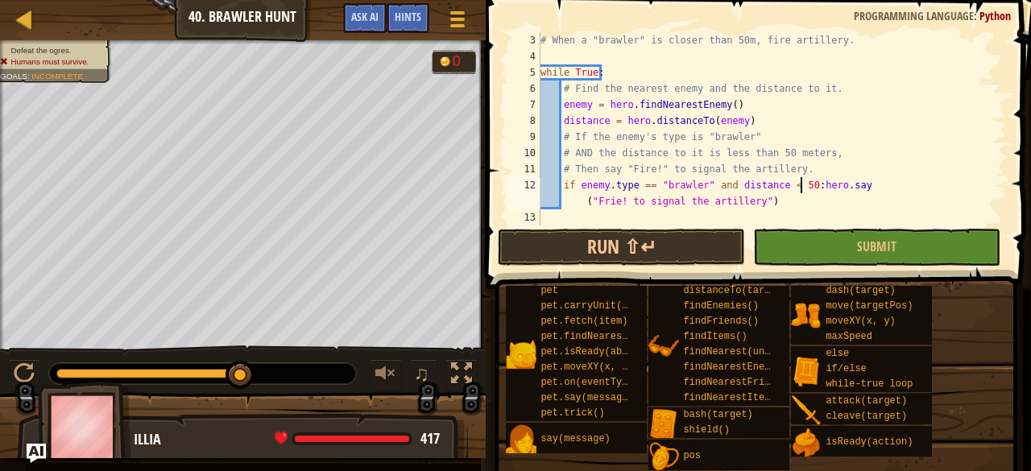
scroll to position [3, 0]
type textarea "hero.say("Frie! to signal the artillery")"
click at [749, 207] on div "# When a "brawler" is closer than 50m, fire artillery. while True : # Find the …" at bounding box center [766, 145] width 458 height 226
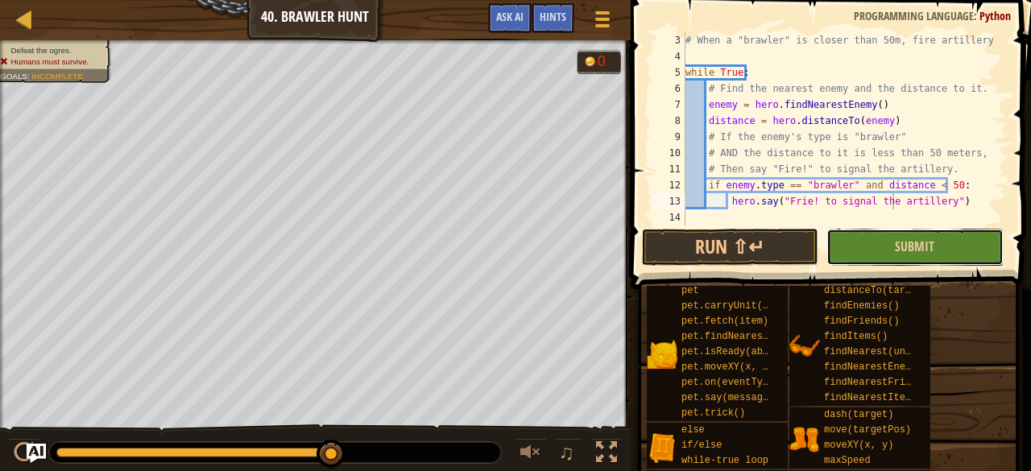
click at [883, 246] on button "Submit" at bounding box center [915, 247] width 176 height 37
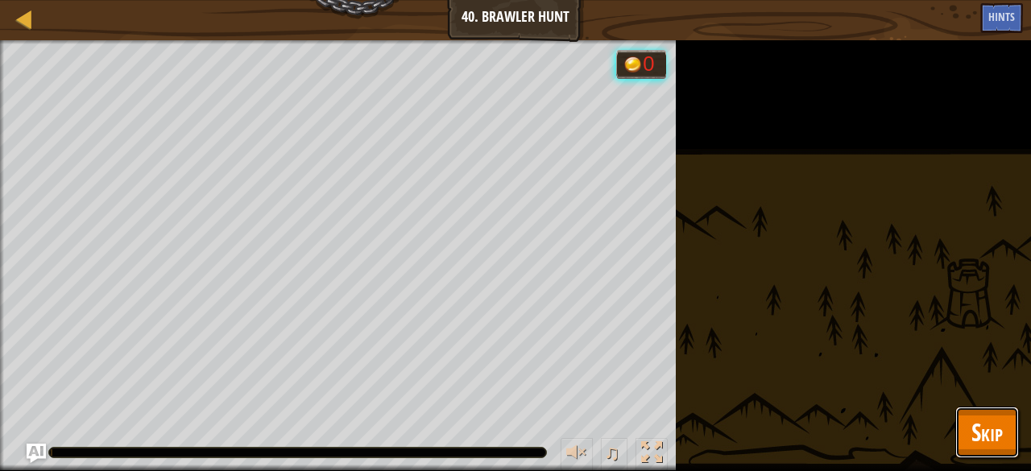
click at [981, 433] on span "Skip" at bounding box center [987, 432] width 31 height 33
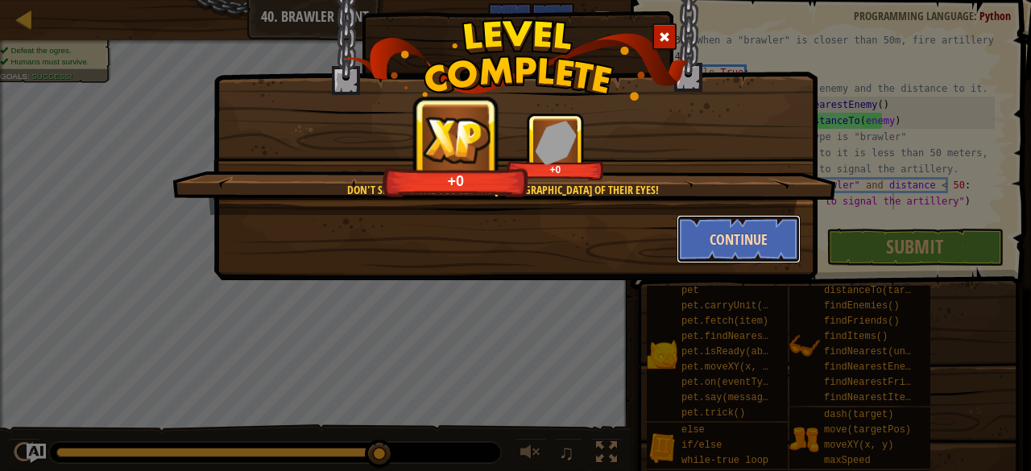
click at [773, 242] on button "Continue" at bounding box center [739, 239] width 125 height 48
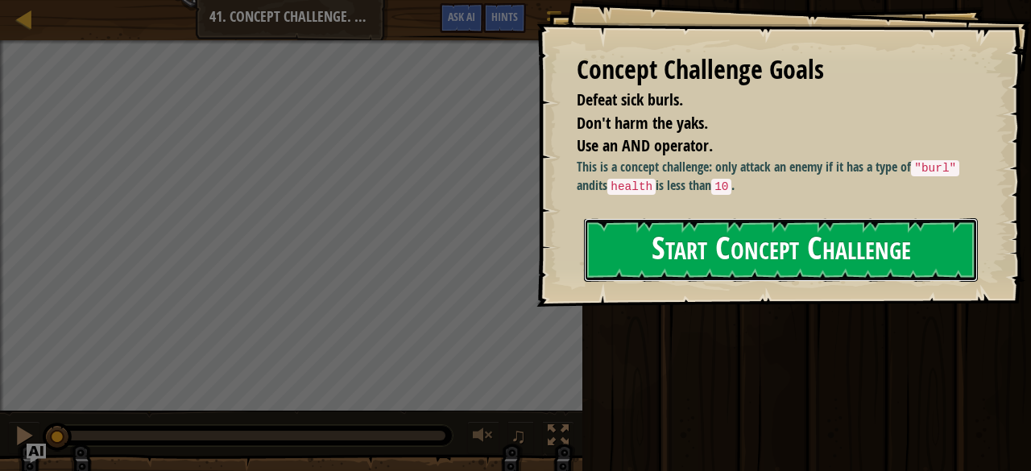
click at [670, 264] on button "Start Concept Challenge" at bounding box center [781, 250] width 394 height 64
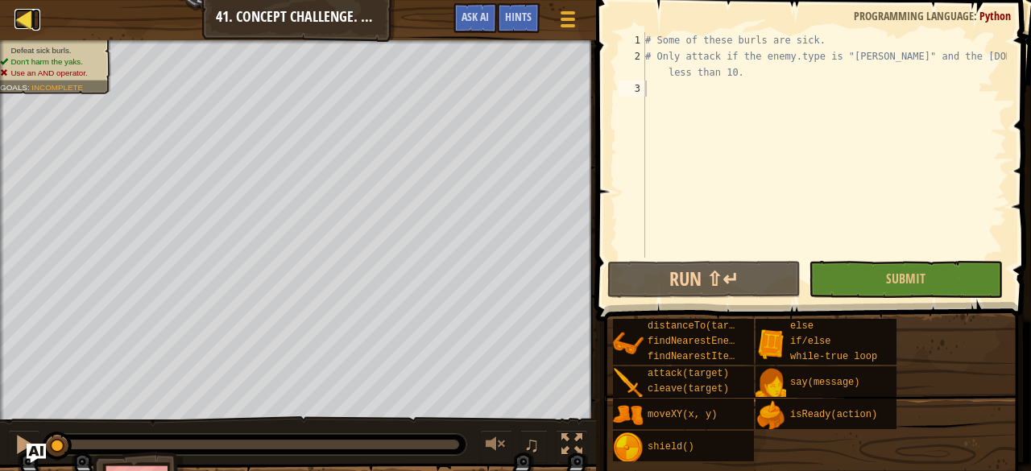
click at [34, 21] on div at bounding box center [25, 19] width 20 height 20
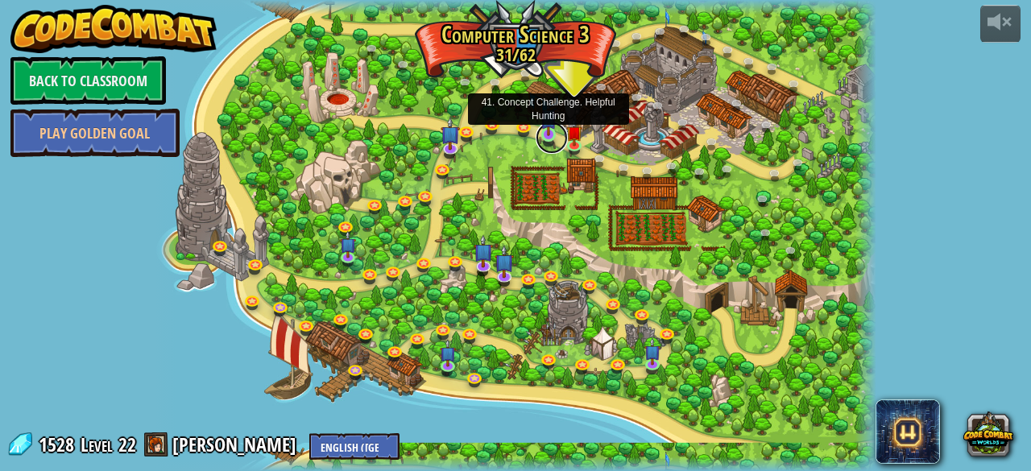
click at [551, 138] on link at bounding box center [552, 138] width 32 height 32
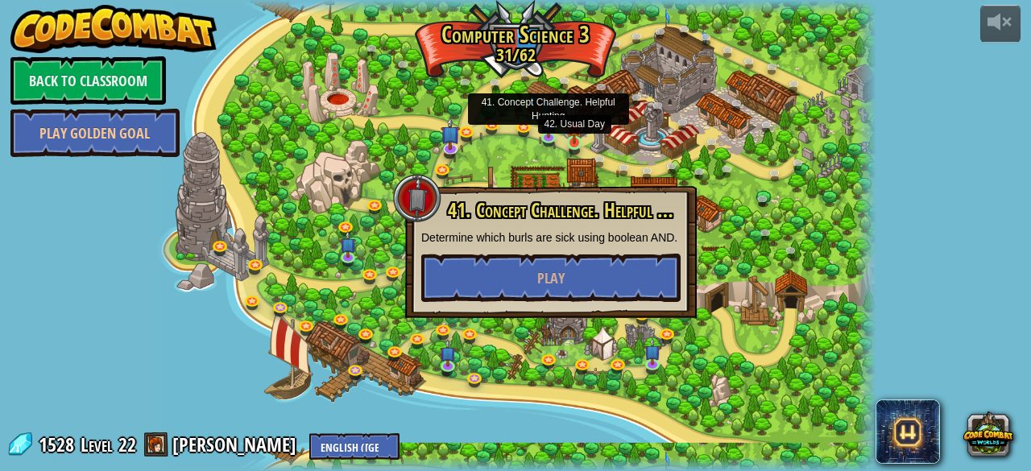
click at [578, 142] on img at bounding box center [574, 124] width 16 height 37
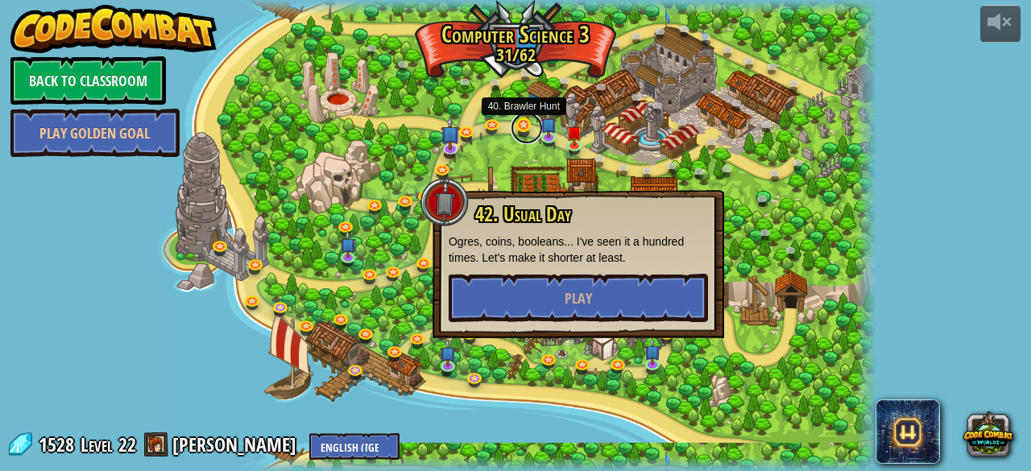
click at [525, 135] on link at bounding box center [527, 128] width 32 height 32
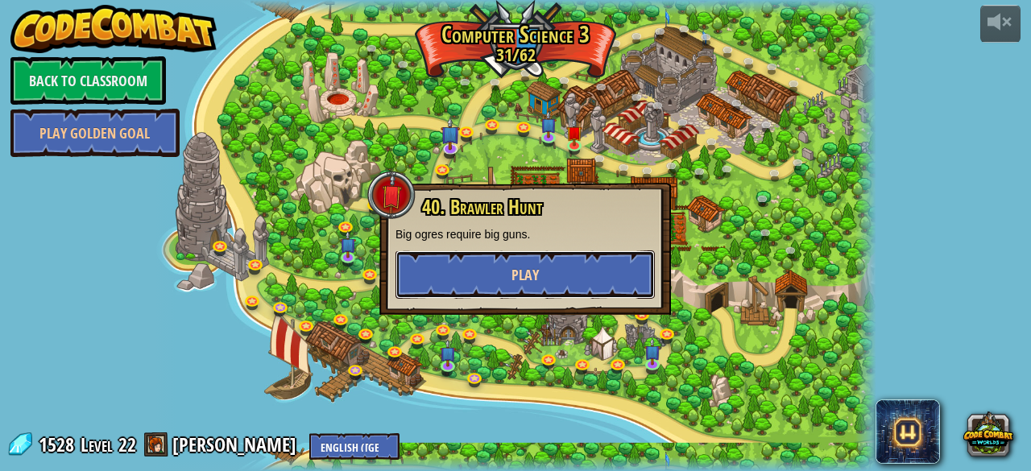
click at [567, 274] on button "Play" at bounding box center [525, 275] width 259 height 48
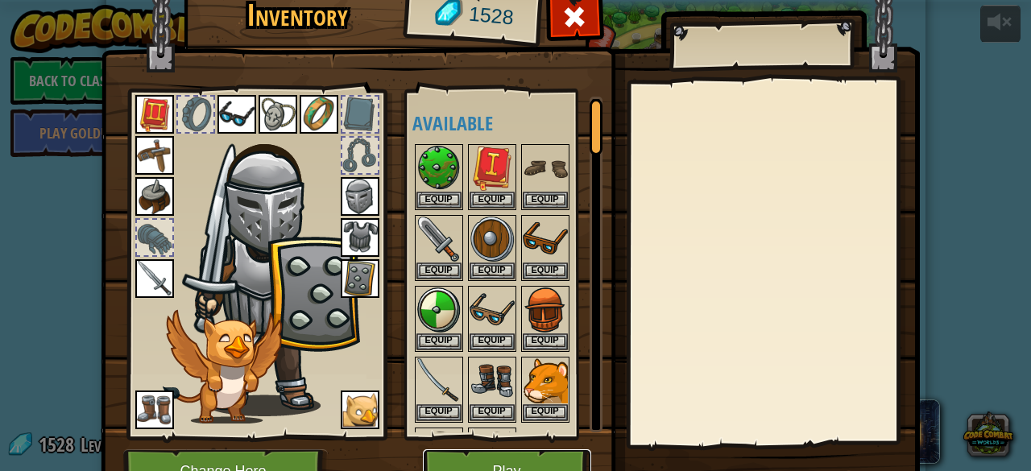
click at [536, 462] on button "Play" at bounding box center [507, 472] width 168 height 44
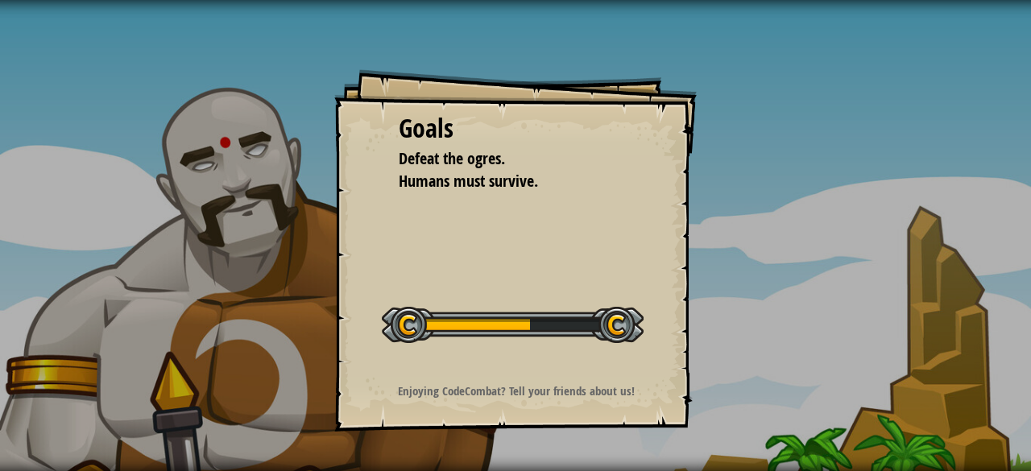
click at [536, 462] on div "Goals Defeat the ogres. Humans must survive. Start Level Error loading from ser…" at bounding box center [515, 235] width 1031 height 471
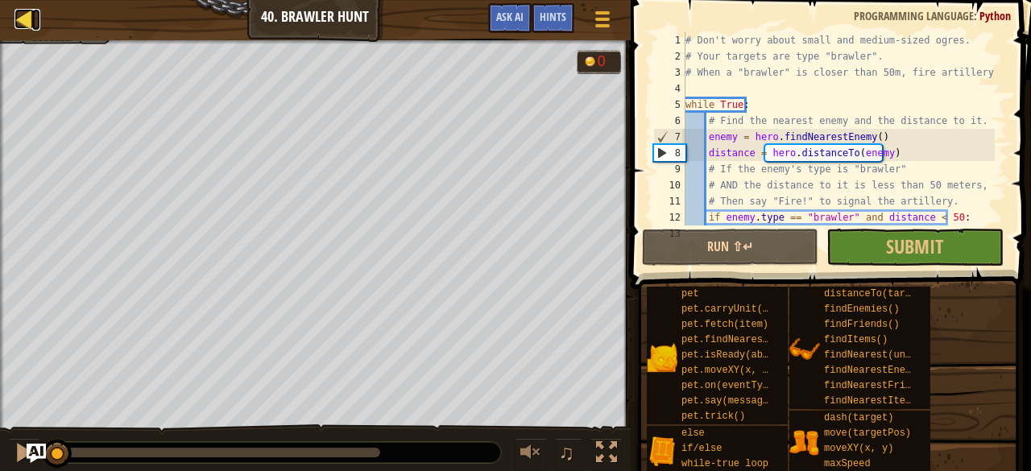
click at [37, 28] on link "Map" at bounding box center [36, 20] width 8 height 22
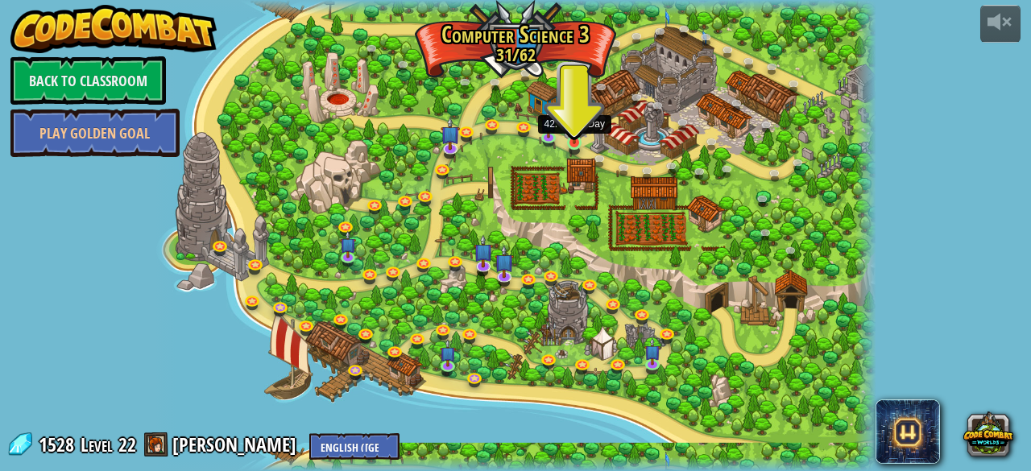
click at [575, 138] on img at bounding box center [574, 124] width 16 height 37
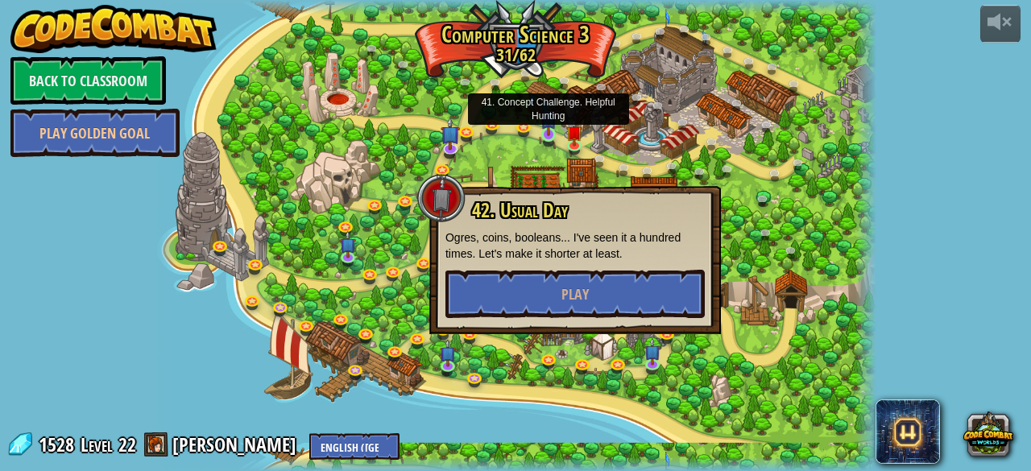
click at [543, 126] on img at bounding box center [549, 116] width 16 height 37
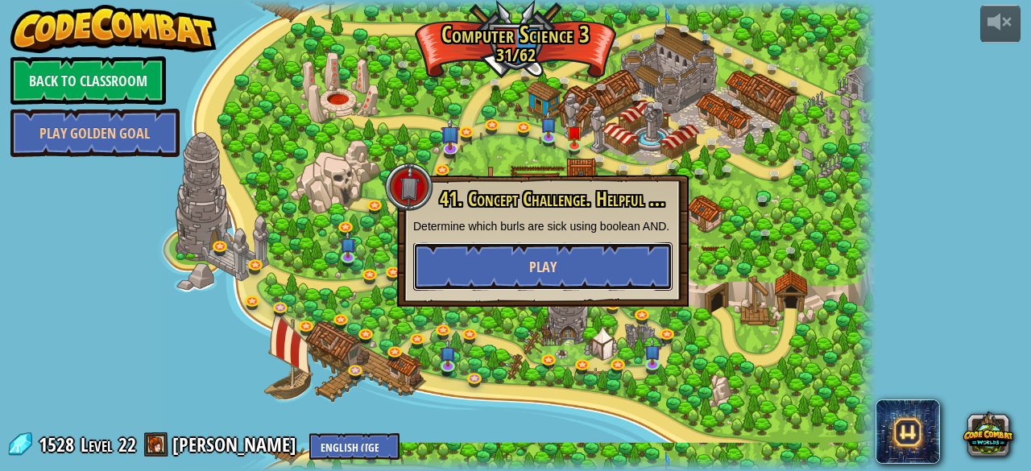
click at [543, 249] on button "Play" at bounding box center [542, 266] width 259 height 48
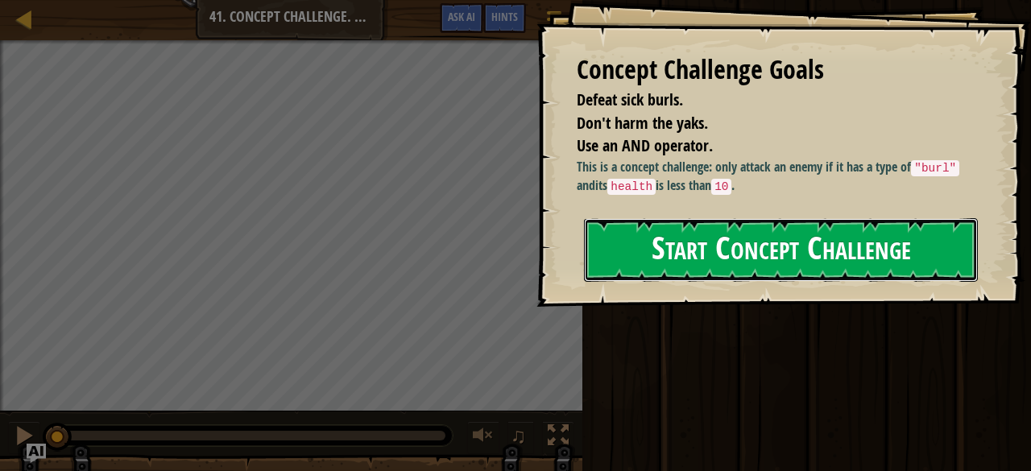
click at [678, 250] on button "Start Concept Challenge" at bounding box center [781, 250] width 394 height 64
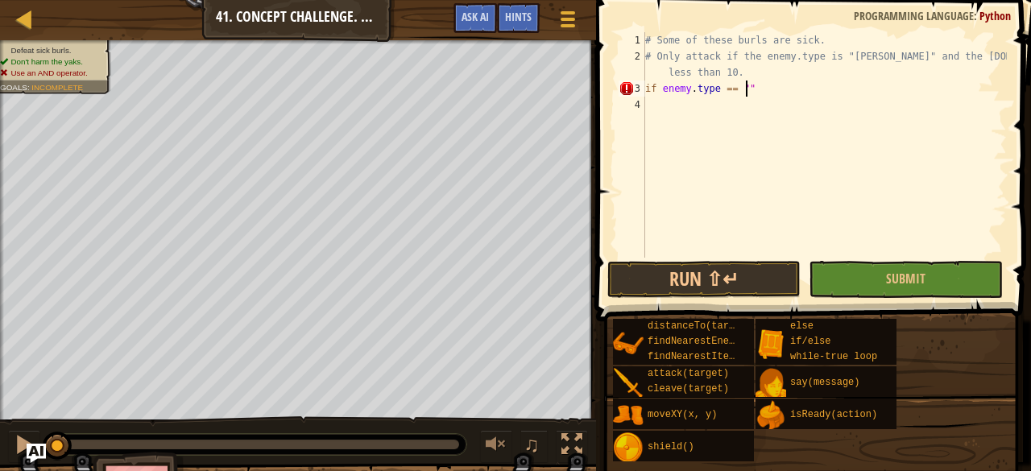
scroll to position [7, 7]
click at [738, 89] on div "# Some of these burls are sick. # Only attack if the enemy.type is "[PERSON_NAM…" at bounding box center [824, 161] width 365 height 258
click at [744, 93] on div "# Some of these burls are sick. # Only attack if the enemy.type is "[PERSON_NAM…" at bounding box center [824, 161] width 365 height 258
click at [740, 89] on div "# Some of these burls are sick. # Only attack if the enemy.type is "[PERSON_NAM…" at bounding box center [824, 161] width 365 height 258
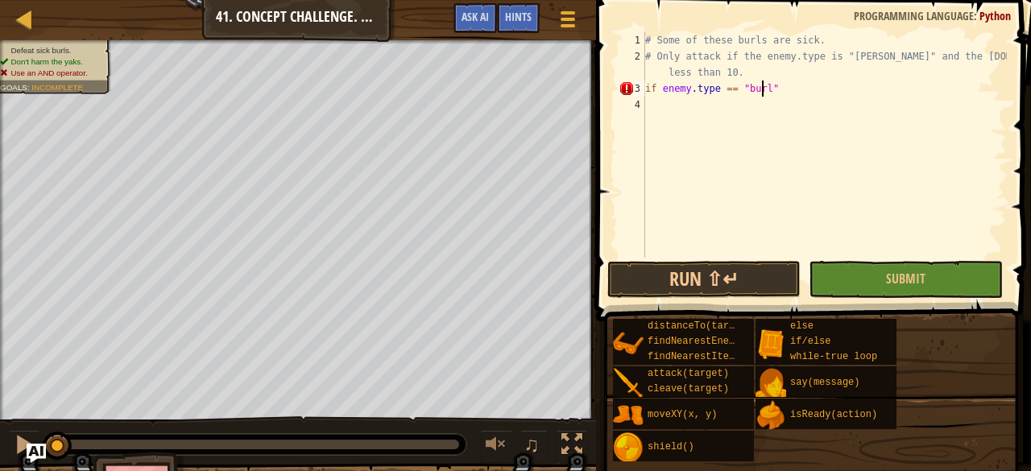
click at [776, 83] on div "# Some of these burls are sick. # Only attack if the enemy.type is "[PERSON_NAM…" at bounding box center [824, 161] width 365 height 258
type textarea "if enemy.type == "[PERSON_NAME]" and health < 10:"
click at [745, 117] on div "# Some of these burls are sick. # Only attack if the enemy.type is "[PERSON_NAM…" at bounding box center [824, 161] width 365 height 258
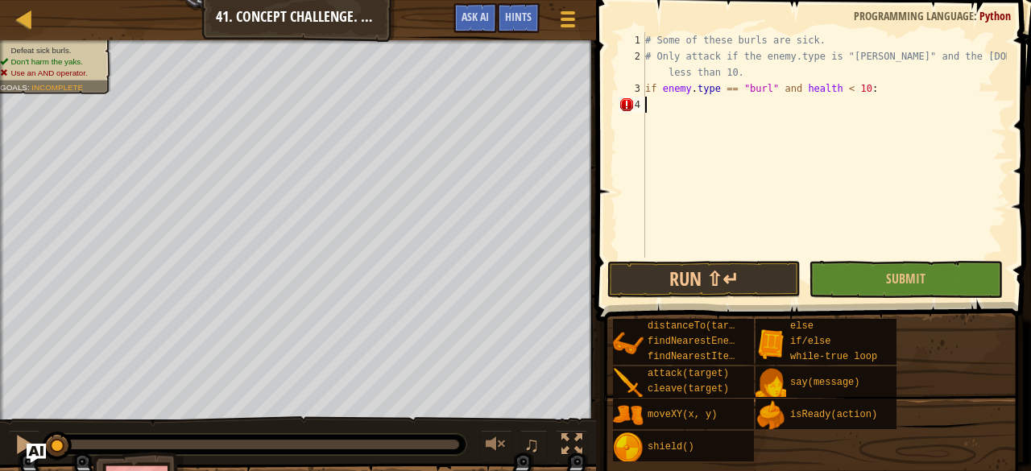
scroll to position [7, 0]
click at [868, 278] on button "Submit" at bounding box center [905, 279] width 193 height 37
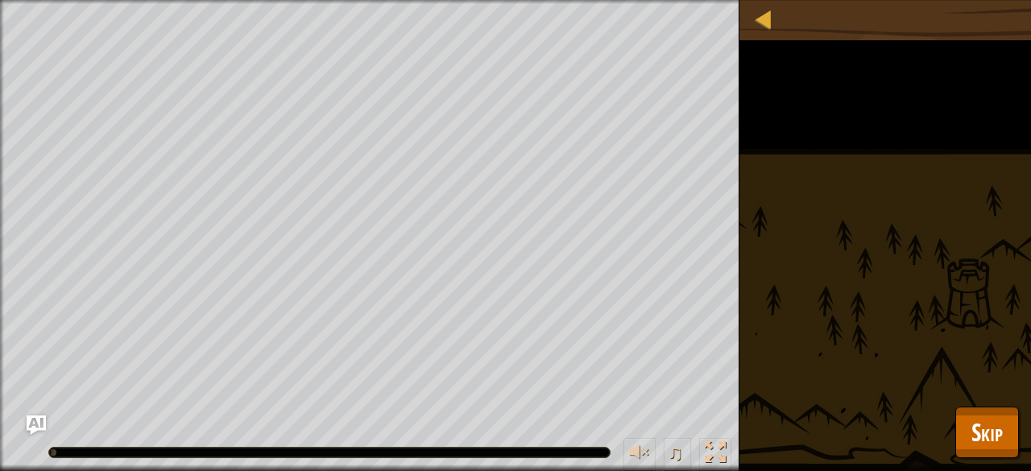
click at [1003, 458] on div "Defeat sick burls. Don't harm the yaks. Use an AND operator. Goals : Running...…" at bounding box center [515, 235] width 1031 height 471
click at [1007, 446] on button "Skip" at bounding box center [987, 433] width 64 height 52
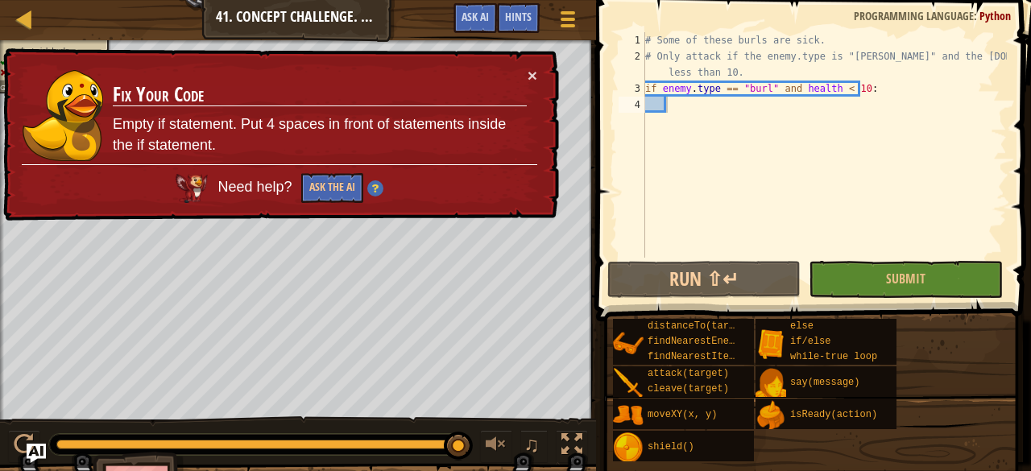
click at [666, 102] on div "# Some of these burls are sick. # Only attack if the enemy.type is "[PERSON_NAM…" at bounding box center [824, 161] width 365 height 258
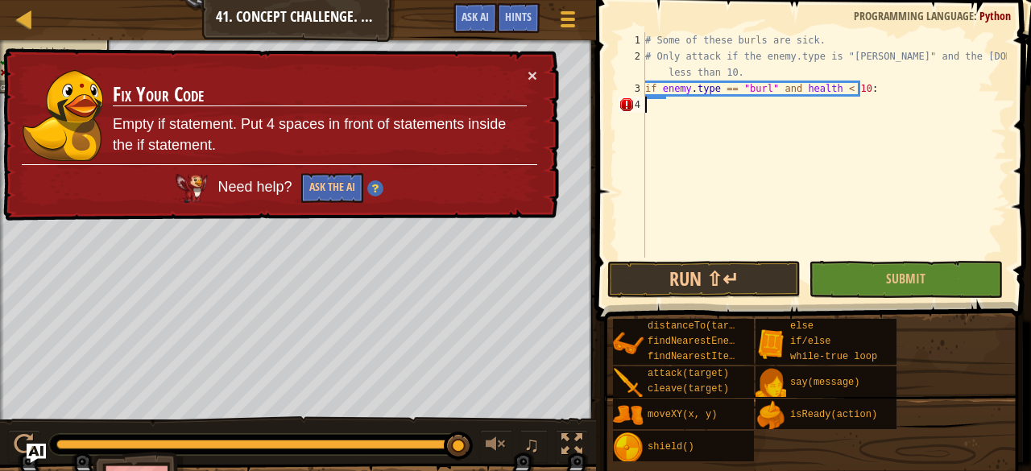
click at [642, 106] on div "4" at bounding box center [632, 105] width 27 height 16
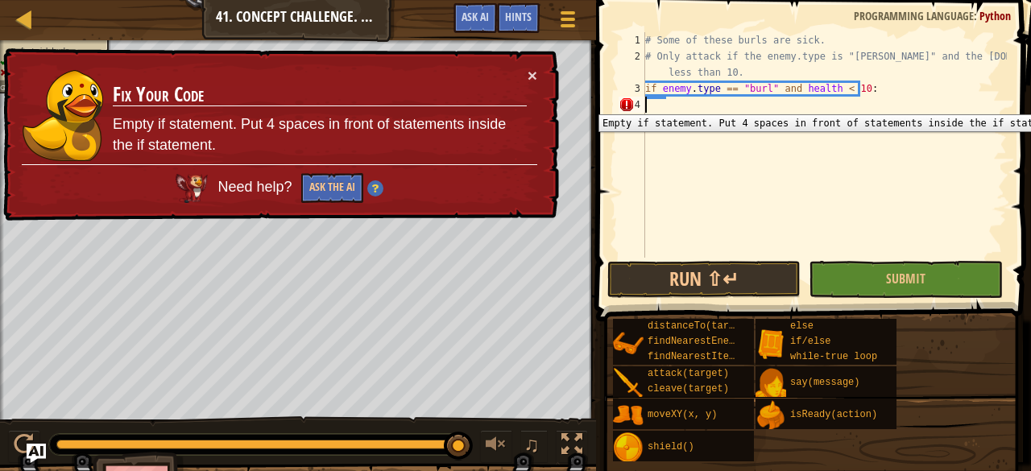
click at [640, 102] on div "4" at bounding box center [632, 105] width 27 height 16
type textarea "if enemy.type == "[PERSON_NAME]" and health < 10:"
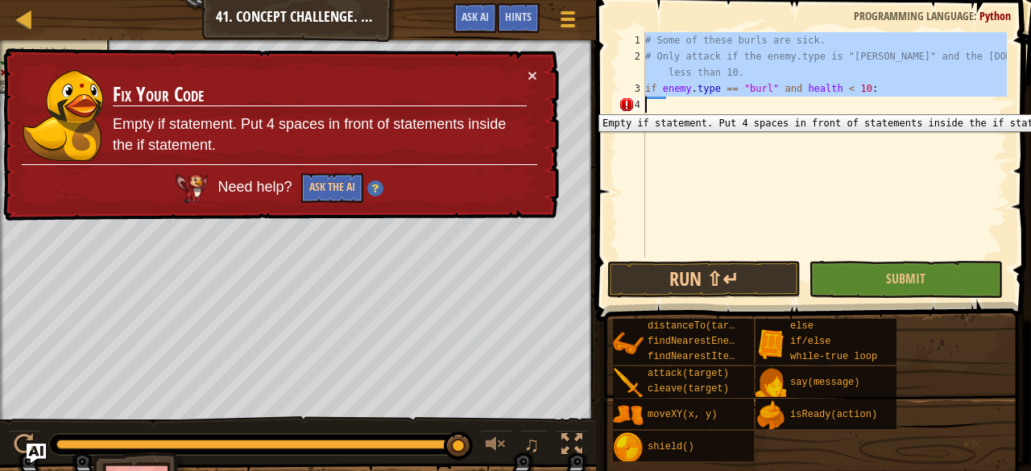
click at [640, 102] on div "4" at bounding box center [632, 105] width 27 height 16
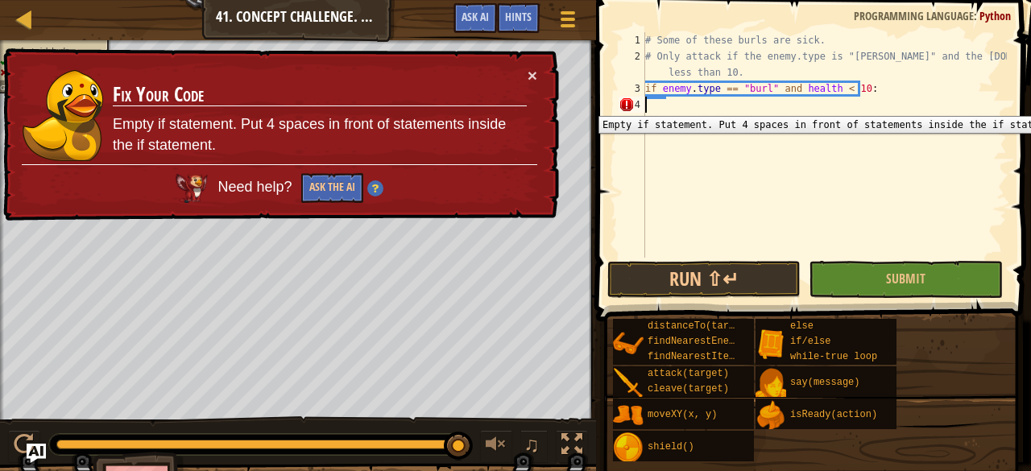
click at [638, 103] on div "4" at bounding box center [632, 105] width 27 height 16
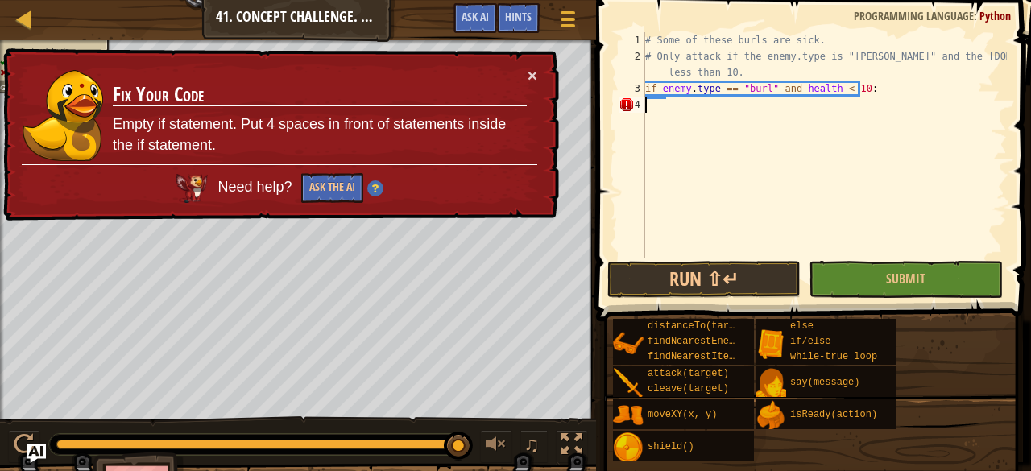
type textarea "if enemy.type == "[PERSON_NAME]" and health < 10:"
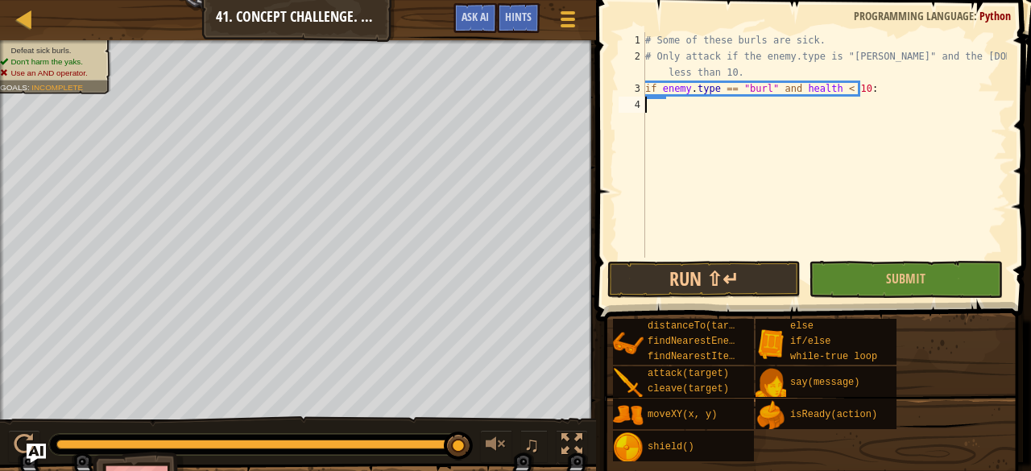
click at [640, 101] on div "4" at bounding box center [632, 105] width 27 height 16
type textarea "if enemy.type == "[PERSON_NAME]" and health < 10:"
drag, startPoint x: 632, startPoint y: 106, endPoint x: 698, endPoint y: 114, distance: 66.6
click at [698, 114] on div "if enemy.type == "[PERSON_NAME]" and health < 10: 1 2 3 4 # Some of these burls…" at bounding box center [812, 145] width 392 height 226
click at [887, 276] on span "Submit" at bounding box center [905, 279] width 39 height 18
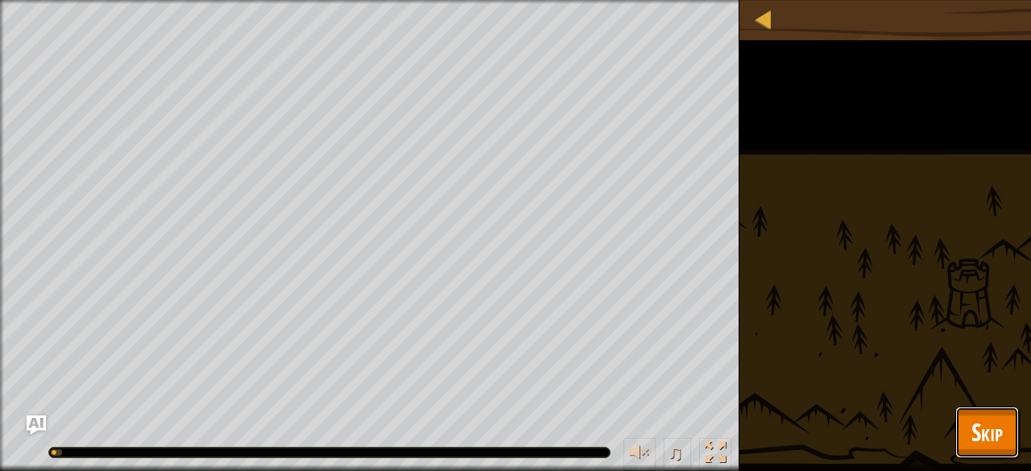
click at [969, 435] on button "Skip" at bounding box center [987, 433] width 64 height 52
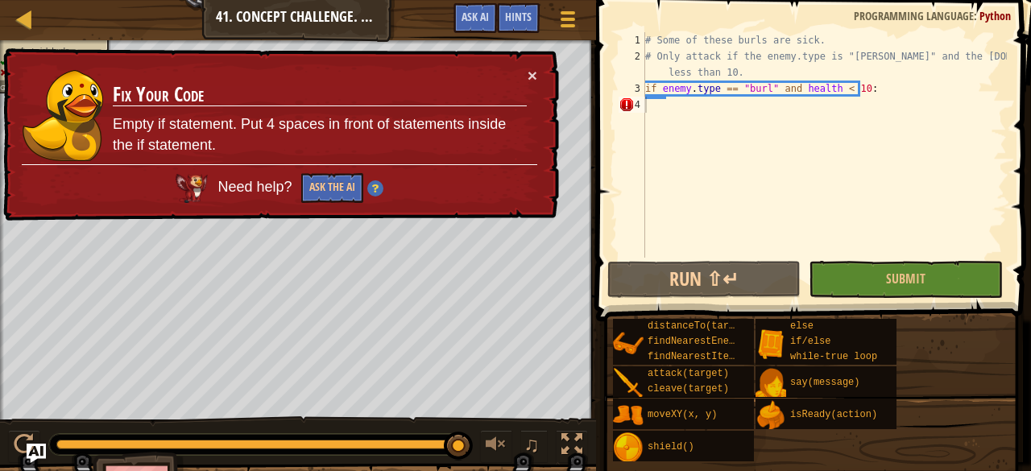
click at [659, 114] on div "# Some of these burls are sick. # Only attack if the enemy.type is "[PERSON_NAM…" at bounding box center [824, 161] width 365 height 258
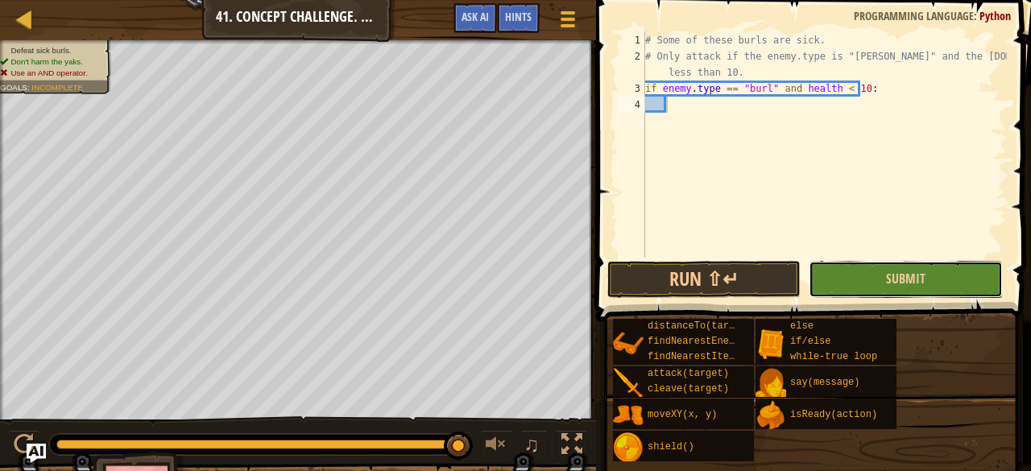
click at [848, 278] on button "Submit" at bounding box center [905, 279] width 193 height 37
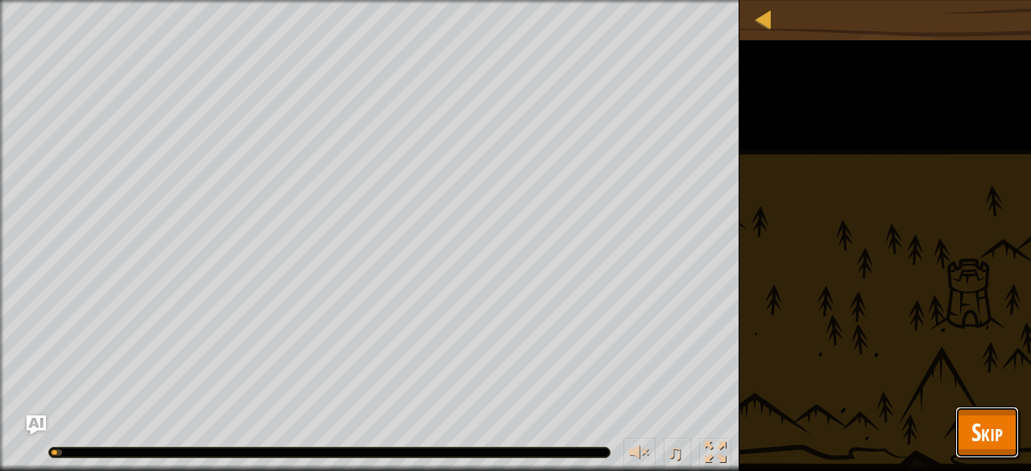
click at [970, 439] on button "Skip" at bounding box center [987, 433] width 64 height 52
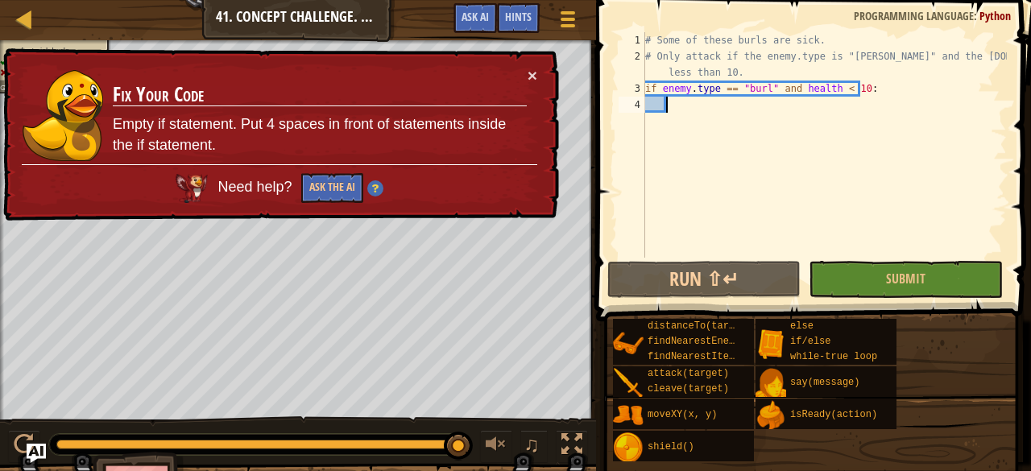
click at [656, 114] on div "# Some of these burls are sick. # Only attack if the enemy.type is "[PERSON_NAM…" at bounding box center [824, 161] width 365 height 258
click at [653, 122] on div "# Some of these burls are sick. # Only attack if the enemy.type is "[PERSON_NAM…" at bounding box center [824, 161] width 365 height 258
click at [653, 126] on div "# Some of these burls are sick. # Only attack if the enemy.type is "[PERSON_NAM…" at bounding box center [824, 161] width 365 height 258
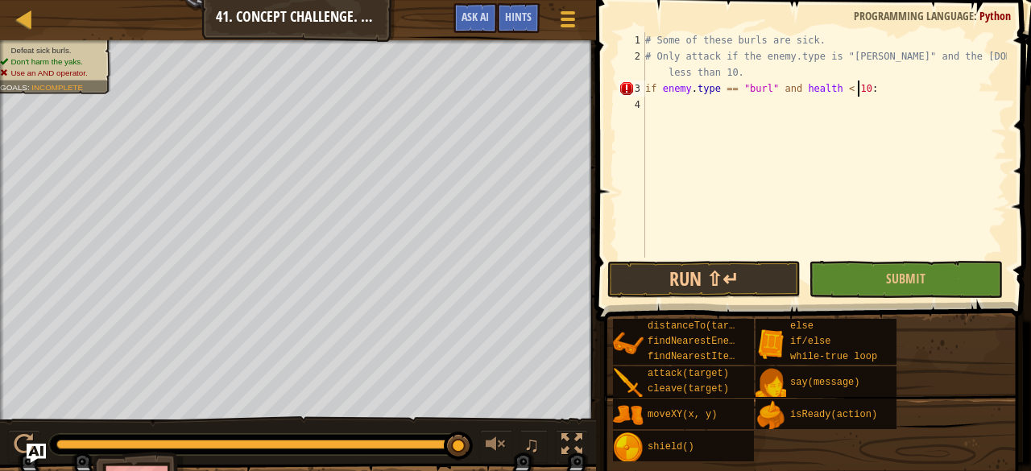
scroll to position [7, 17]
type textarea "if enemy.type == "[PERSON_NAME]" and health < 10:"
click at [901, 281] on span "Submit" at bounding box center [905, 279] width 39 height 18
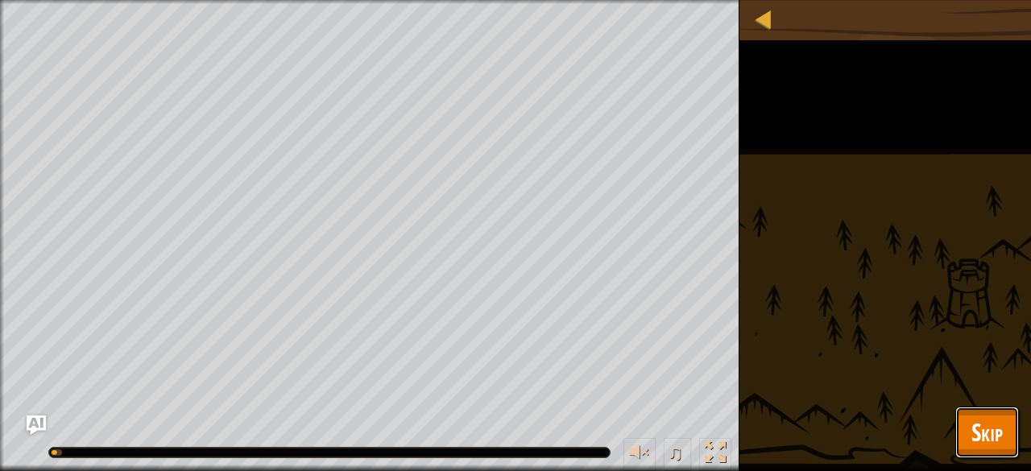
click at [981, 425] on span "Skip" at bounding box center [987, 432] width 31 height 33
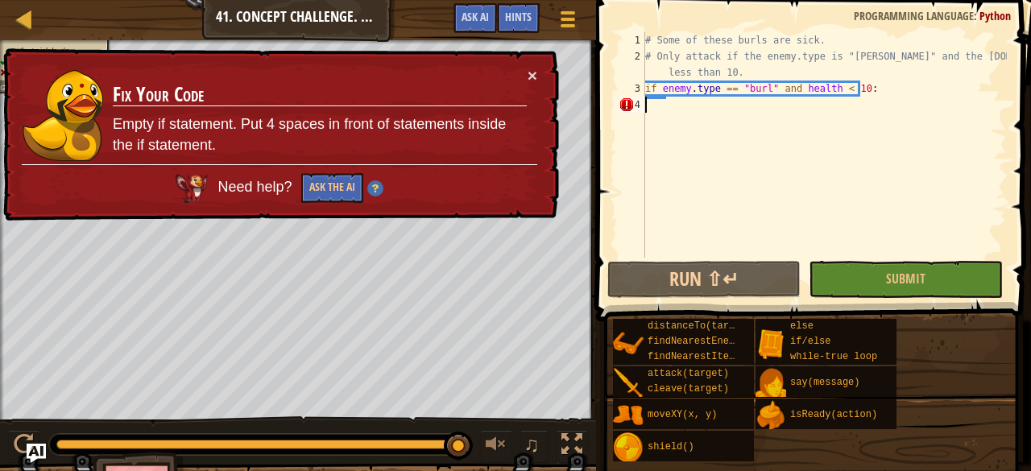
click at [659, 112] on div "# Some of these burls are sick. # Only attack if the enemy.type is "[PERSON_NAM…" at bounding box center [824, 161] width 365 height 258
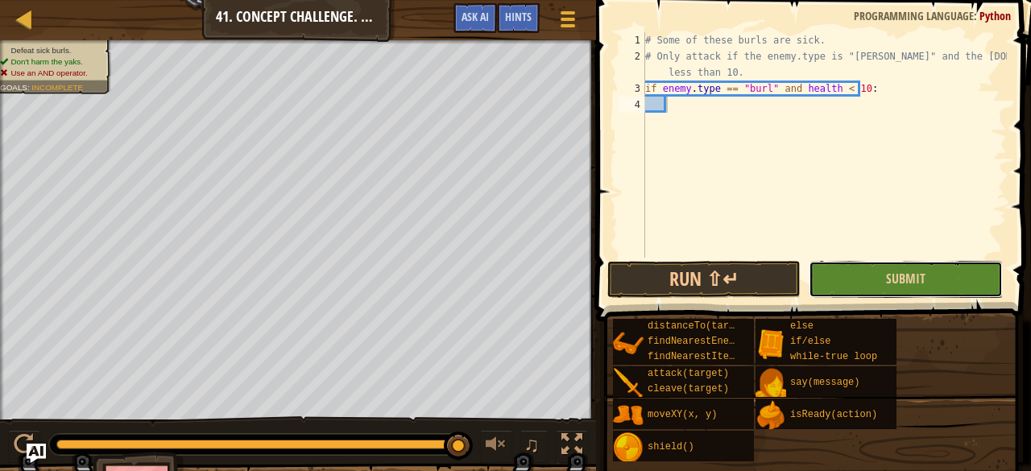
click at [848, 267] on button "Submit" at bounding box center [905, 279] width 193 height 37
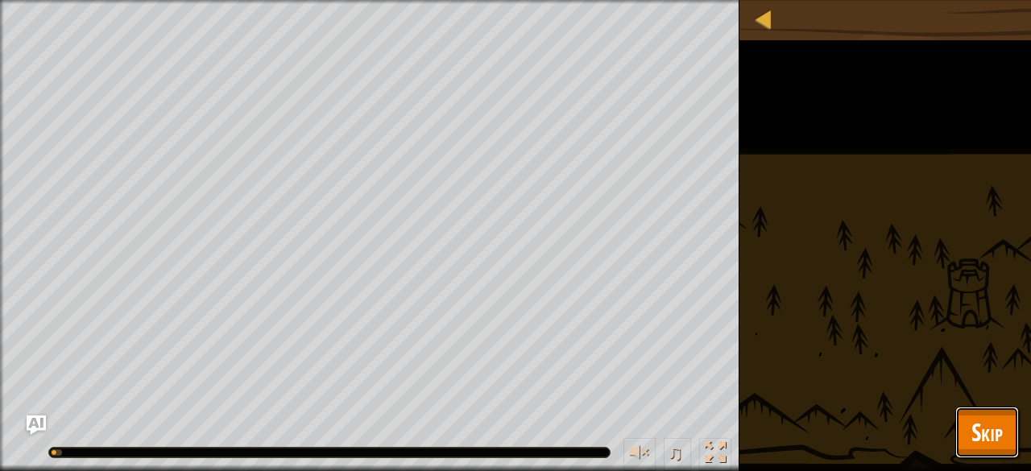
click at [972, 410] on button "Skip" at bounding box center [987, 433] width 64 height 52
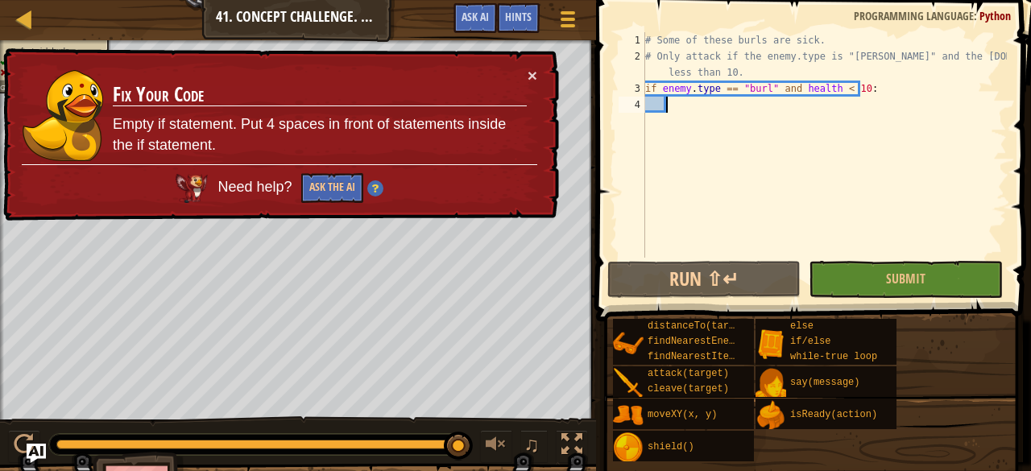
click at [674, 107] on div "# Some of these burls are sick. # Only attack if the enemy.type is "[PERSON_NAM…" at bounding box center [824, 161] width 365 height 258
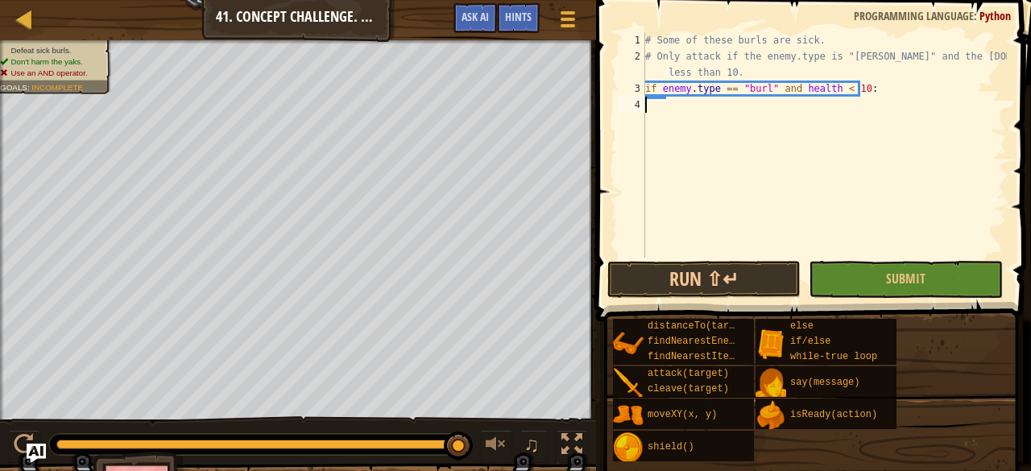
type textarea "if enemy.type == "[PERSON_NAME]" and health < 10:"
drag, startPoint x: 835, startPoint y: 304, endPoint x: 865, endPoint y: 279, distance: 39.5
click at [865, 279] on button "Submit" at bounding box center [905, 279] width 193 height 37
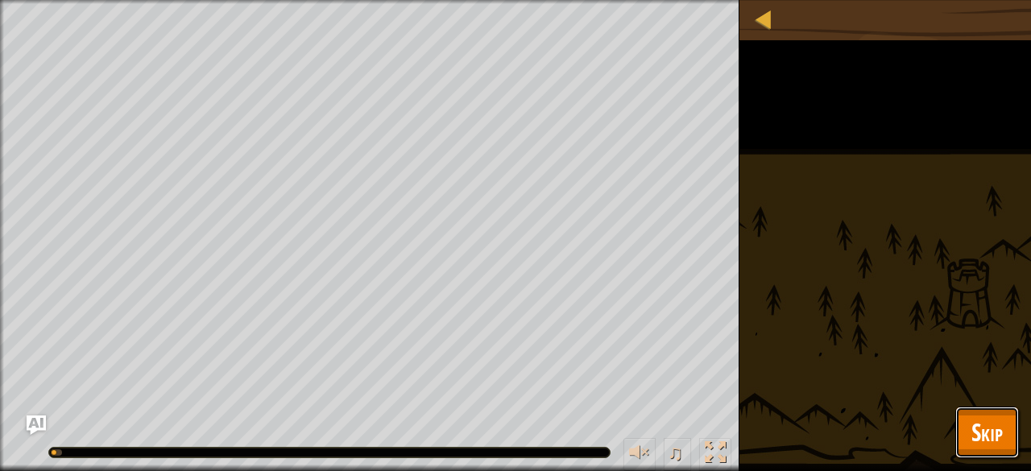
click at [967, 424] on button "Skip" at bounding box center [987, 433] width 64 height 52
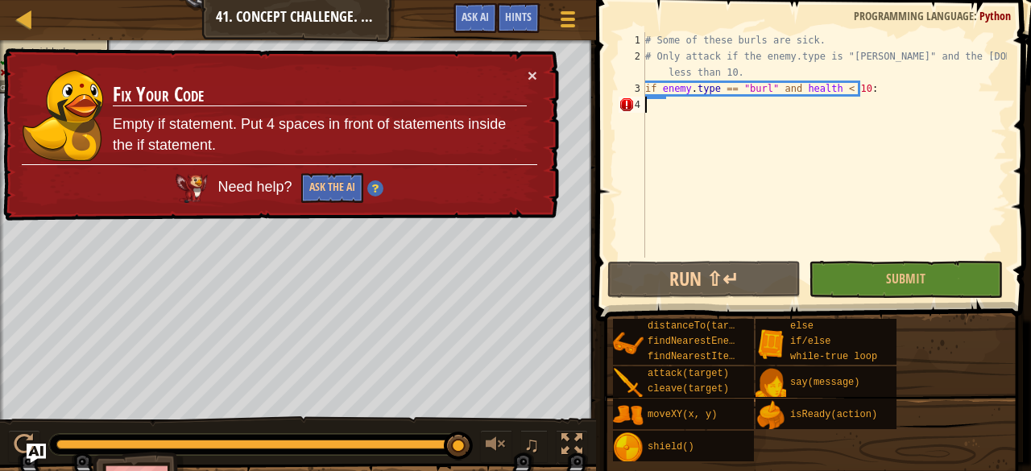
click at [648, 102] on div "# Some of these burls are sick. # Only attack if the enemy.type is "[PERSON_NAM…" at bounding box center [824, 161] width 365 height 258
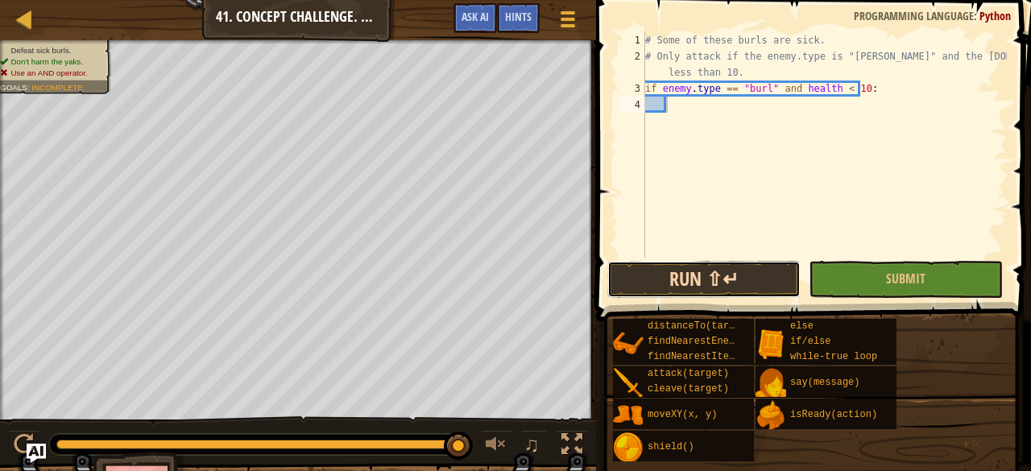
click at [708, 290] on button "Run ⇧↵" at bounding box center [703, 279] width 193 height 37
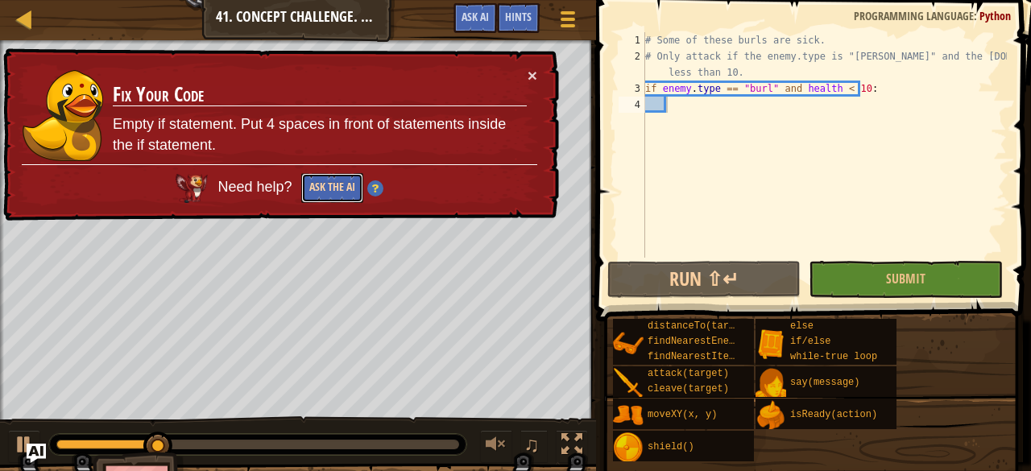
click at [348, 181] on button "Ask the AI" at bounding box center [331, 189] width 63 height 31
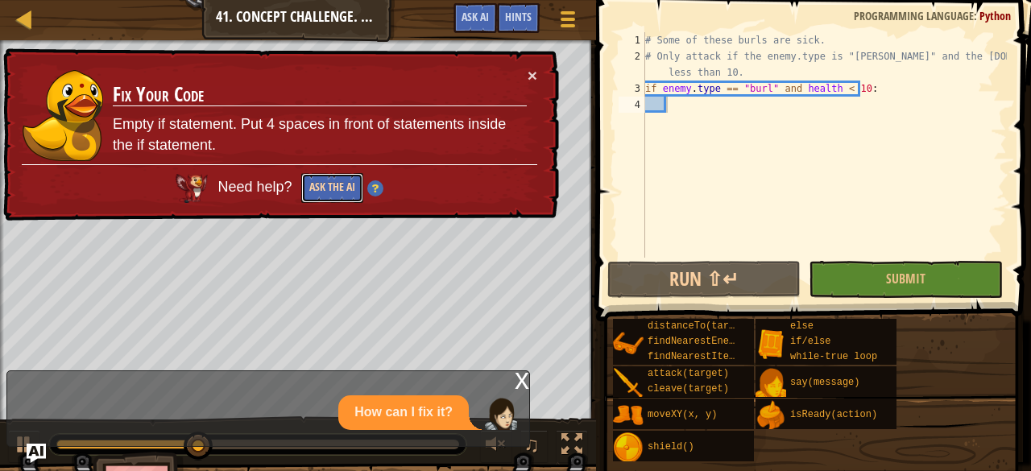
click at [332, 199] on button "Ask the AI" at bounding box center [332, 189] width 62 height 30
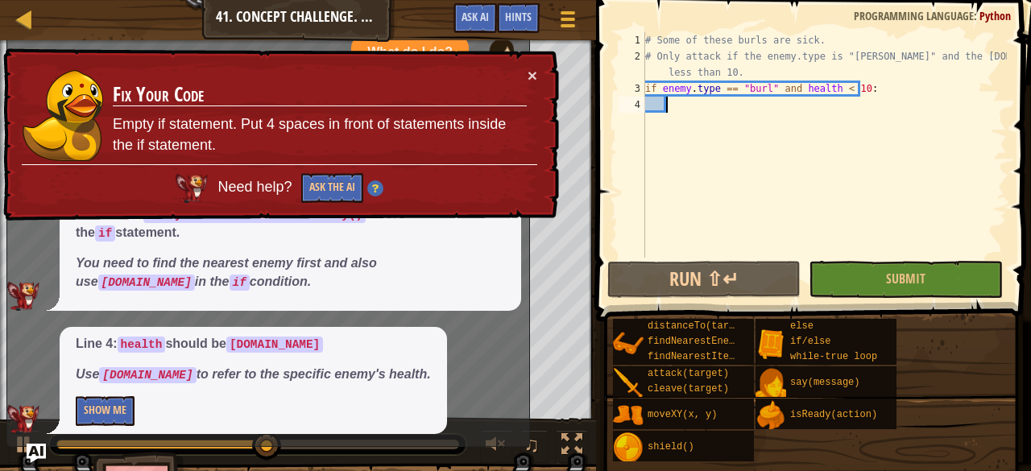
scroll to position [58, 0]
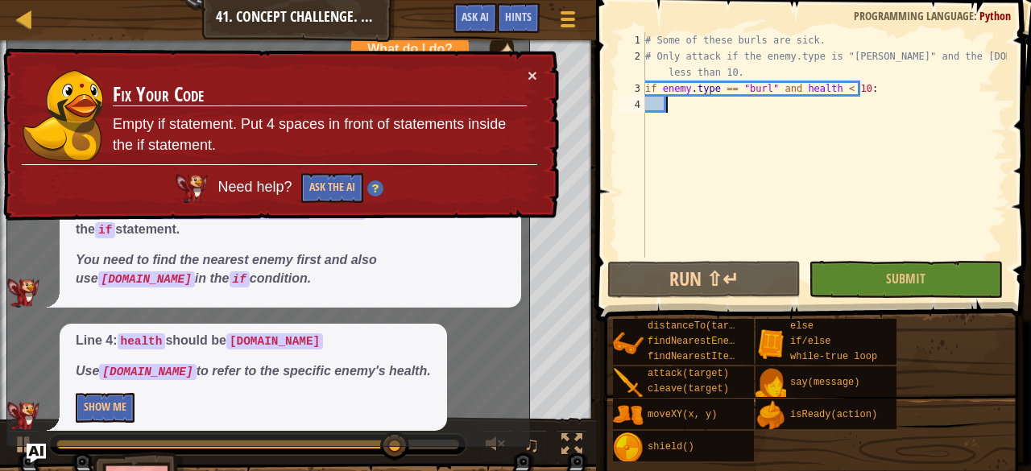
click at [537, 86] on div "× Fix Your Code Empty if statement. Put 4 spaces in front of statements inside …" at bounding box center [279, 135] width 560 height 177
click at [527, 66] on div "× Fix Your Code Empty if statement. Put 4 spaces in front of statements inside …" at bounding box center [279, 135] width 560 height 177
click at [529, 72] on button "×" at bounding box center [533, 75] width 10 height 17
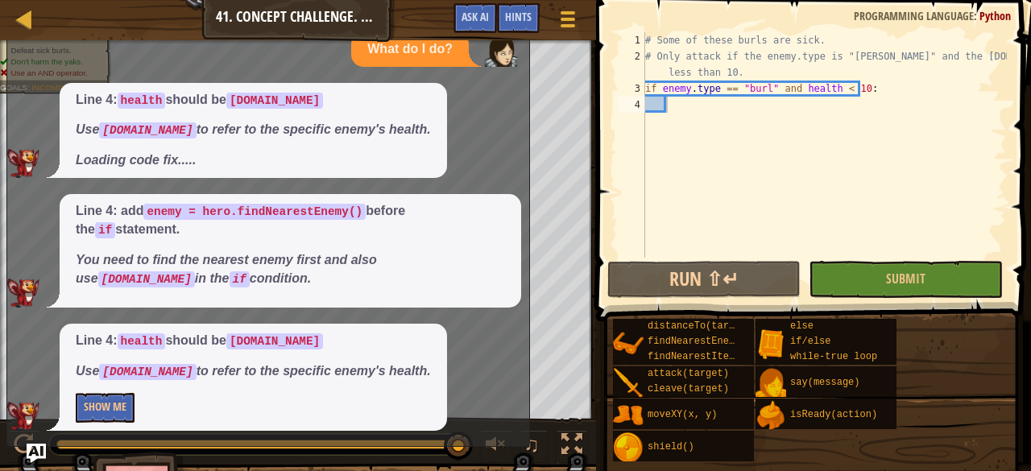
click at [528, 250] on div "x How can I fix it? Line 4: add enemy = hero.findNearestEnemy What do I do? Lin…" at bounding box center [268, 205] width 524 height 483
drag, startPoint x: 504, startPoint y: 83, endPoint x: 507, endPoint y: 122, distance: 38.8
click at [507, 122] on div "Line 4: health should be [DOMAIN_NAME] Use [DOMAIN_NAME] to refer to the specif…" at bounding box center [264, 131] width 514 height 96
click at [530, 33] on div "Game Menu Done Hints Ask AI" at bounding box center [517, 22] width 143 height 38
click at [490, 143] on div "Line 4: health should be [DOMAIN_NAME] Use [DOMAIN_NAME] to refer to the specif…" at bounding box center [264, 131] width 514 height 96
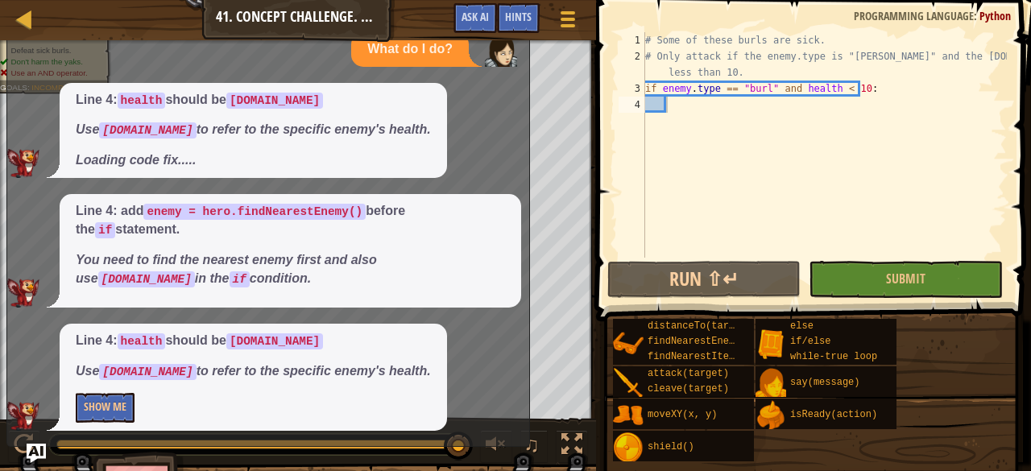
click at [496, 147] on div "Line 4: health should be [DOMAIN_NAME] Use [DOMAIN_NAME] to refer to the specif…" at bounding box center [264, 131] width 514 height 96
click at [574, 453] on div at bounding box center [572, 444] width 21 height 21
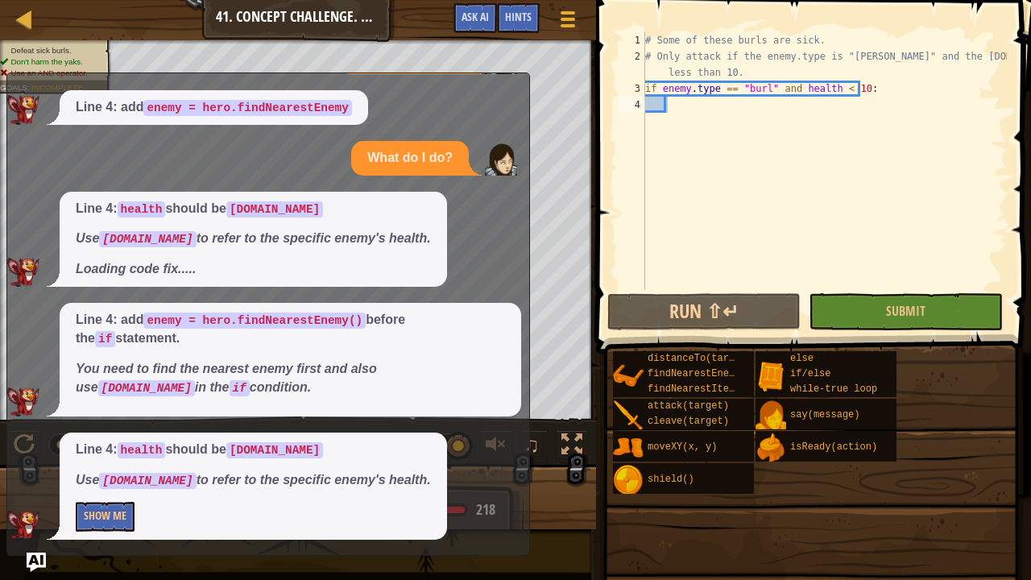
click at [517, 81] on div "How can I fix it? Line 4: add enemy = hero.findNearestEnemy What do I do? Line …" at bounding box center [264, 289] width 514 height 500
drag, startPoint x: 517, startPoint y: 75, endPoint x: 446, endPoint y: 298, distance: 234.2
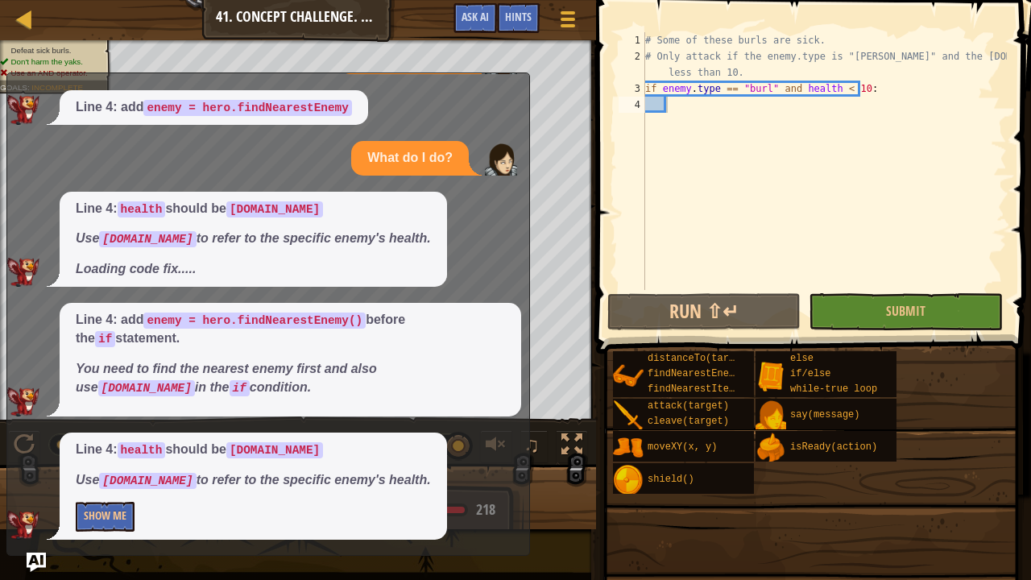
click at [446, 298] on div "How can I fix it? Line 4: add enemy = hero.findNearestEnemy What do I do? Line …" at bounding box center [264, 289] width 514 height 500
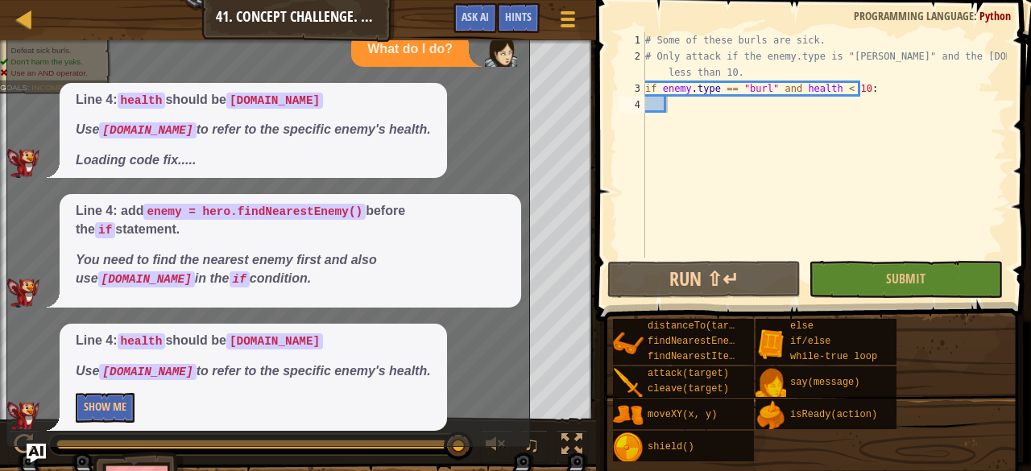
click at [469, 56] on div "What do I do?" at bounding box center [410, 49] width 118 height 35
click at [198, 336] on p "Line 4: health should be [DOMAIN_NAME]" at bounding box center [253, 341] width 355 height 19
click at [363, 321] on div "How can I fix it? Line 4: add enemy = hero.findNearestEnemy What do I do? Line …" at bounding box center [264, 181] width 514 height 500
drag, startPoint x: 437, startPoint y: 333, endPoint x: 446, endPoint y: 338, distance: 10.1
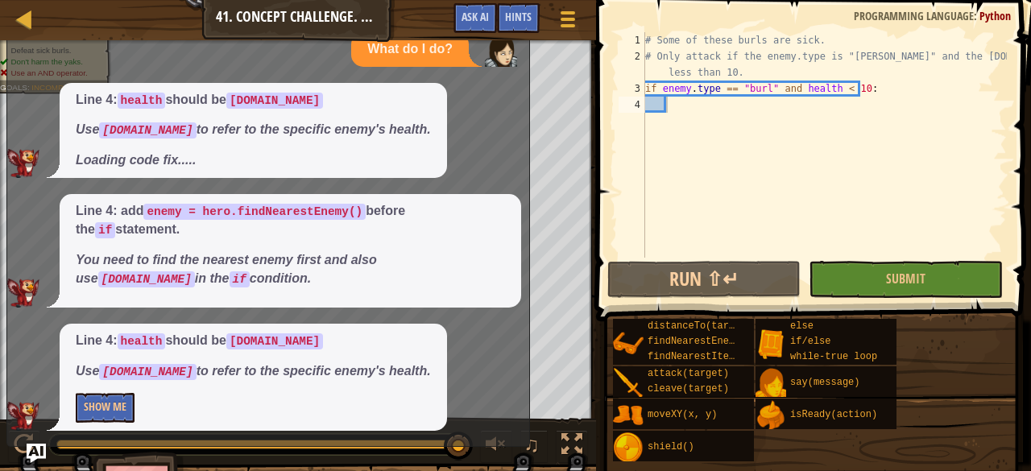
click at [446, 338] on div "Line 4: health should be [DOMAIN_NAME] Use [DOMAIN_NAME] to refer to the specif…" at bounding box center [264, 377] width 514 height 107
